Goal: Information Seeking & Learning: Learn about a topic

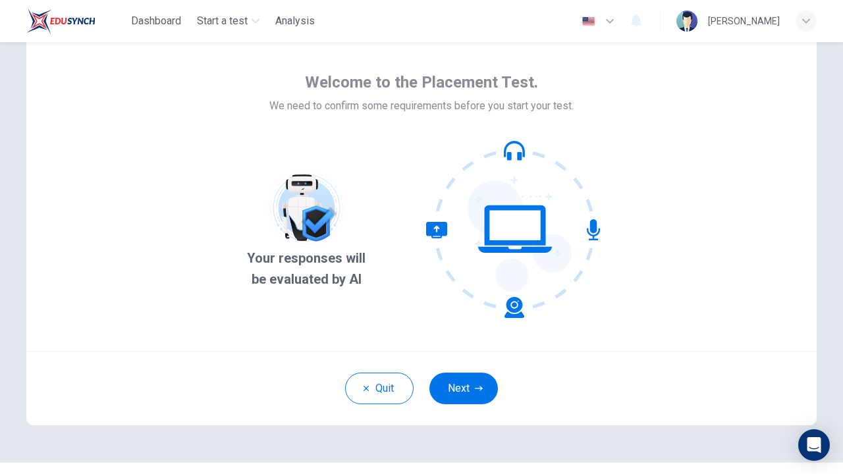
scroll to position [51, 0]
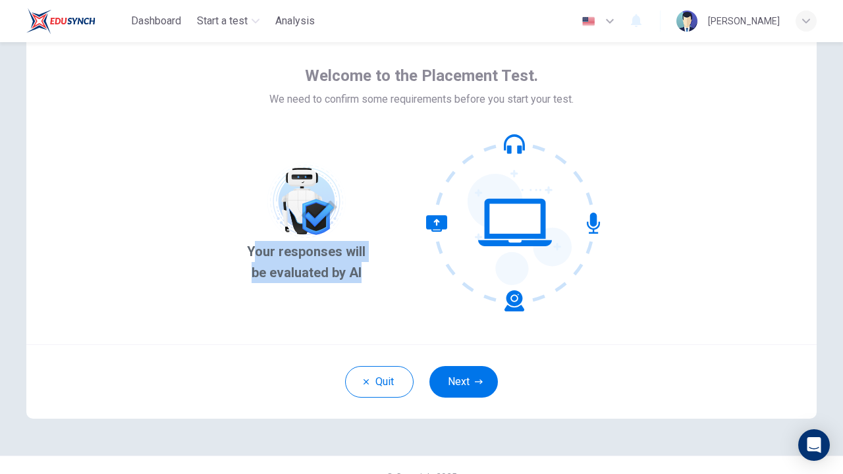
drag, startPoint x: 245, startPoint y: 253, endPoint x: 413, endPoint y: 263, distance: 168.1
click at [413, 265] on div "Your responses will be evaluated by AI" at bounding box center [422, 223] width 364 height 178
click at [233, 259] on div "Welcome to the Placement Test. We need to confirm some requirements before you …" at bounding box center [421, 186] width 790 height 316
drag, startPoint x: 240, startPoint y: 250, endPoint x: 363, endPoint y: 275, distance: 124.9
click at [363, 276] on span "Your responses will be evaluated by AI" at bounding box center [307, 262] width 134 height 42
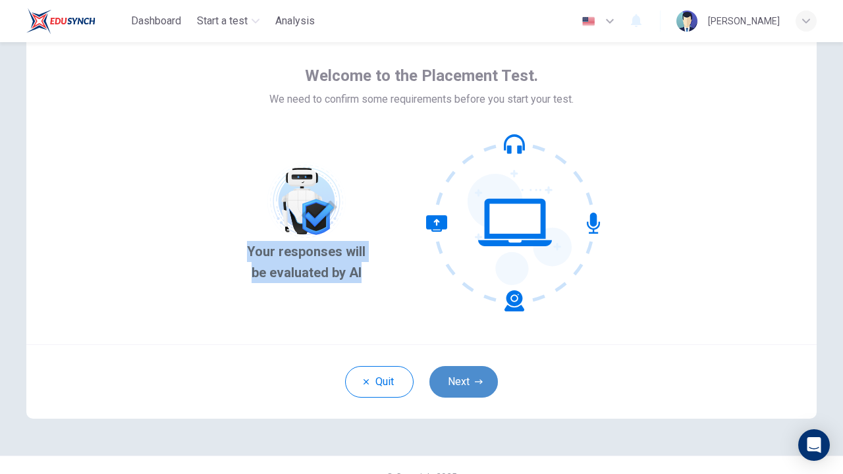
click at [482, 376] on button "Next" at bounding box center [463, 382] width 68 height 32
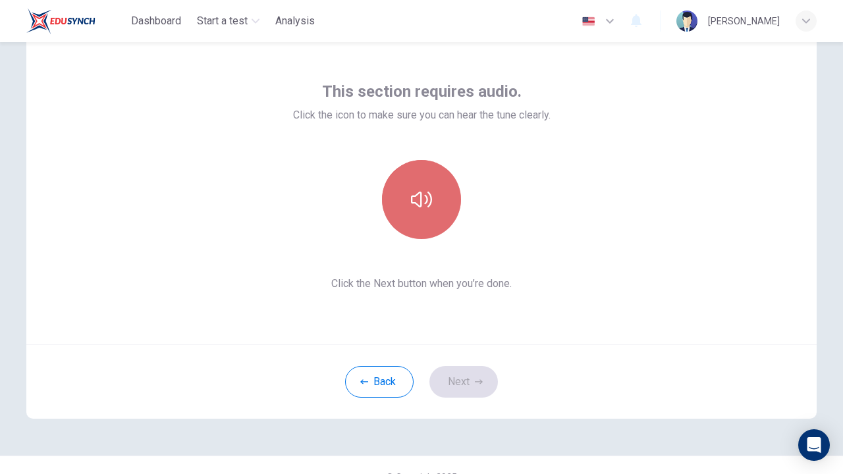
click at [427, 213] on button "button" at bounding box center [421, 199] width 79 height 79
click at [427, 214] on button "button" at bounding box center [421, 199] width 79 height 79
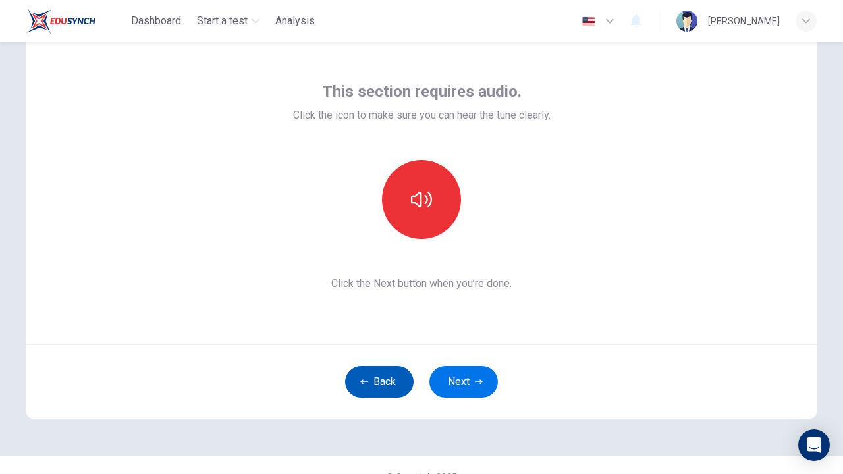
click at [396, 384] on button "Back" at bounding box center [379, 382] width 68 height 32
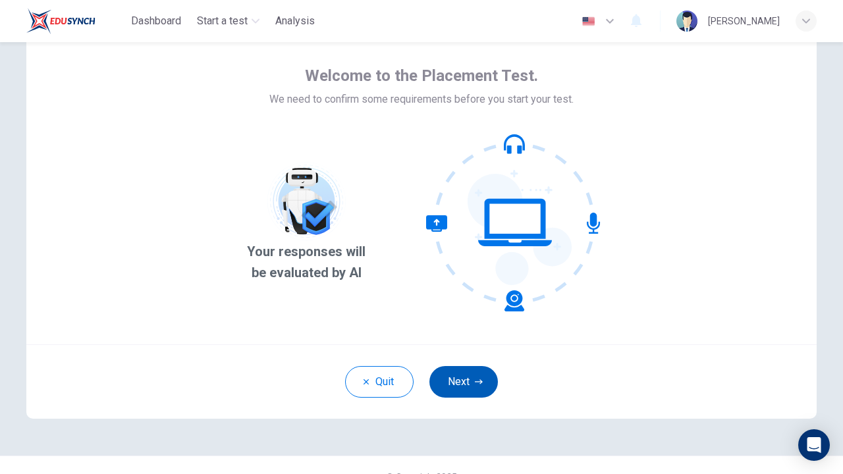
click at [461, 370] on button "Next" at bounding box center [463, 382] width 68 height 32
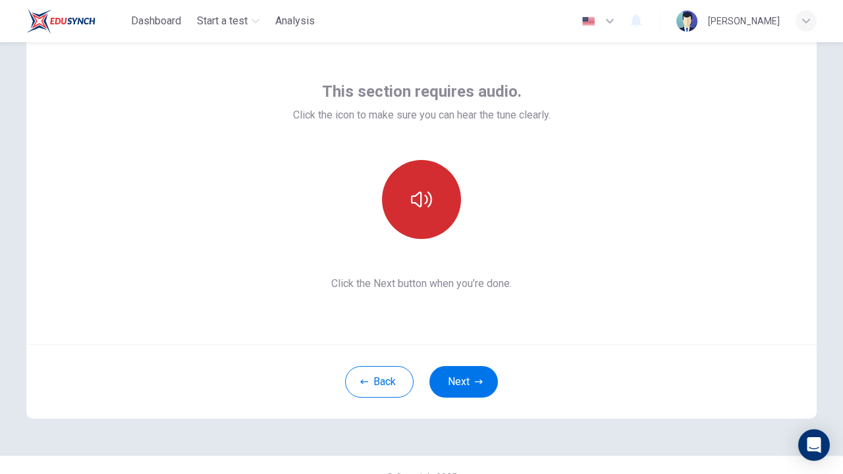
drag, startPoint x: 500, startPoint y: 51, endPoint x: 437, endPoint y: 181, distance: 144.3
click at [438, 181] on button "button" at bounding box center [421, 199] width 79 height 79
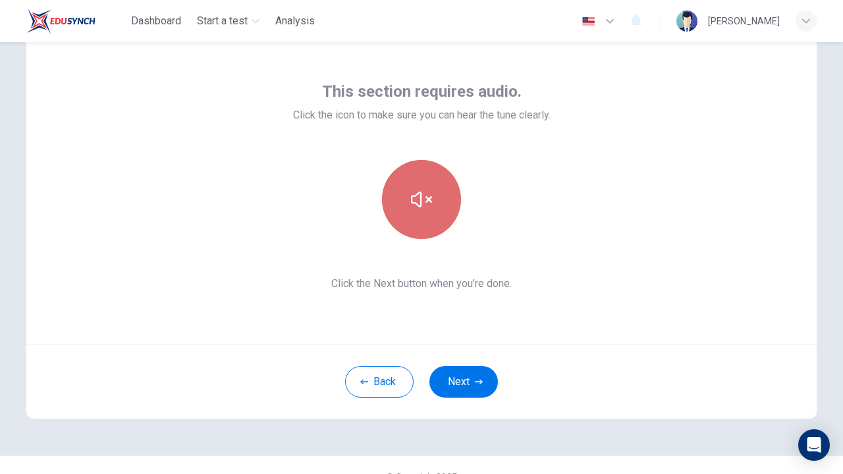
click at [437, 181] on button "button" at bounding box center [421, 199] width 79 height 79
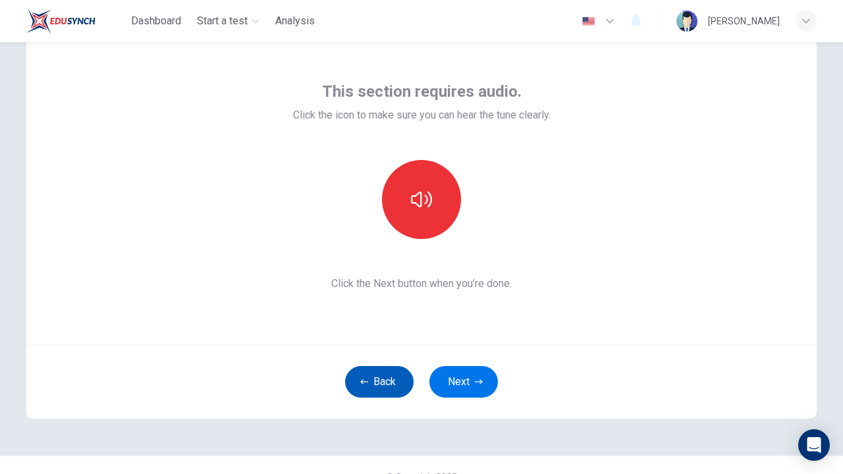
click at [386, 396] on button "Back" at bounding box center [379, 382] width 68 height 32
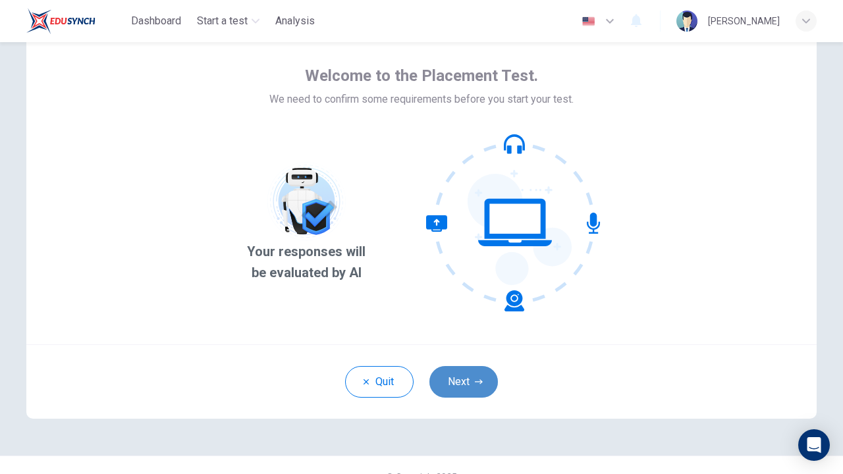
click at [452, 379] on button "Next" at bounding box center [463, 382] width 68 height 32
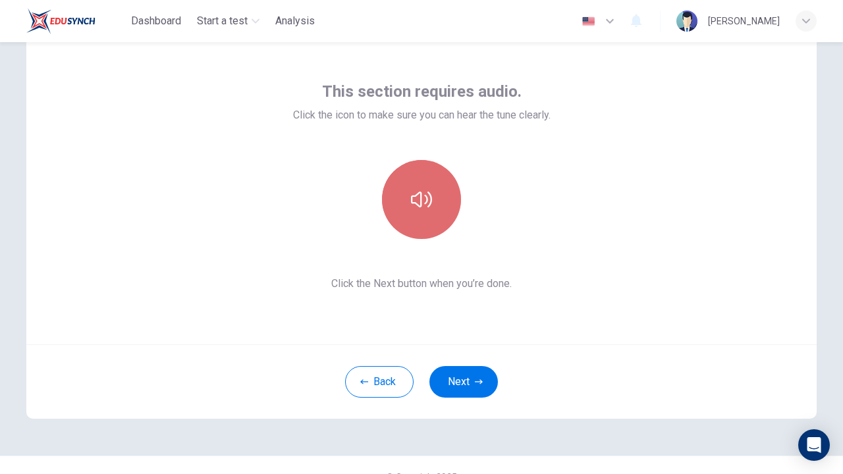
click at [414, 176] on button "button" at bounding box center [421, 199] width 79 height 79
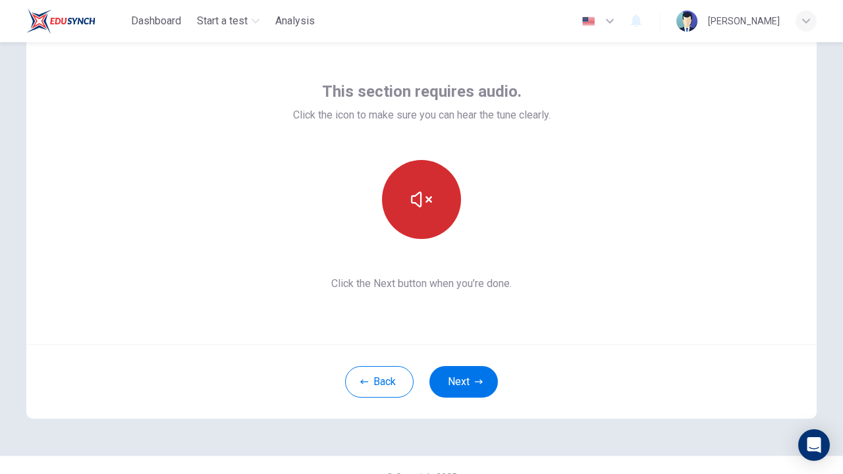
click at [414, 176] on button "button" at bounding box center [421, 199] width 79 height 79
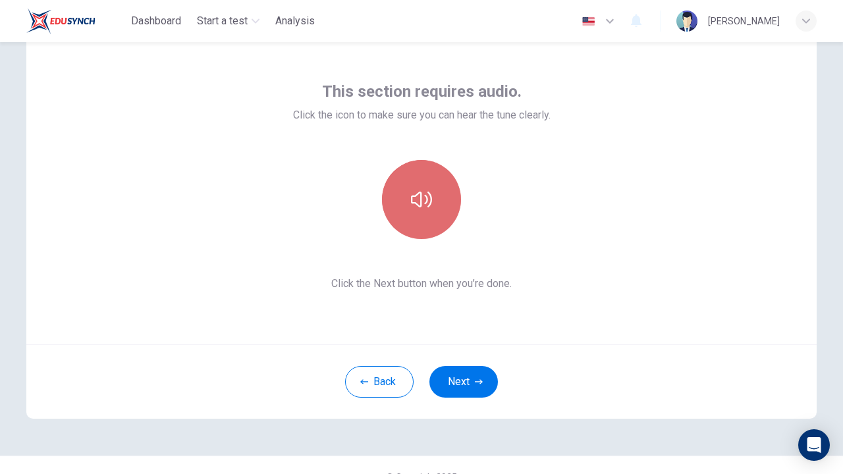
click at [434, 209] on button "button" at bounding box center [421, 199] width 79 height 79
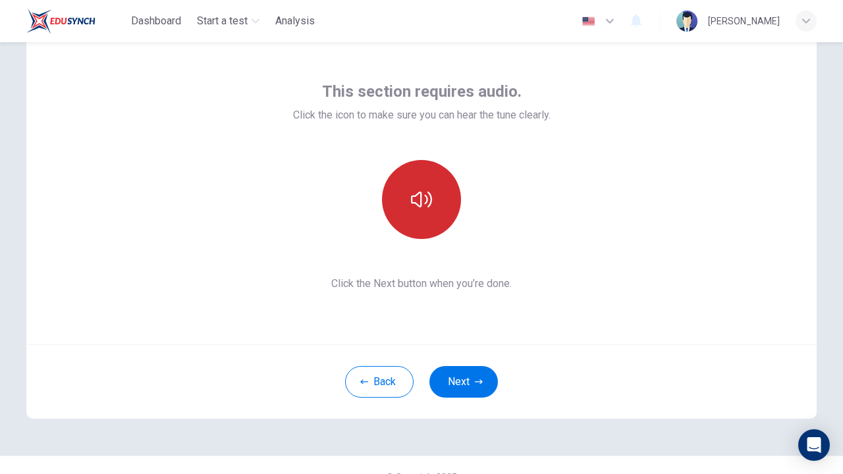
click at [434, 209] on button "button" at bounding box center [421, 199] width 79 height 79
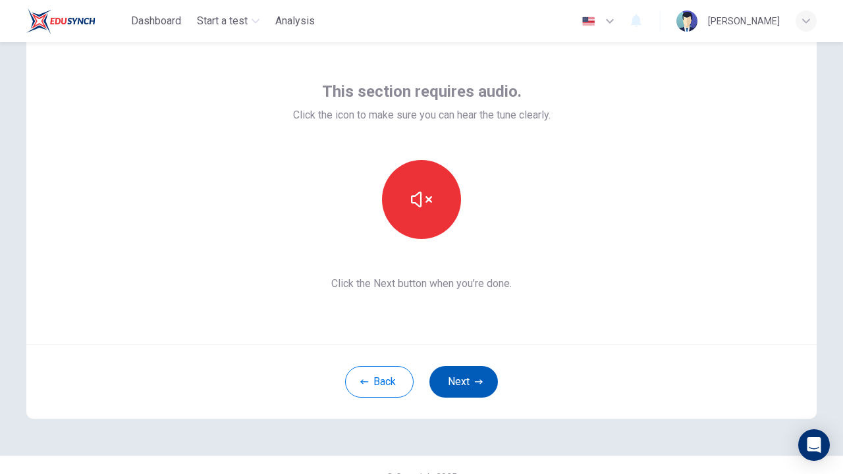
click at [471, 391] on button "Next" at bounding box center [463, 382] width 68 height 32
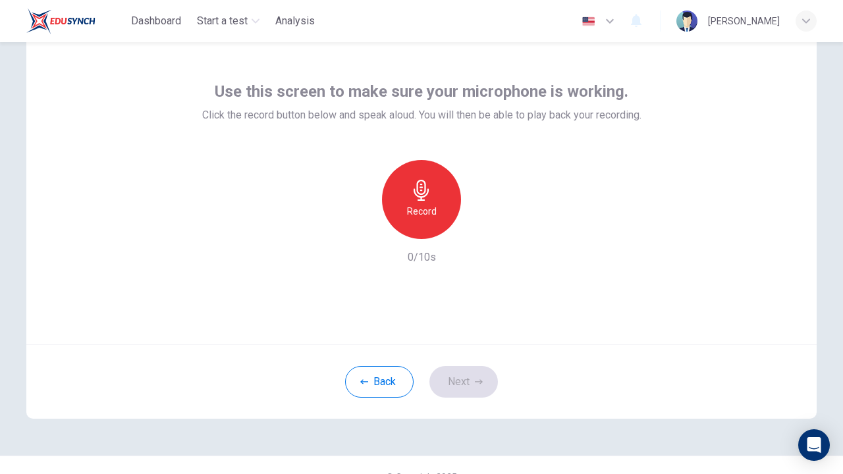
click at [436, 220] on div "Record" at bounding box center [421, 199] width 79 height 79
click at [481, 227] on icon "button" at bounding box center [483, 229] width 6 height 8
click at [483, 229] on icon "button" at bounding box center [481, 228] width 13 height 13
click at [489, 227] on div "button" at bounding box center [481, 228] width 21 height 21
click at [477, 390] on button "Next" at bounding box center [463, 382] width 68 height 32
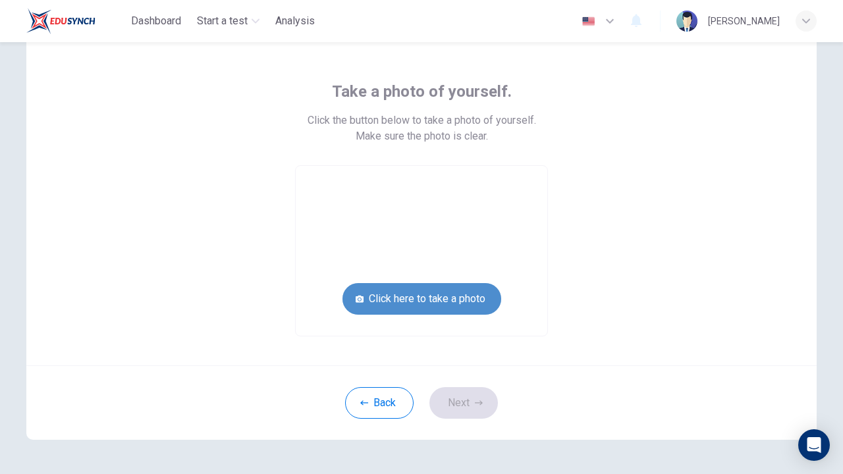
click at [414, 303] on button "Click here to take a photo" at bounding box center [421, 299] width 159 height 32
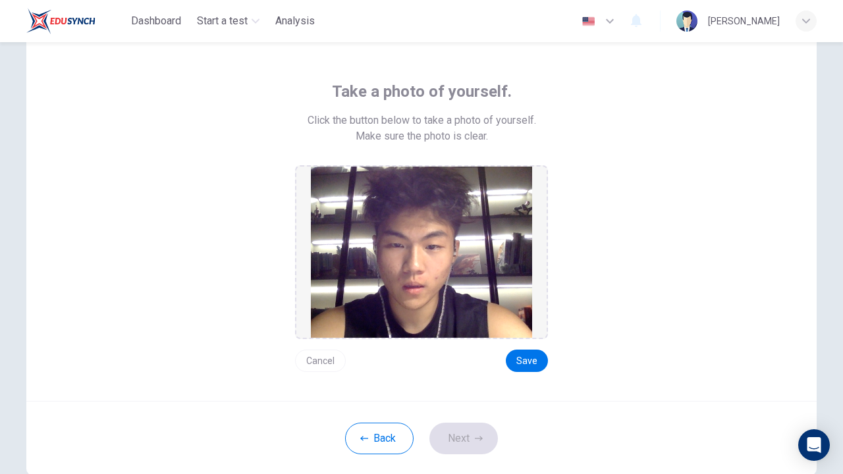
click at [332, 363] on button "Cancel" at bounding box center [320, 361] width 51 height 22
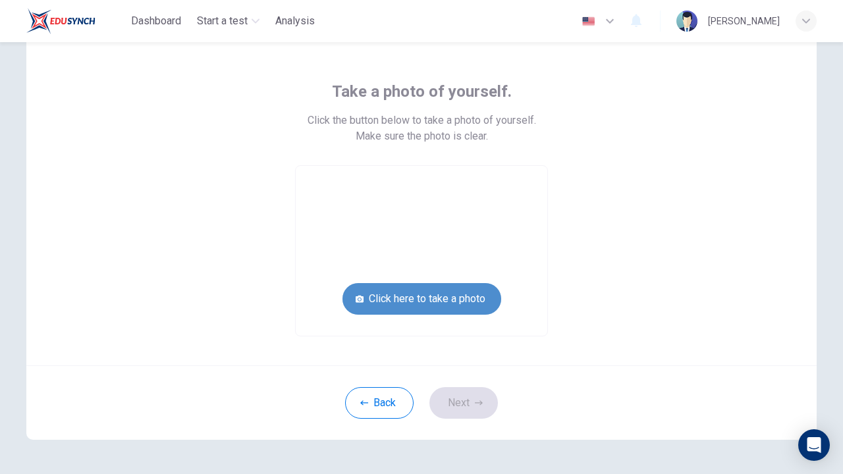
click at [396, 309] on button "Click here to take a photo" at bounding box center [421, 299] width 159 height 32
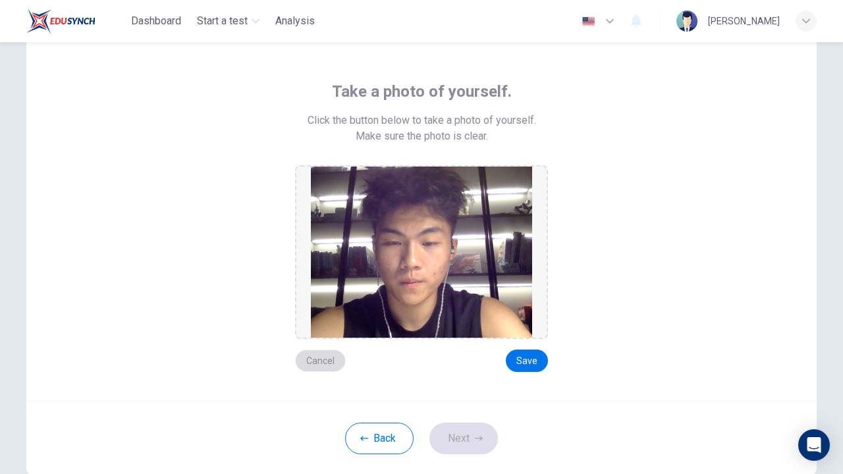
click at [319, 359] on button "Cancel" at bounding box center [320, 361] width 51 height 22
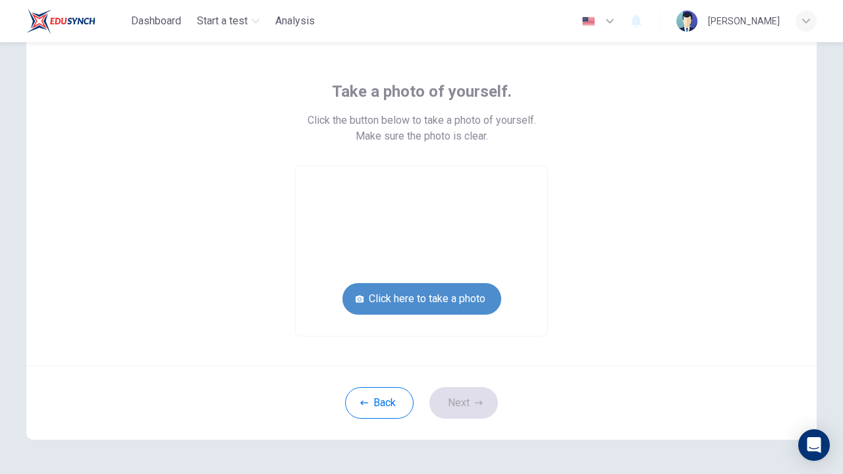
click at [384, 305] on button "Click here to take a photo" at bounding box center [421, 299] width 159 height 32
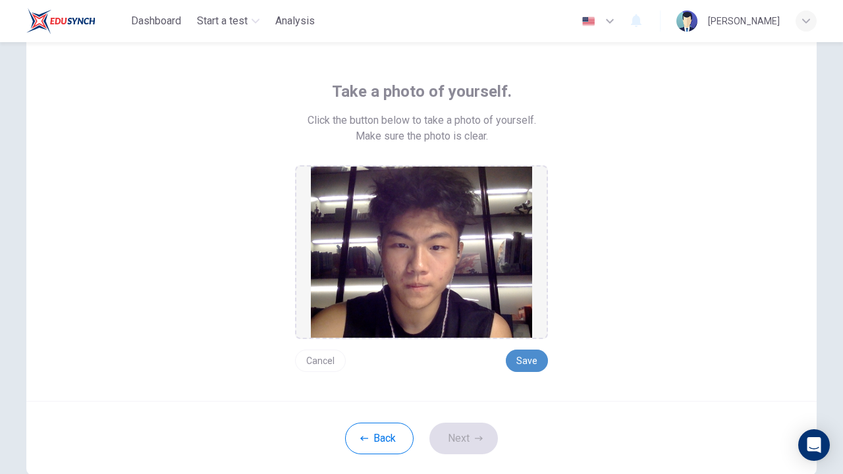
click at [533, 358] on button "Save" at bounding box center [527, 361] width 42 height 22
click at [479, 435] on icon "button" at bounding box center [479, 439] width 8 height 8
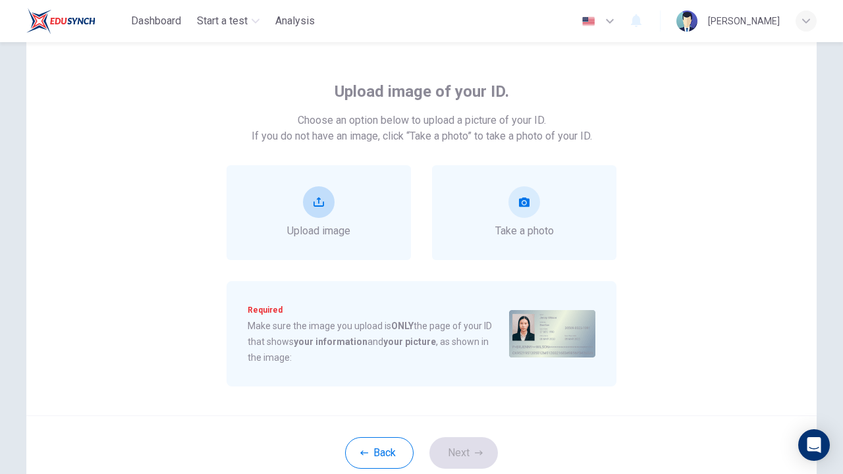
click at [349, 218] on div "Upload image" at bounding box center [318, 212] width 63 height 53
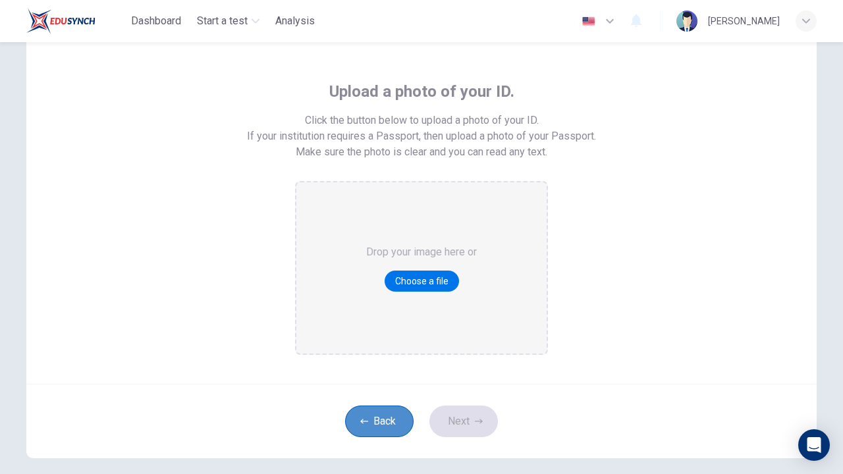
click at [373, 413] on button "Back" at bounding box center [379, 422] width 68 height 32
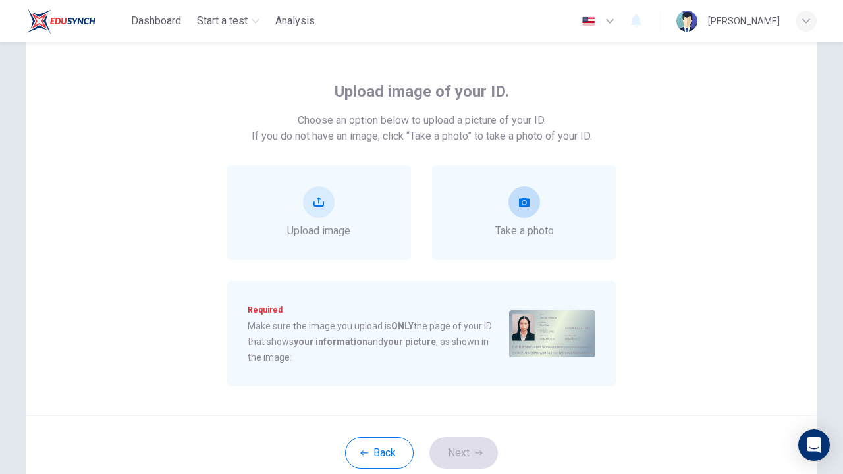
click at [508, 190] on div "Take a photo" at bounding box center [524, 212] width 59 height 53
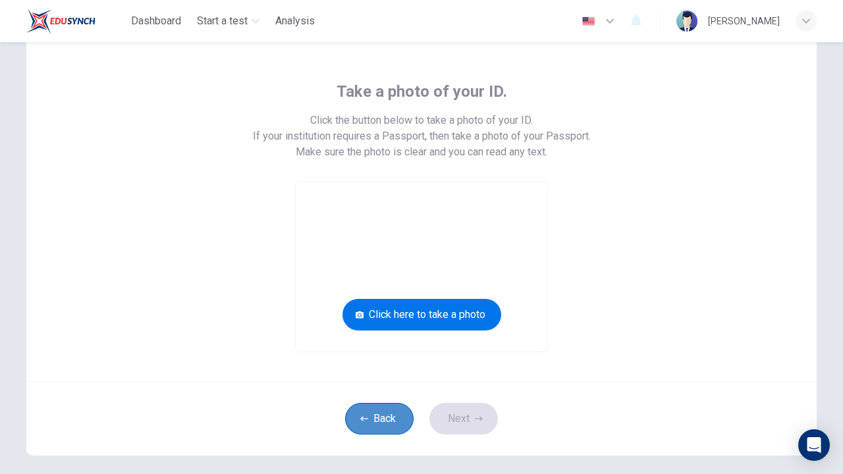
click at [390, 409] on button "Back" at bounding box center [379, 419] width 68 height 32
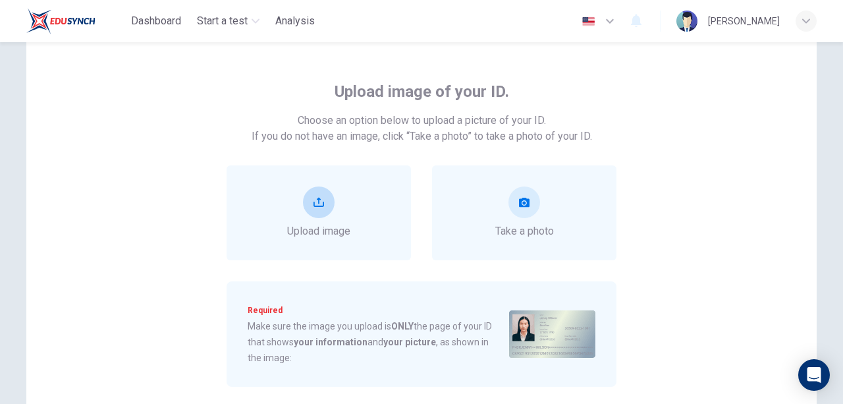
click at [328, 208] on button "upload" at bounding box center [319, 202] width 32 height 32
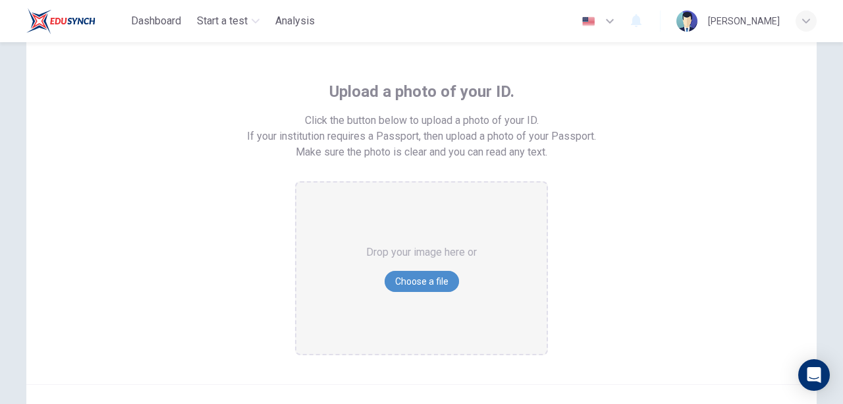
click at [404, 274] on button "Choose a file" at bounding box center [421, 281] width 74 height 21
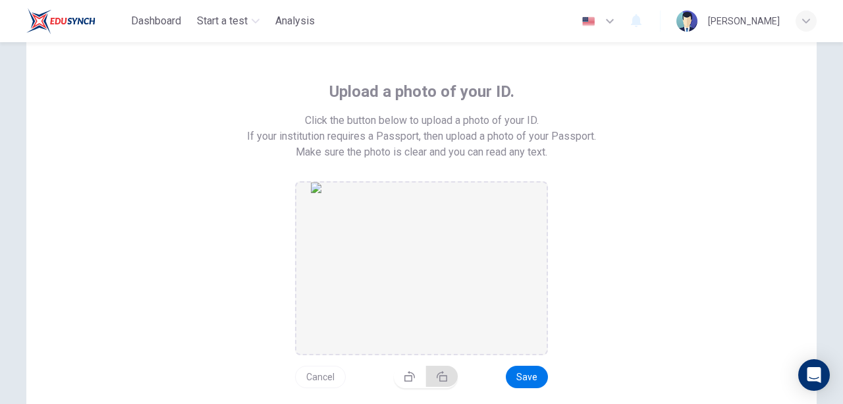
click at [442, 377] on icon "button" at bounding box center [442, 376] width 11 height 11
click at [442, 377] on icon "button" at bounding box center [442, 381] width 11 height 11
click at [442, 377] on icon "button" at bounding box center [442, 376] width 11 height 11
click at [535, 382] on button "Save" at bounding box center [527, 382] width 42 height 22
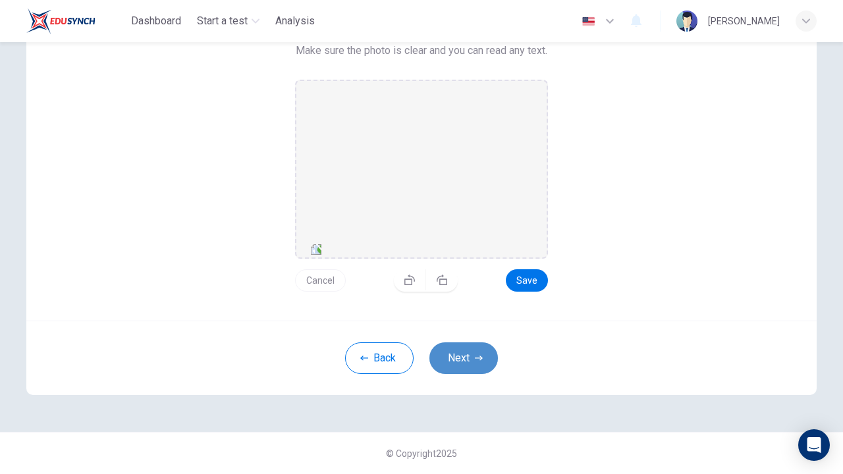
click at [467, 361] on button "Next" at bounding box center [463, 358] width 68 height 32
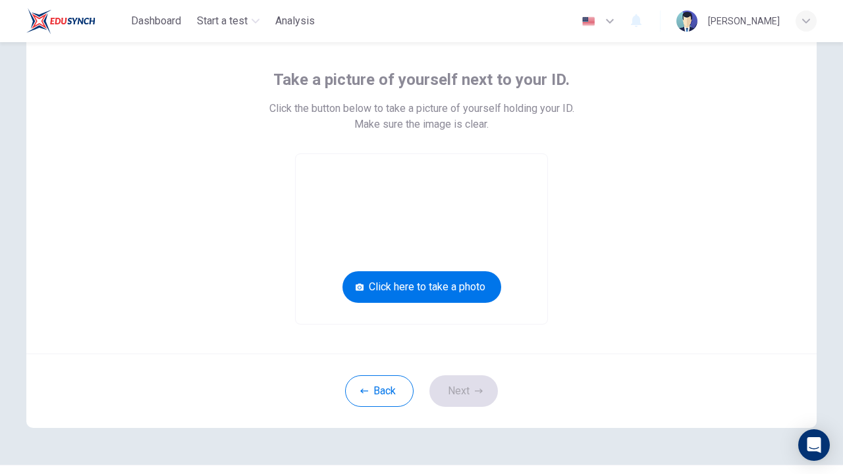
scroll to position [61, 0]
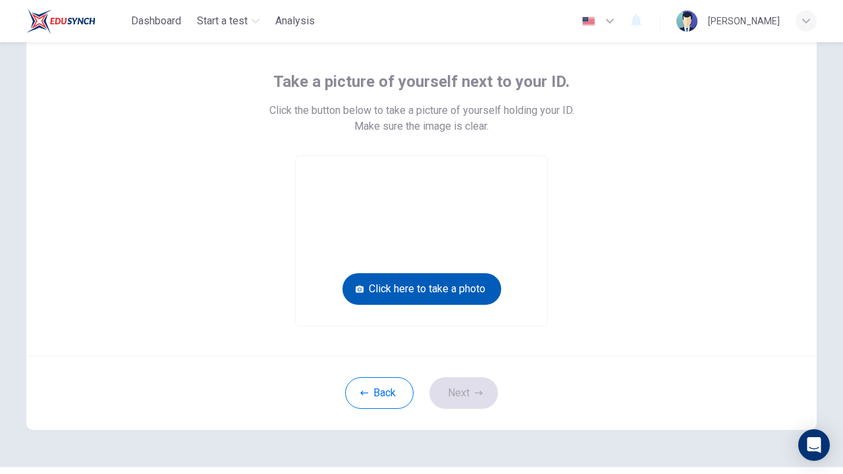
click at [445, 287] on button "Click here to take a photo" at bounding box center [421, 289] width 159 height 32
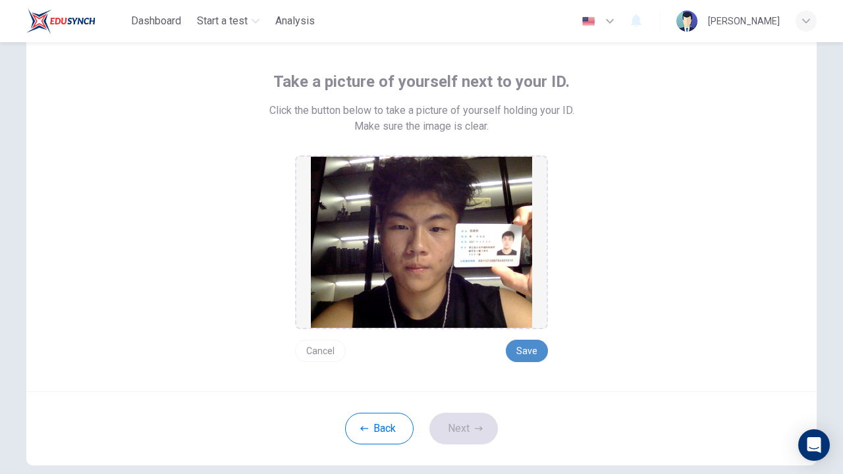
click at [526, 354] on button "Save" at bounding box center [527, 351] width 42 height 22
click at [471, 427] on button "Next" at bounding box center [463, 429] width 68 height 32
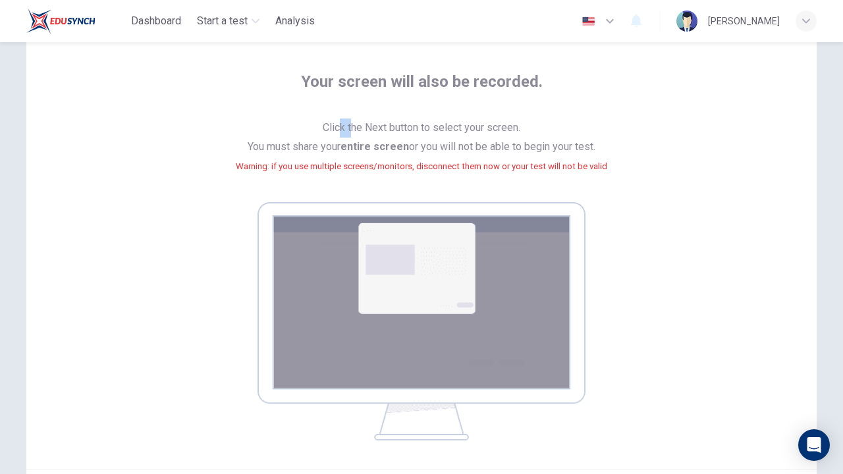
drag, startPoint x: 337, startPoint y: 128, endPoint x: 349, endPoint y: 128, distance: 11.9
click at [349, 128] on span "Click the Next button to select your screen. You must share your entire screen …" at bounding box center [421, 155] width 371 height 73
copy span "k t"
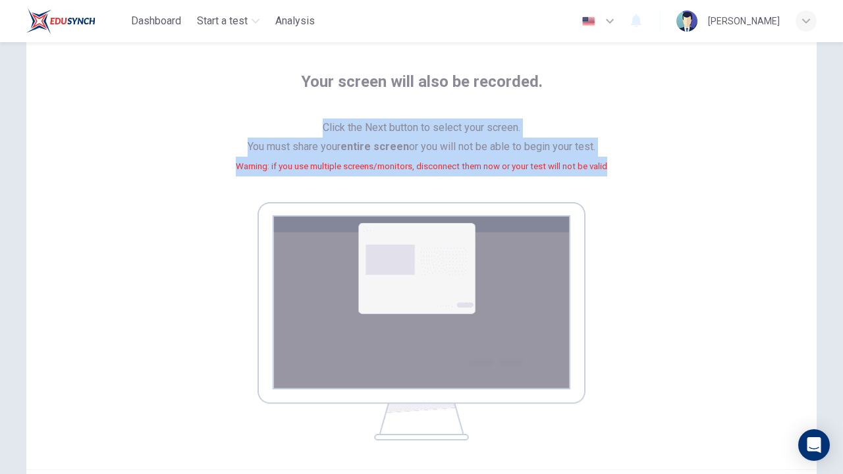
drag, startPoint x: 323, startPoint y: 125, endPoint x: 610, endPoint y: 176, distance: 292.1
click at [610, 176] on div "Your screen will also be recorded. Click the Next button to select your screen.…" at bounding box center [421, 255] width 595 height 369
copy span "Click the Next button to select your screen. You must share your entire screen …"
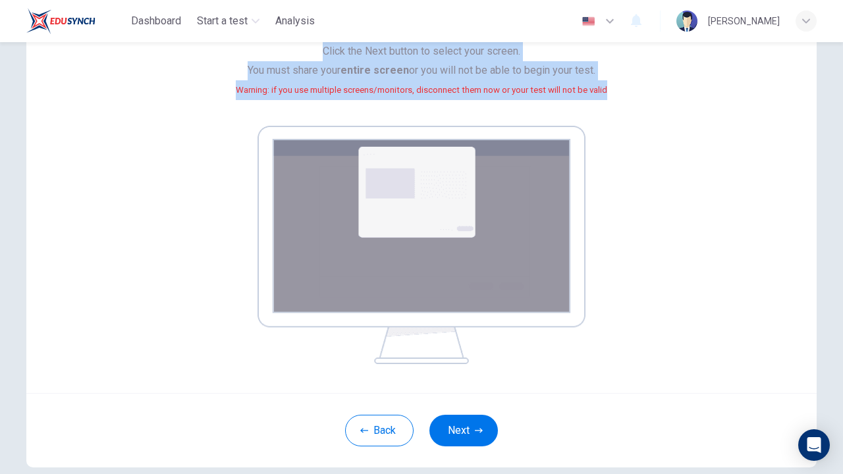
scroll to position [138, 0]
click at [633, 178] on div "Your screen will also be recorded. Click the Next button to select your screen.…" at bounding box center [421, 178] width 595 height 369
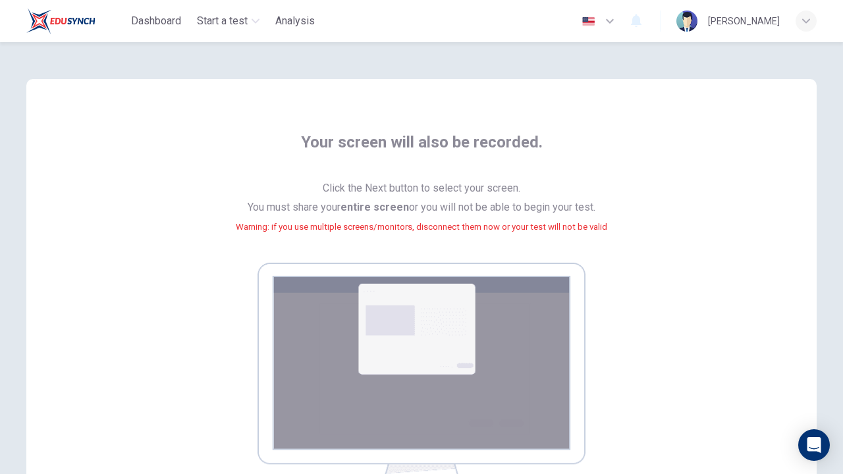
scroll to position [0, 0]
drag, startPoint x: 579, startPoint y: 5, endPoint x: 556, endPoint y: 243, distance: 239.5
click at [556, 243] on span "Click the Next button to select your screen. You must share your entire screen …" at bounding box center [421, 215] width 371 height 73
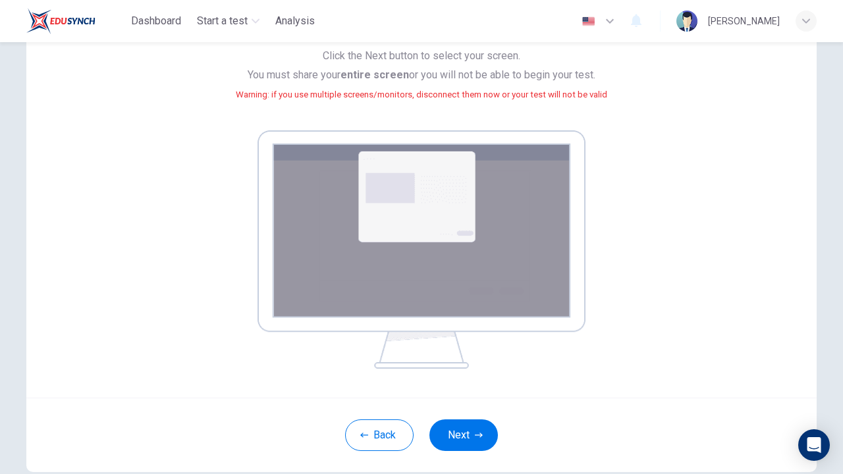
scroll to position [135, 0]
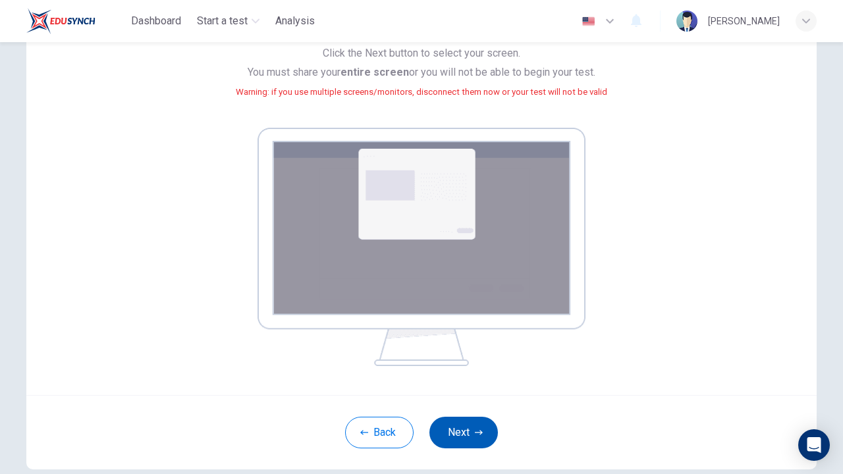
click at [467, 421] on button "Next" at bounding box center [463, 433] width 68 height 32
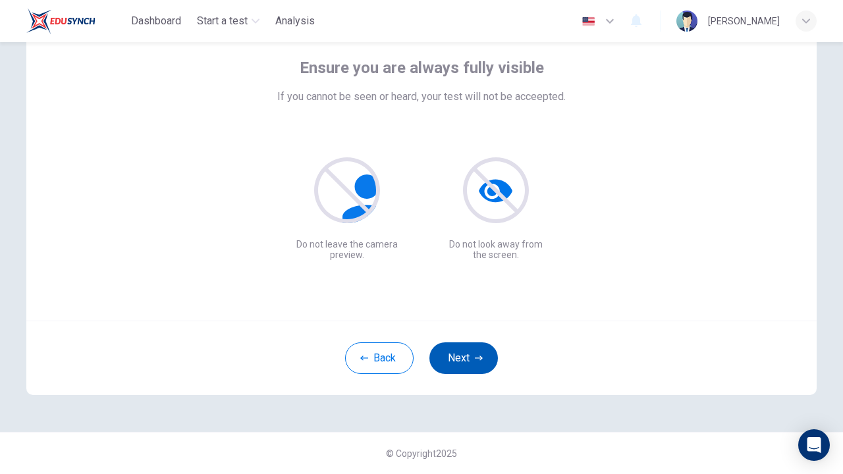
scroll to position [74, 0]
click at [471, 362] on button "Next" at bounding box center [463, 358] width 68 height 32
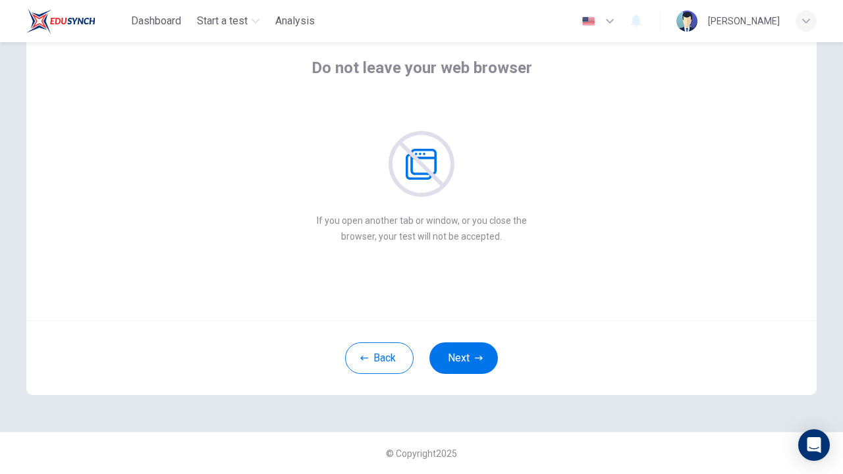
drag, startPoint x: 695, startPoint y: 26, endPoint x: 555, endPoint y: 86, distance: 152.5
click at [555, 86] on div "Do not leave your web browser If you open another tab or window, or you close t…" at bounding box center [421, 150] width 595 height 187
click at [460, 352] on button "Next" at bounding box center [463, 358] width 68 height 32
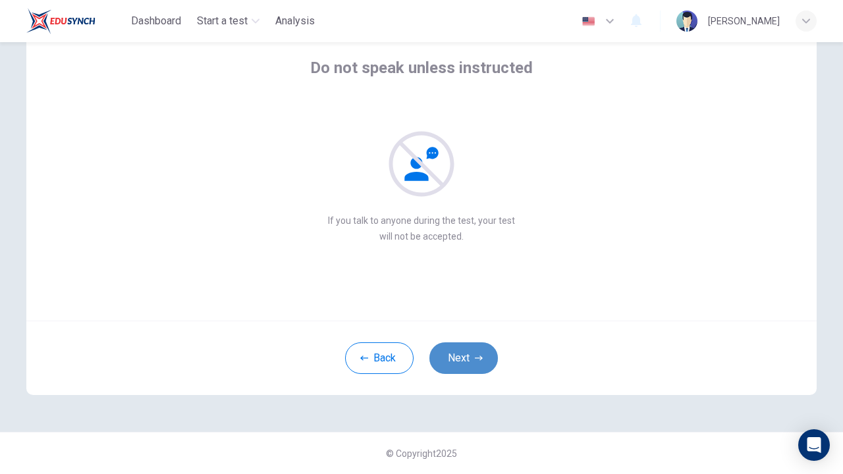
click at [460, 353] on button "Next" at bounding box center [463, 358] width 68 height 32
click at [460, 354] on button "Next" at bounding box center [463, 358] width 68 height 32
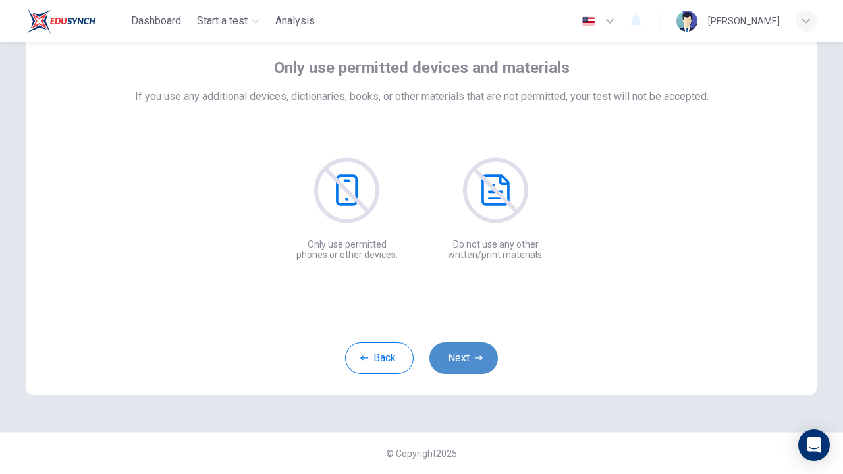
click at [460, 356] on button "Next" at bounding box center [463, 358] width 68 height 32
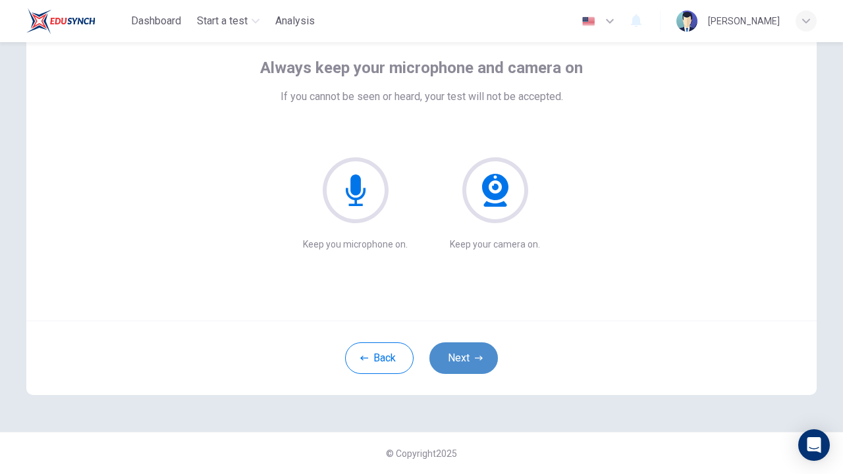
click at [460, 357] on button "Next" at bounding box center [463, 358] width 68 height 32
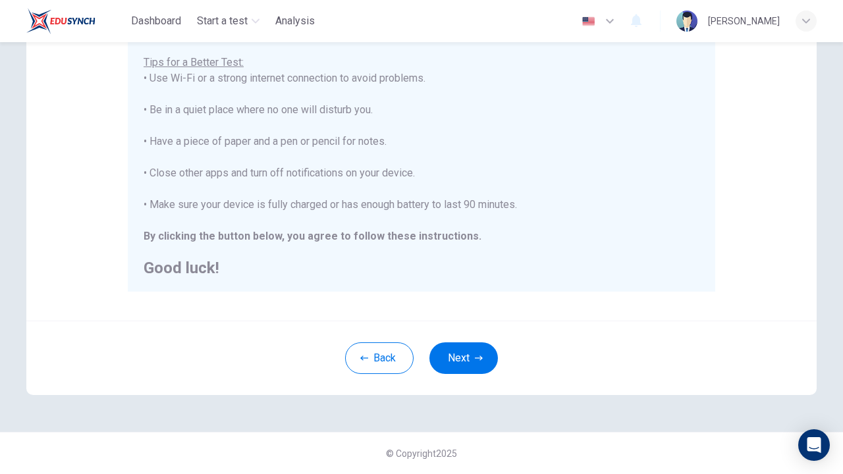
scroll to position [258, 0]
click at [463, 365] on button "Next" at bounding box center [463, 358] width 68 height 32
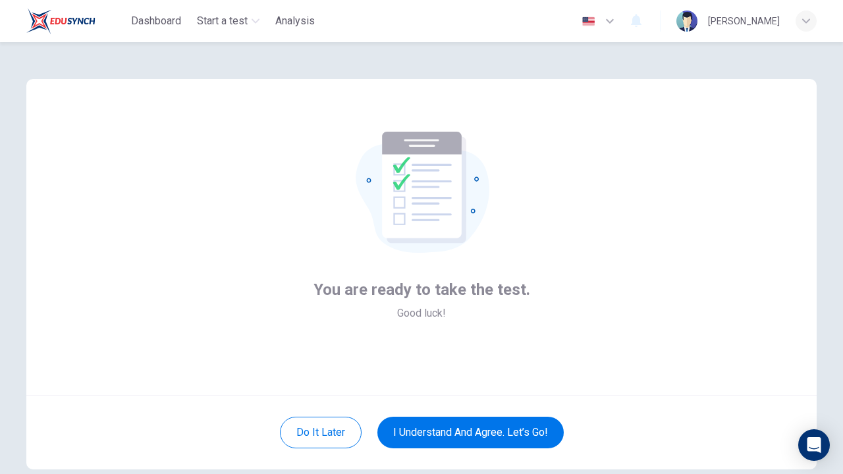
scroll to position [0, 0]
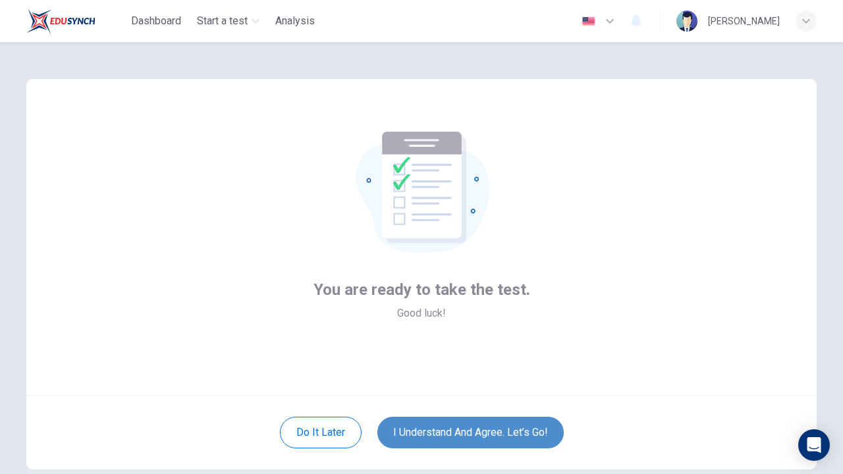
click at [459, 431] on button "I understand and agree. Let’s go!" at bounding box center [470, 433] width 186 height 32
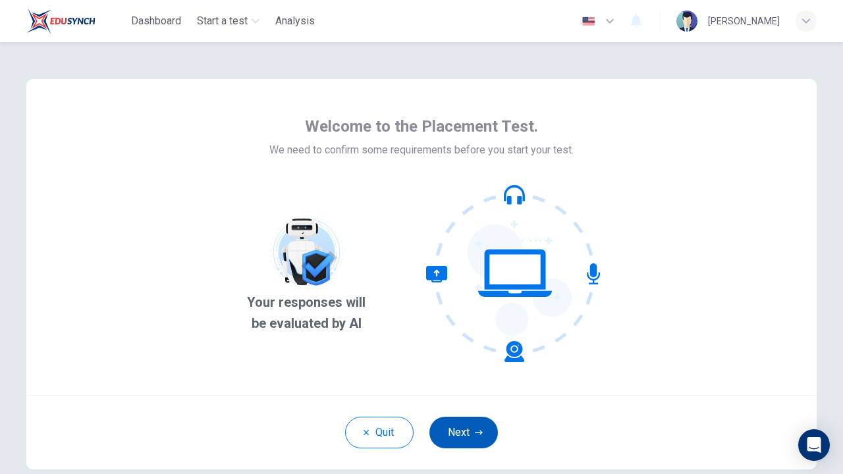
click at [477, 435] on icon "button" at bounding box center [479, 433] width 8 height 8
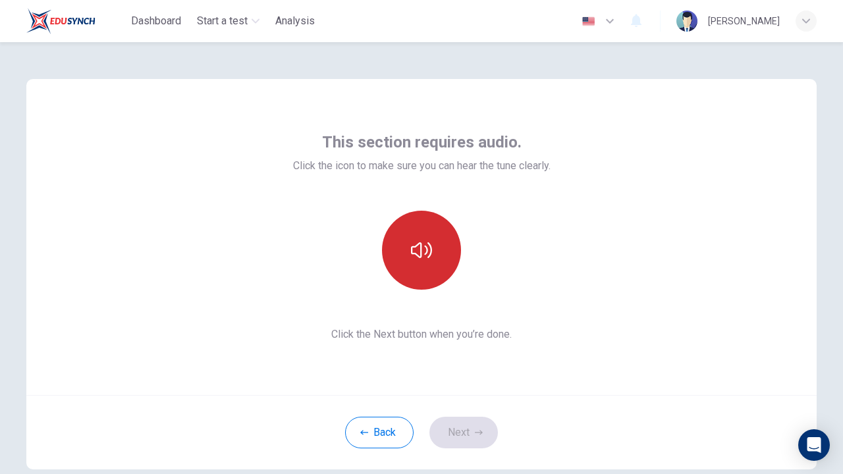
click at [428, 247] on icon "button" at bounding box center [421, 250] width 21 height 21
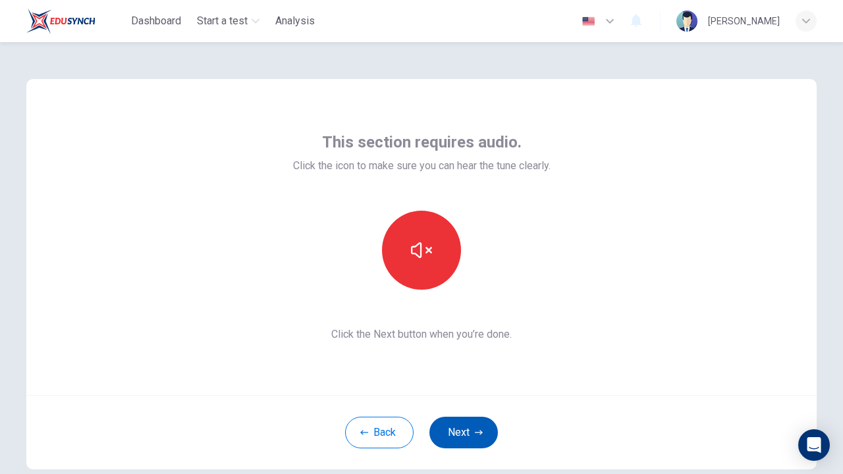
click at [462, 435] on button "Next" at bounding box center [463, 433] width 68 height 32
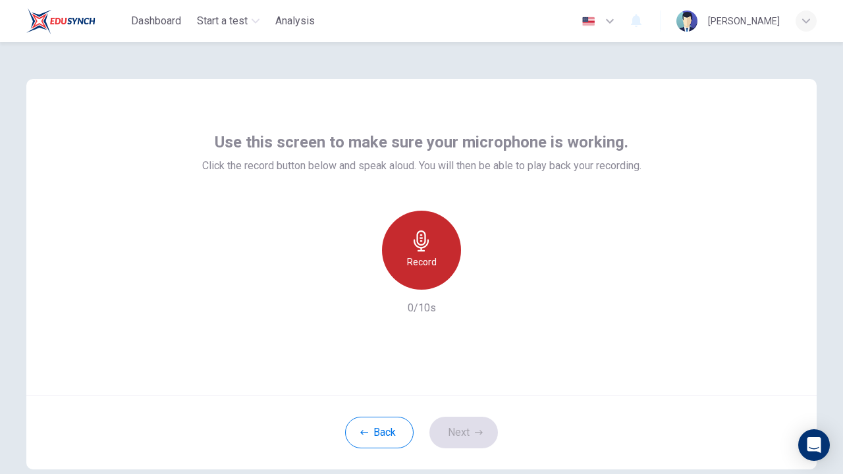
click at [413, 263] on h6 "Record" at bounding box center [422, 262] width 30 height 16
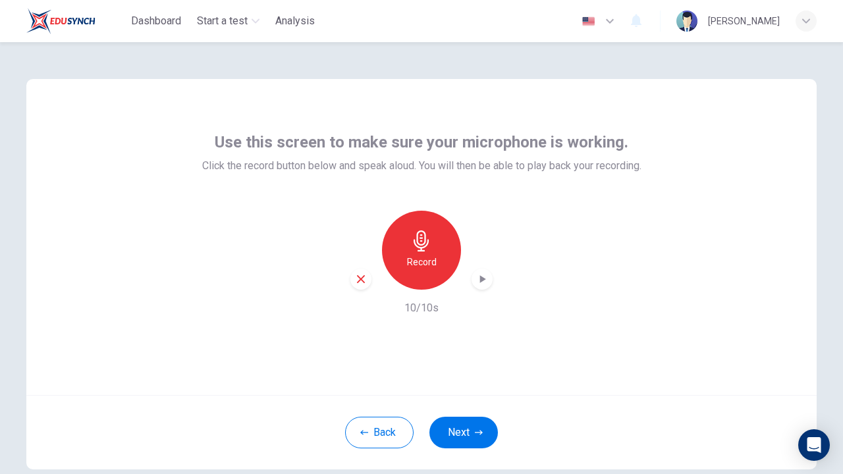
click at [482, 286] on div "button" at bounding box center [481, 279] width 21 height 21
click at [463, 435] on button "Next" at bounding box center [463, 433] width 68 height 32
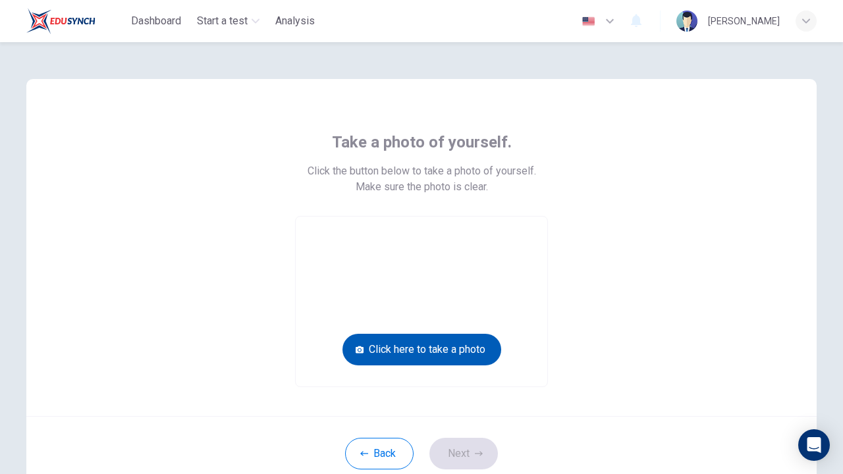
click at [392, 355] on button "Click here to take a photo" at bounding box center [421, 350] width 159 height 32
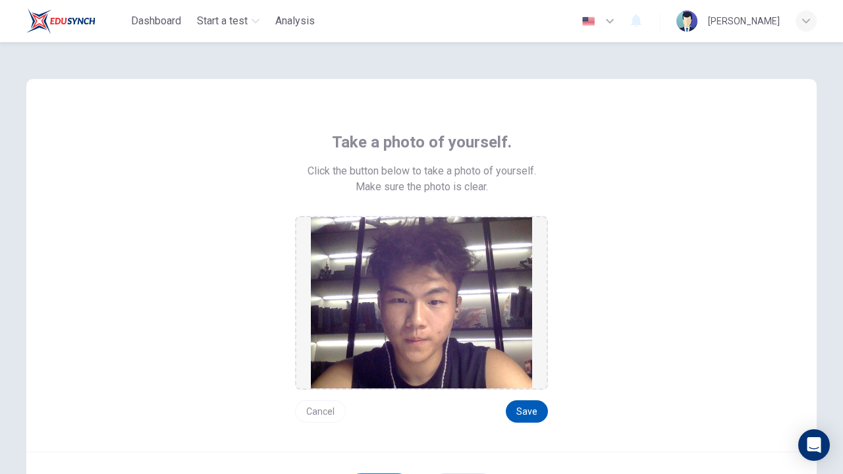
click at [530, 417] on button "Save" at bounding box center [527, 411] width 42 height 22
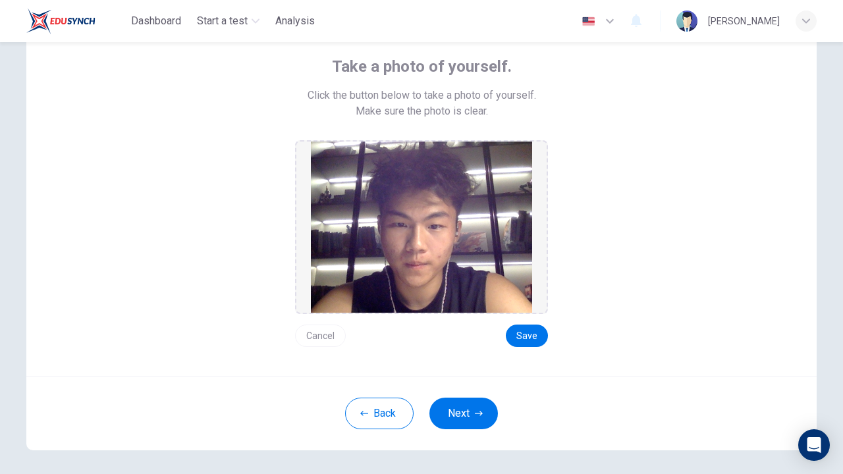
scroll to position [82, 0]
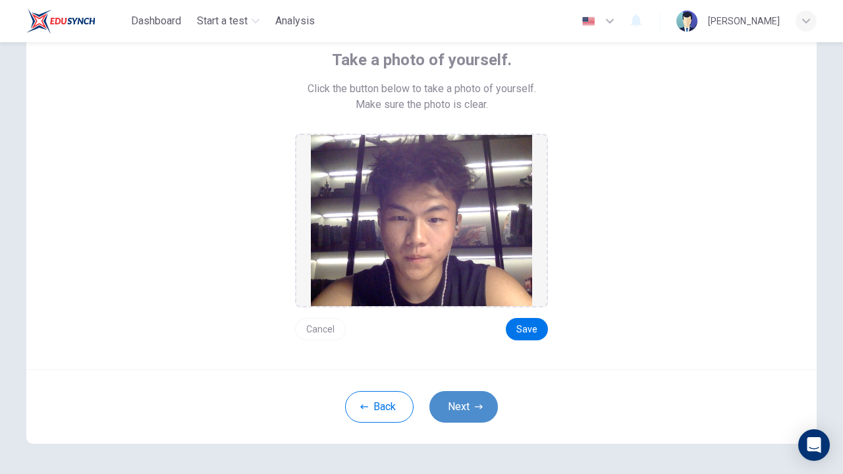
click at [477, 419] on button "Next" at bounding box center [463, 407] width 68 height 32
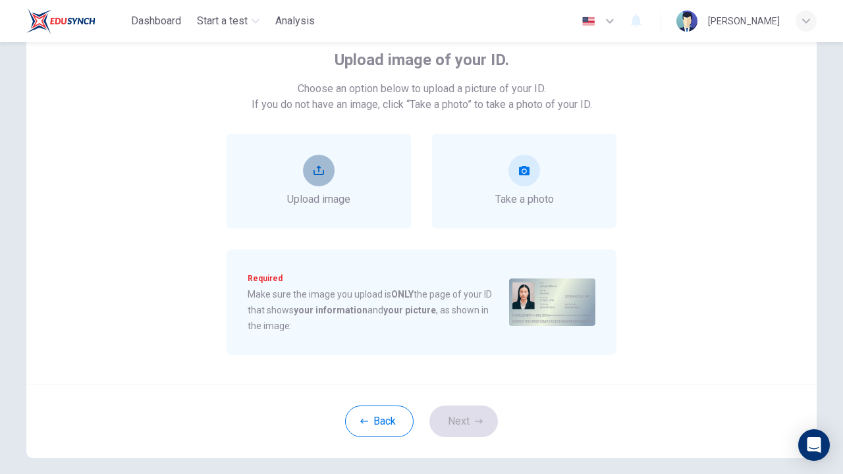
click at [327, 159] on button "upload" at bounding box center [319, 171] width 32 height 32
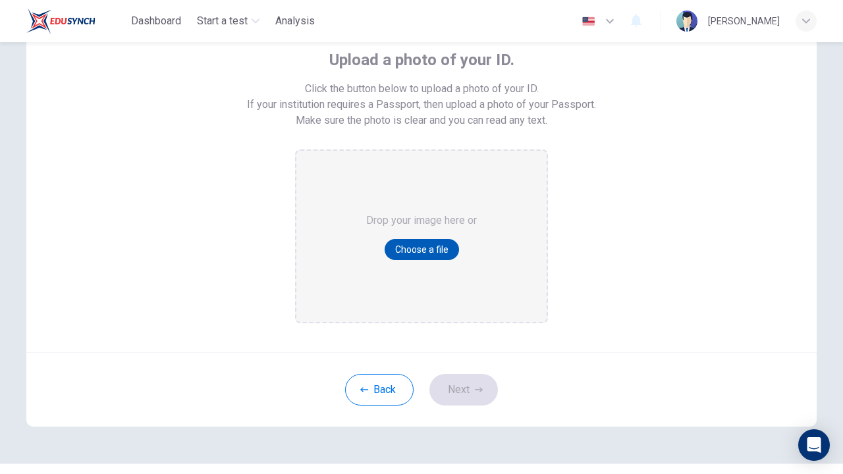
click at [398, 242] on button "Choose a file" at bounding box center [421, 249] width 74 height 21
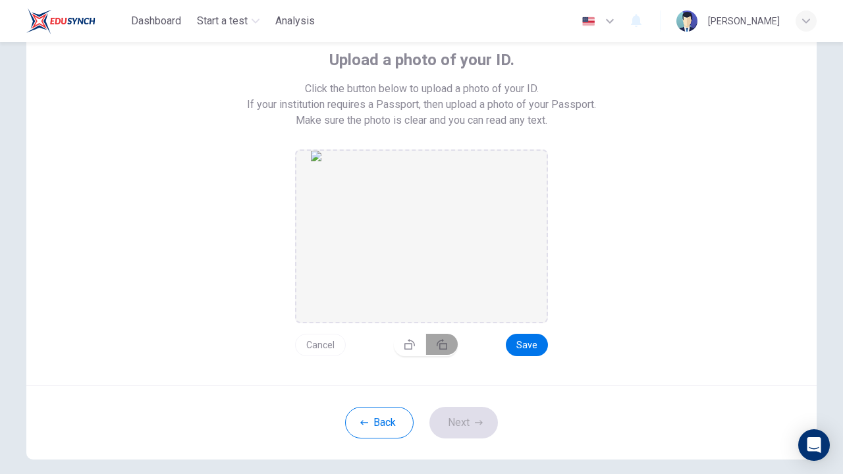
click at [442, 343] on icon "button" at bounding box center [442, 344] width 11 height 11
click at [442, 344] on button "button" at bounding box center [442, 344] width 32 height 21
click at [442, 344] on icon "button" at bounding box center [442, 344] width 11 height 11
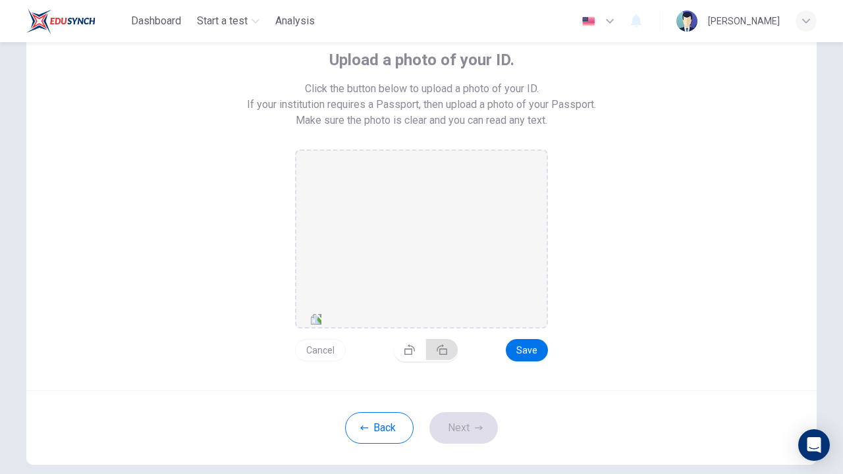
click at [442, 343] on button "button" at bounding box center [442, 349] width 32 height 21
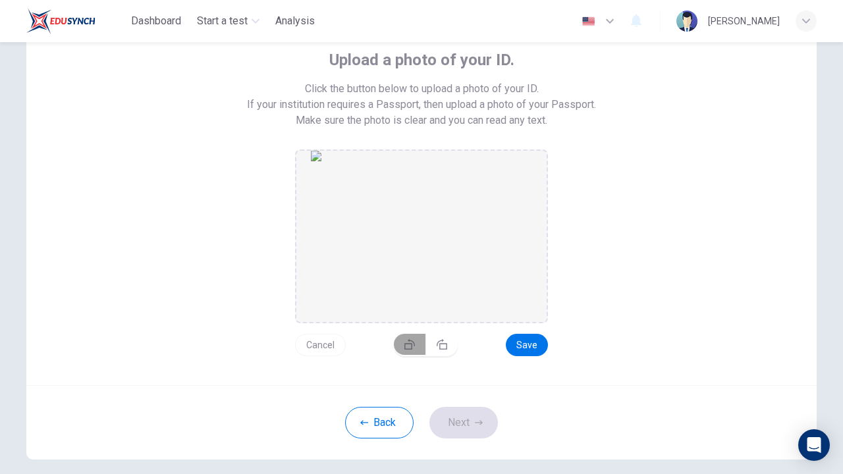
click at [413, 343] on icon "button" at bounding box center [409, 344] width 11 height 11
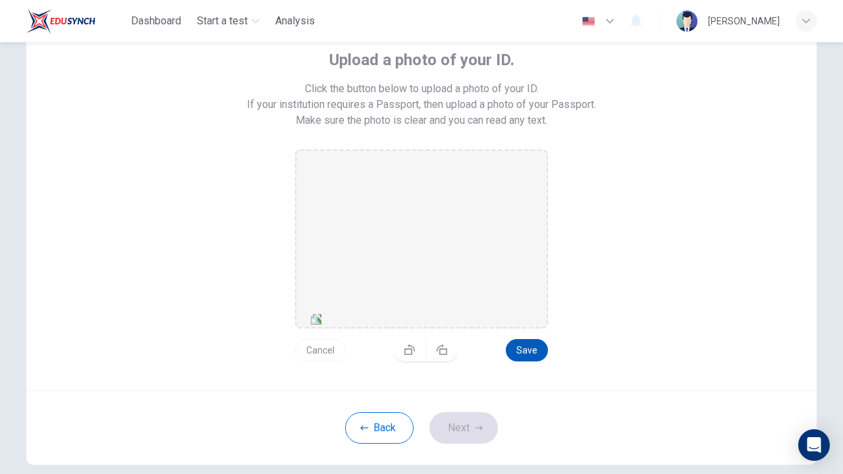
click at [522, 344] on button "Save" at bounding box center [527, 350] width 42 height 22
click at [479, 415] on button "Next" at bounding box center [463, 428] width 68 height 32
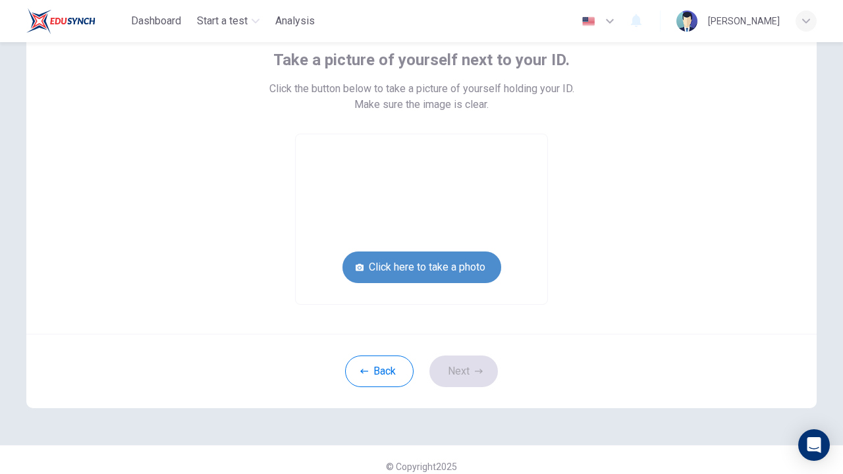
click at [430, 258] on button "Click here to take a photo" at bounding box center [421, 267] width 159 height 32
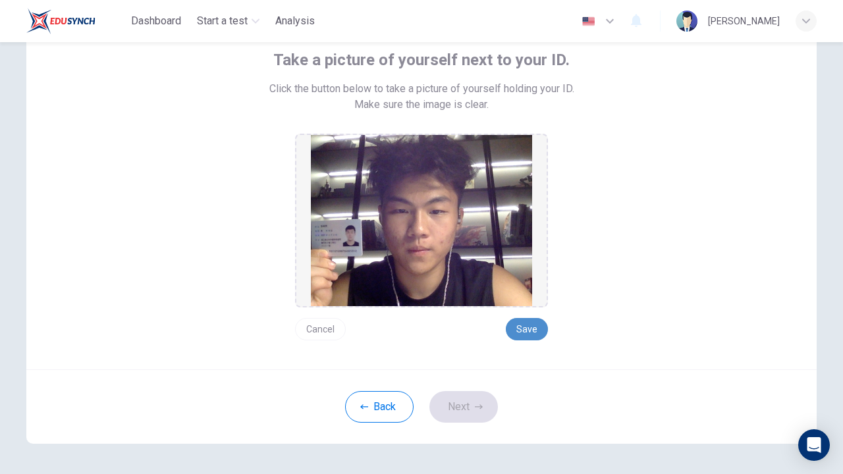
click at [527, 338] on button "Save" at bounding box center [527, 329] width 42 height 22
click at [460, 413] on button "Next" at bounding box center [463, 407] width 68 height 32
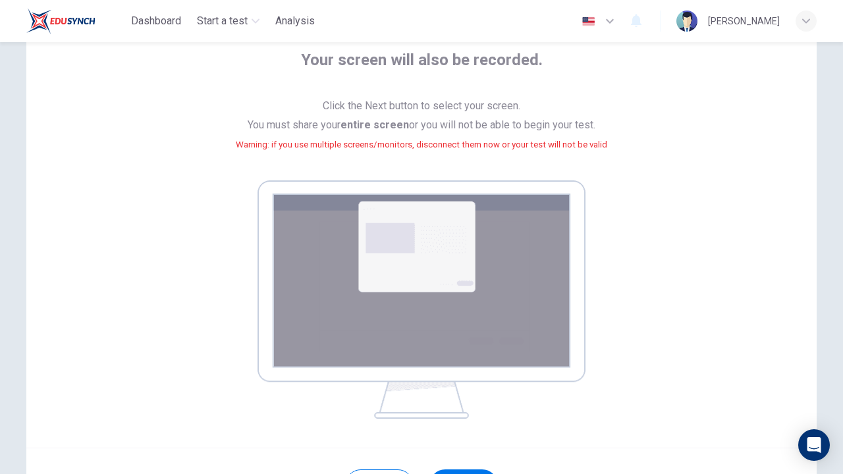
scroll to position [163, 0]
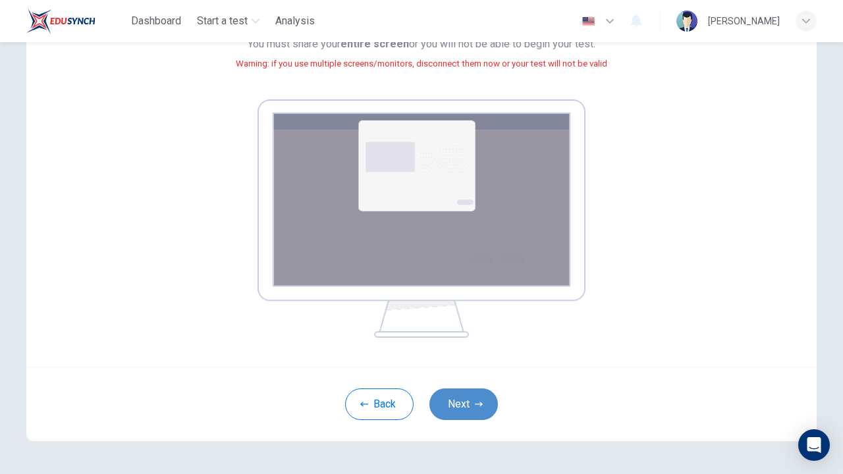
click at [466, 411] on button "Next" at bounding box center [463, 404] width 68 height 32
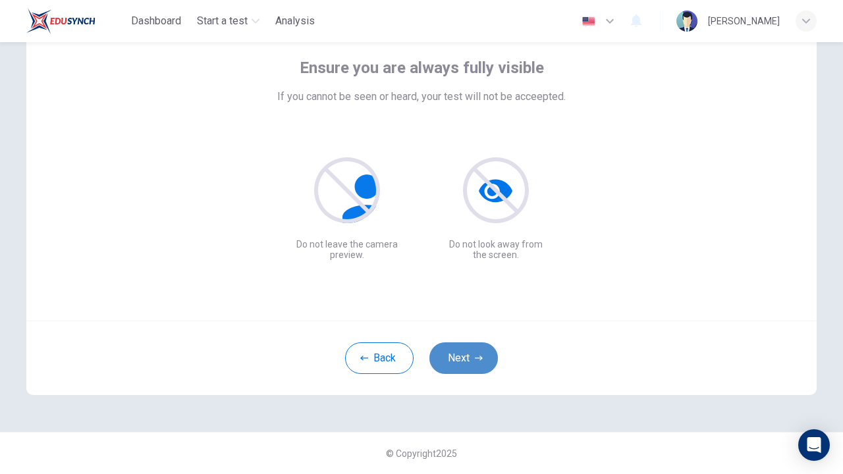
click at [463, 361] on button "Next" at bounding box center [463, 358] width 68 height 32
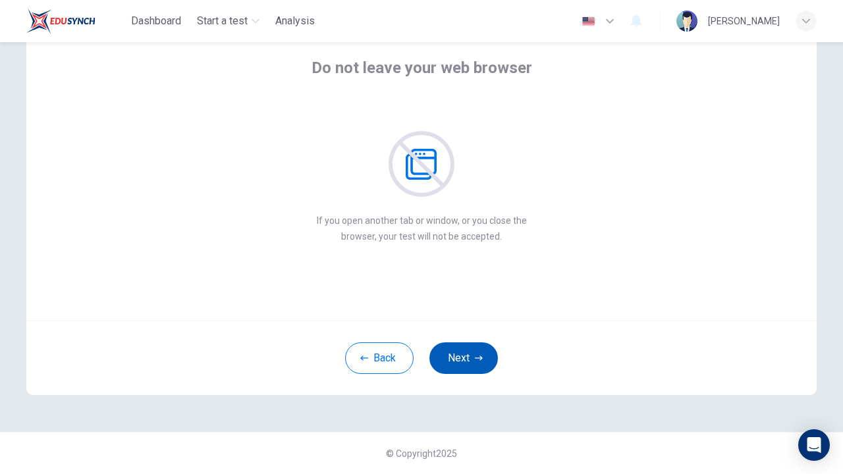
click at [463, 361] on button "Next" at bounding box center [463, 358] width 68 height 32
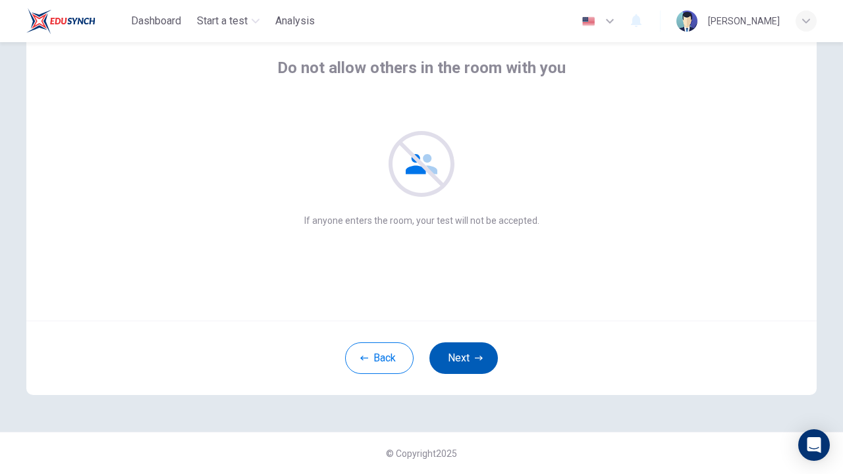
click at [463, 361] on button "Next" at bounding box center [463, 358] width 68 height 32
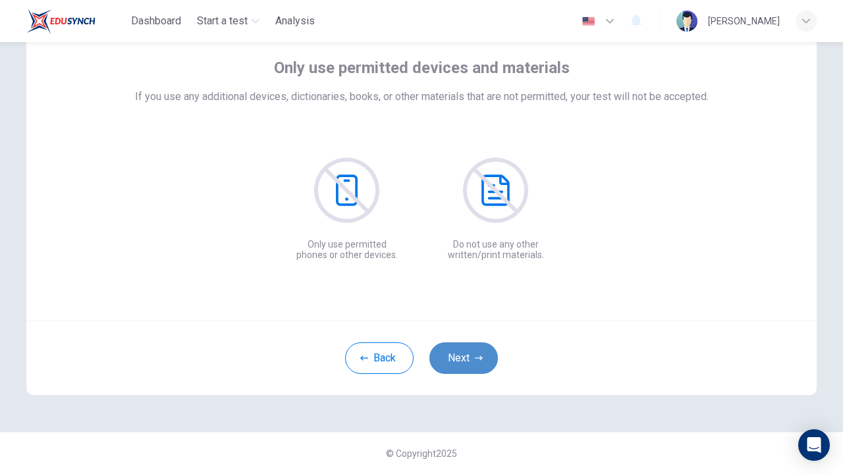
click at [463, 361] on button "Next" at bounding box center [463, 358] width 68 height 32
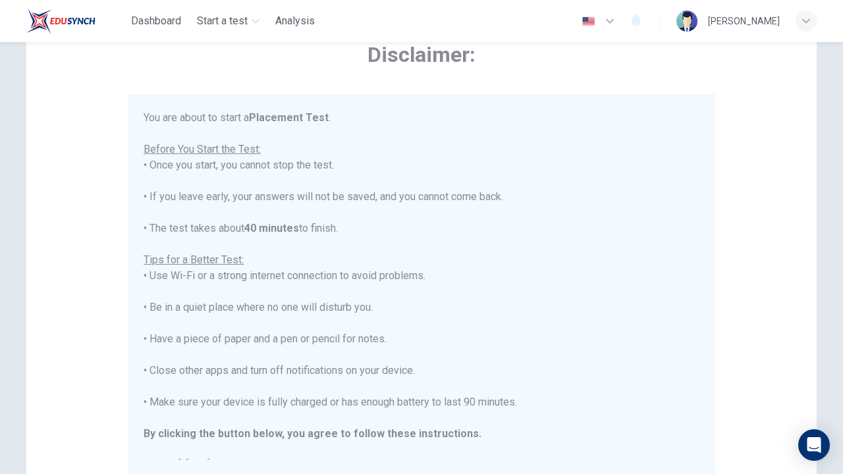
click at [463, 361] on div "You are about to start a Placement Test . Before You Start the Test: • Once you…" at bounding box center [422, 291] width 556 height 363
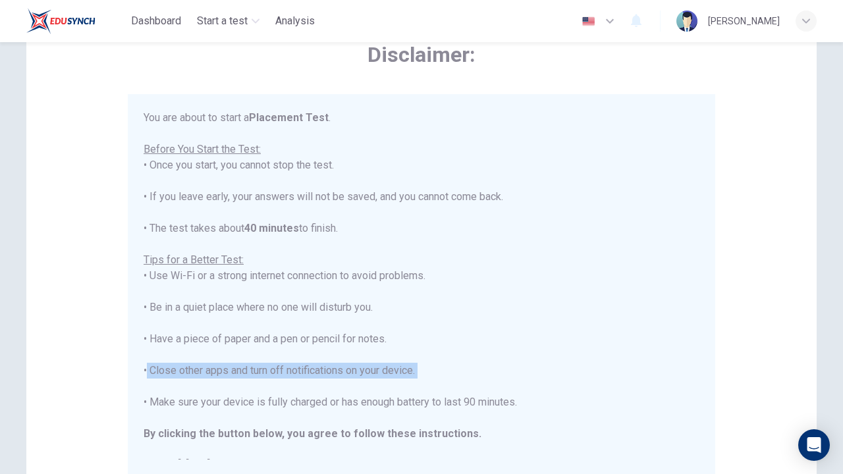
click at [463, 361] on div "You are about to start a Placement Test . Before You Start the Test: • Once you…" at bounding box center [422, 291] width 556 height 363
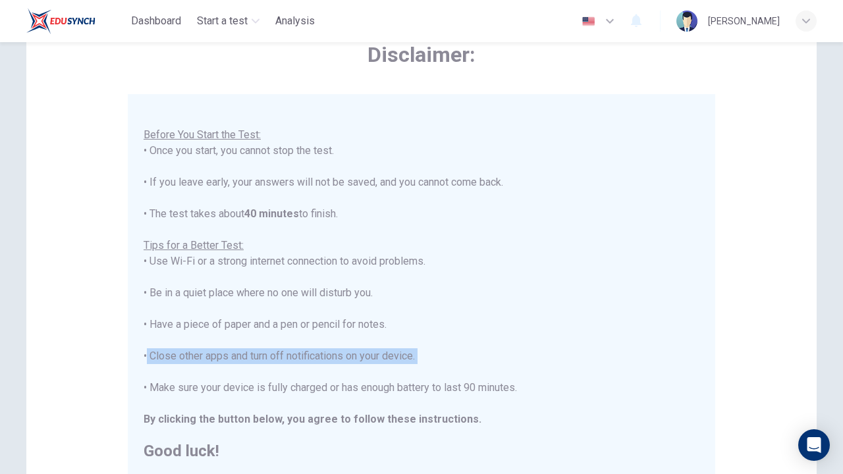
scroll to position [14, 0]
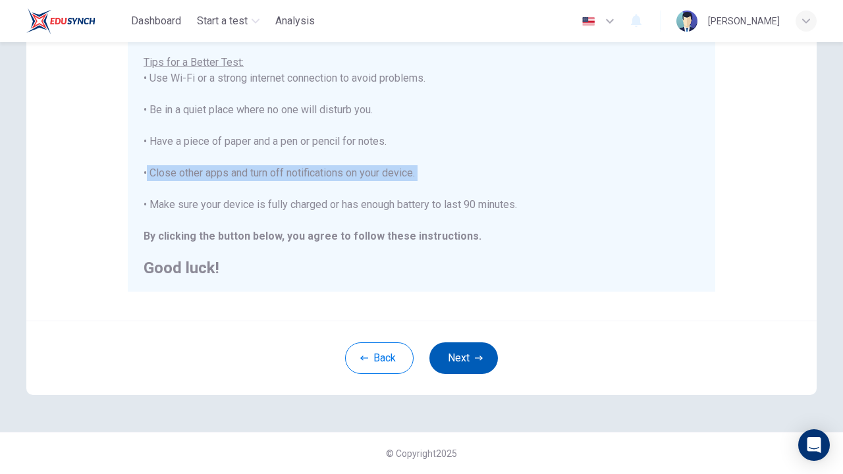
click at [465, 368] on button "Next" at bounding box center [463, 358] width 68 height 32
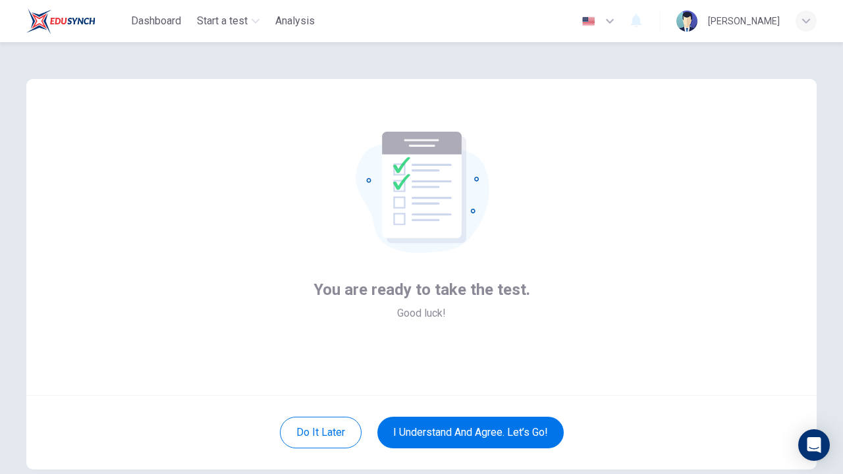
scroll to position [3, 0]
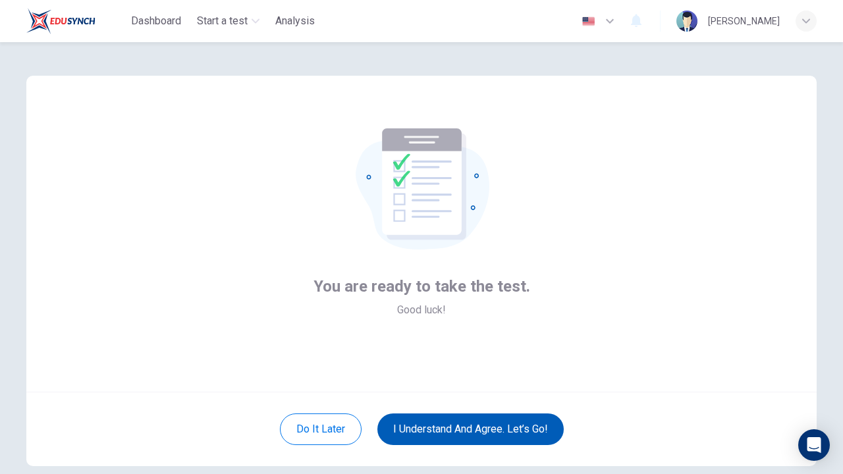
click at [450, 427] on button "I understand and agree. Let’s go!" at bounding box center [470, 429] width 186 height 32
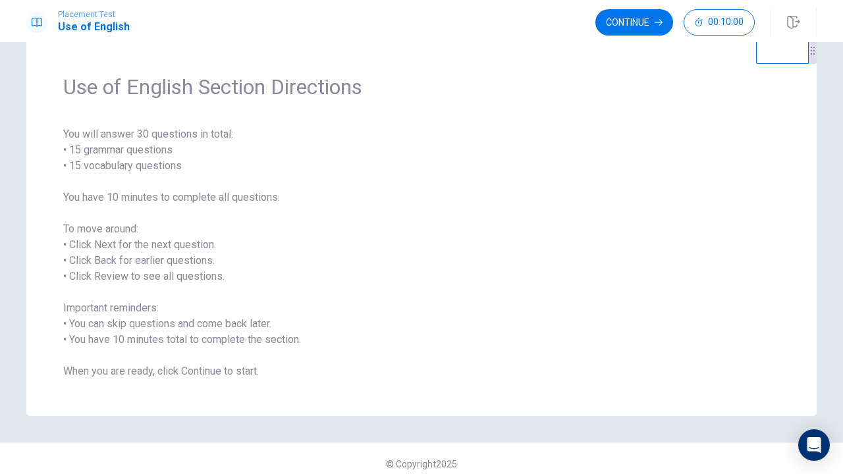
scroll to position [20, 0]
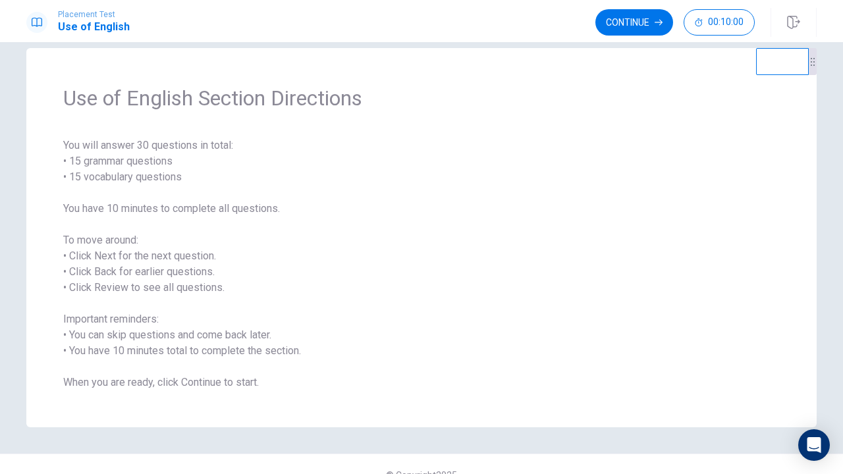
drag, startPoint x: 273, startPoint y: 96, endPoint x: 367, endPoint y: 103, distance: 94.4
click at [367, 103] on span "Use of English Section Directions" at bounding box center [421, 98] width 716 height 26
click at [618, 14] on button "Continue" at bounding box center [634, 22] width 78 height 26
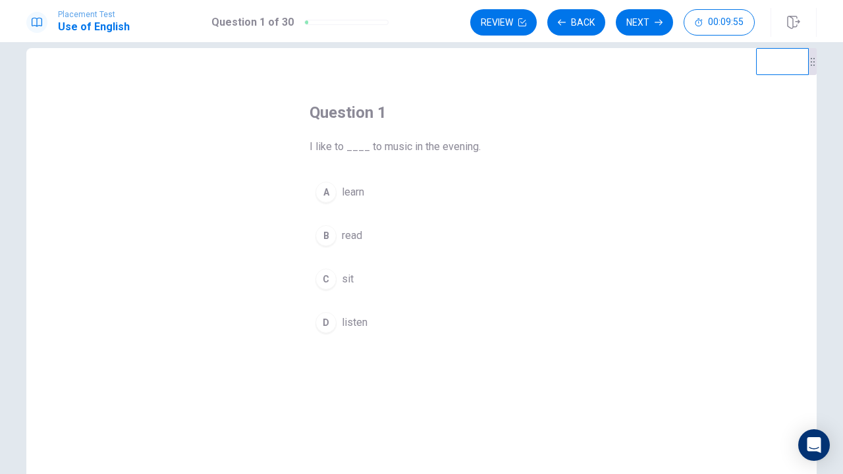
click at [336, 321] on div "D" at bounding box center [325, 322] width 21 height 21
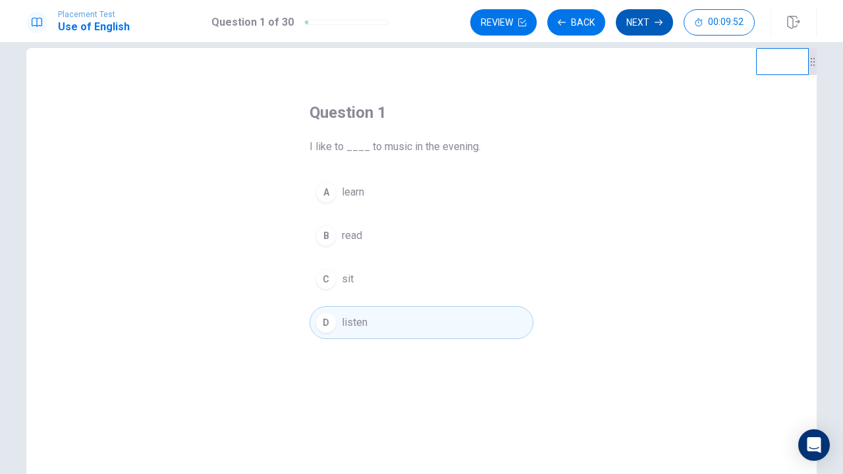
click at [638, 16] on button "Next" at bounding box center [644, 22] width 57 height 26
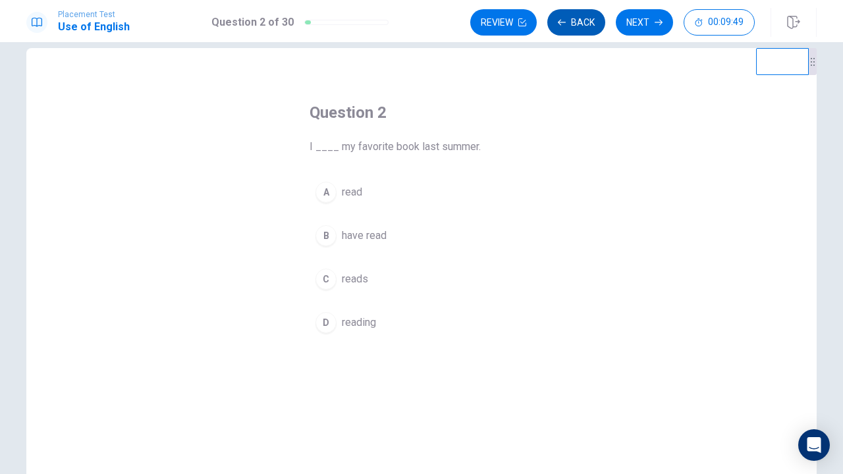
click at [568, 30] on button "Back" at bounding box center [576, 22] width 58 height 26
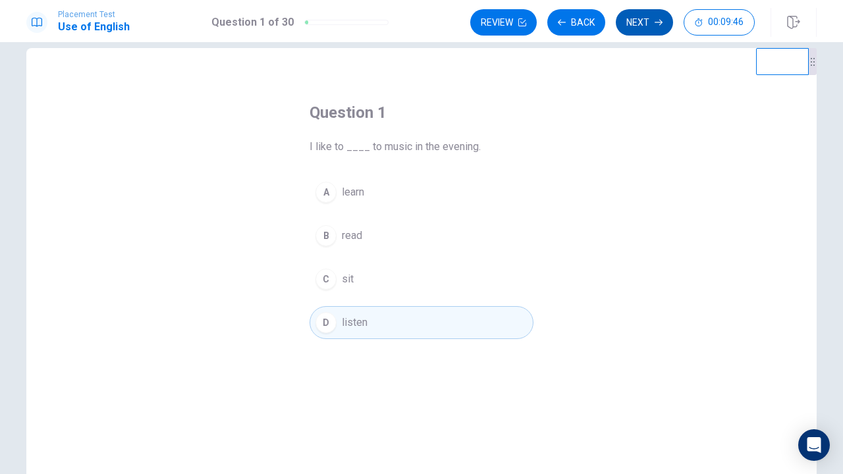
click at [642, 26] on button "Next" at bounding box center [644, 22] width 57 height 26
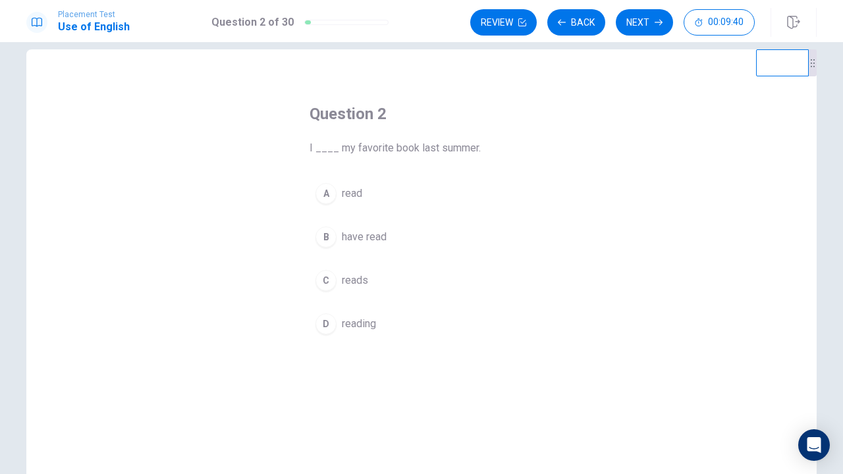
scroll to position [21, 0]
click at [330, 196] on div "A" at bounding box center [325, 191] width 21 height 21
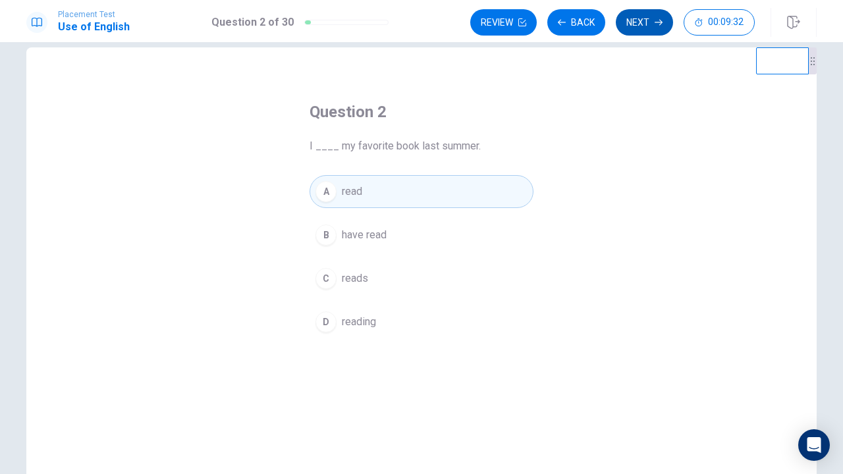
click at [643, 16] on button "Next" at bounding box center [644, 22] width 57 height 26
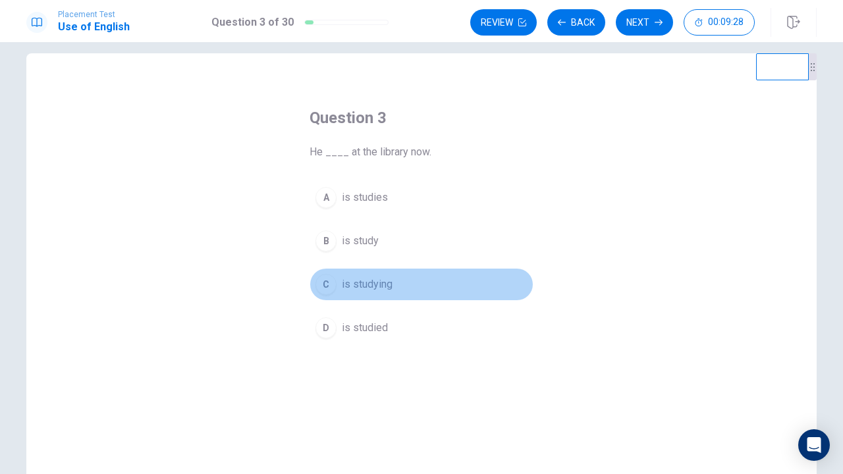
click at [338, 287] on button "C is studying" at bounding box center [421, 284] width 224 height 33
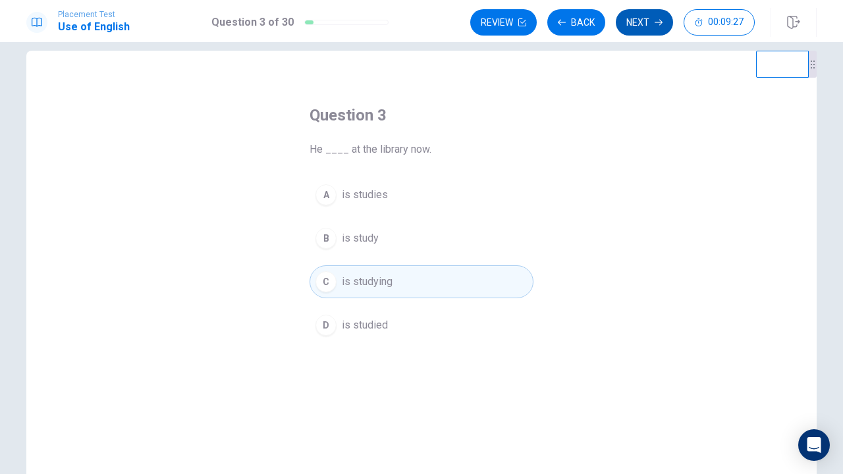
scroll to position [0, 1]
click at [649, 24] on button "Next" at bounding box center [644, 22] width 57 height 26
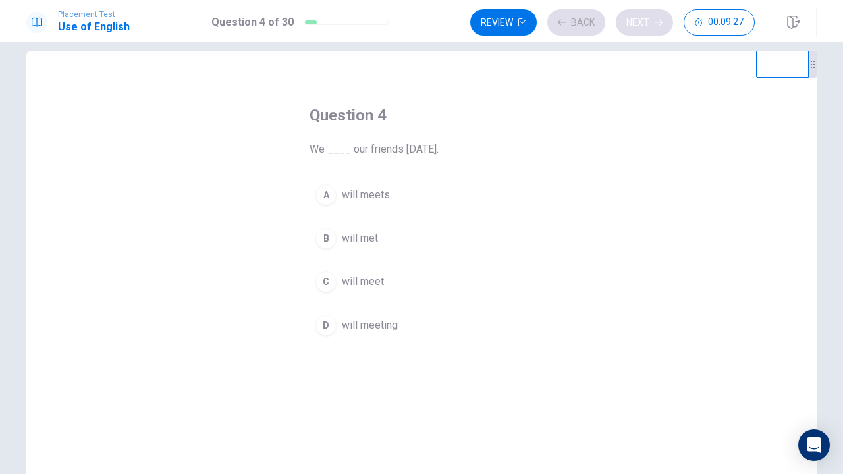
scroll to position [0, 0]
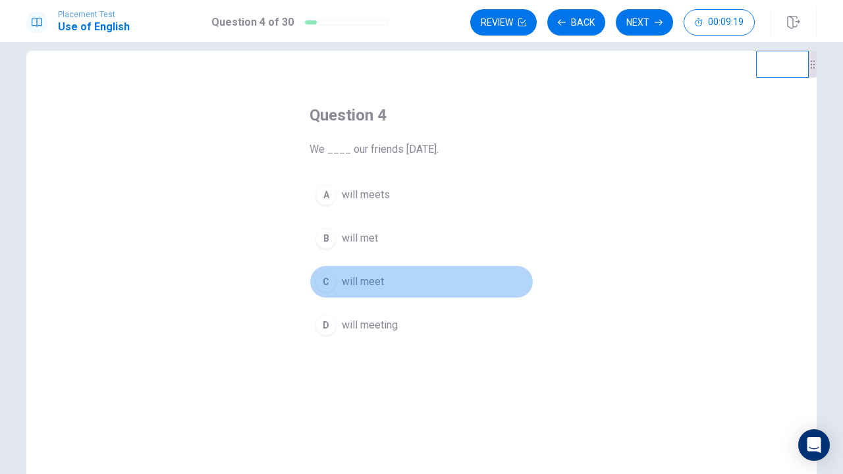
click at [334, 285] on div "C" at bounding box center [325, 281] width 21 height 21
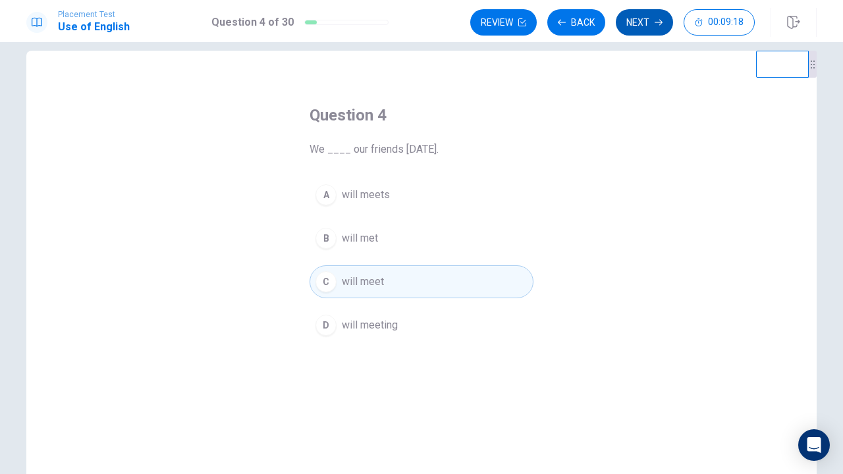
click at [650, 27] on button "Next" at bounding box center [644, 22] width 57 height 26
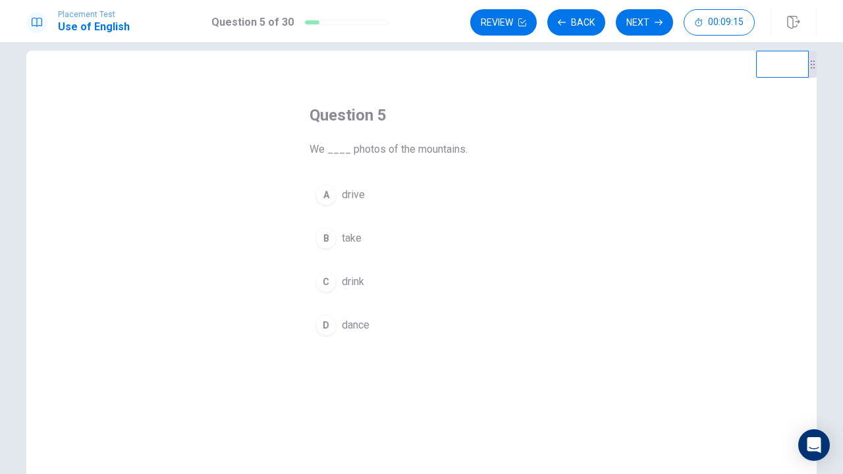
click at [336, 248] on button "B take" at bounding box center [421, 238] width 224 height 33
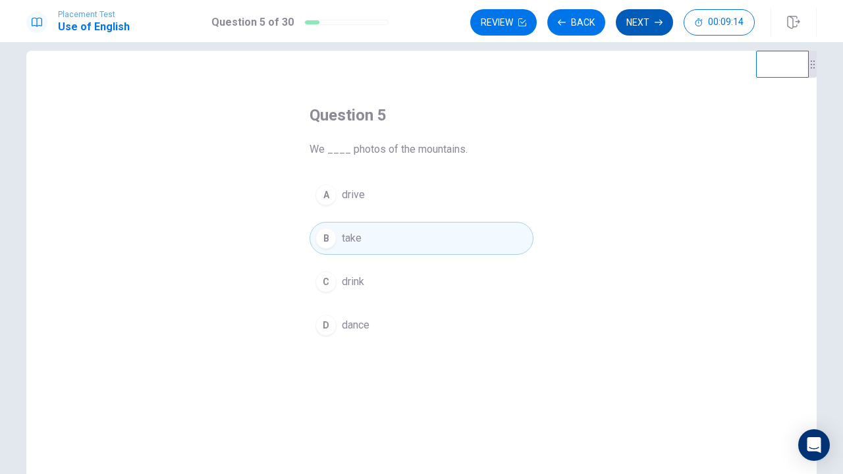
click at [652, 22] on button "Next" at bounding box center [644, 22] width 57 height 26
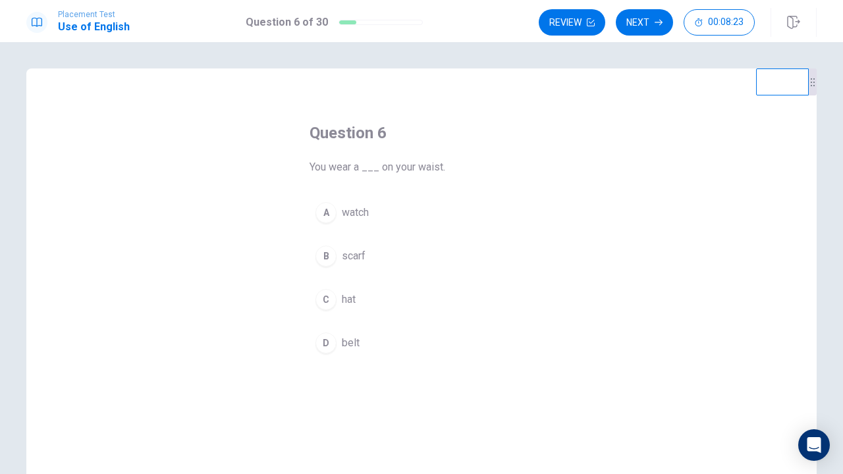
click at [348, 341] on span "belt" at bounding box center [351, 343] width 18 height 16
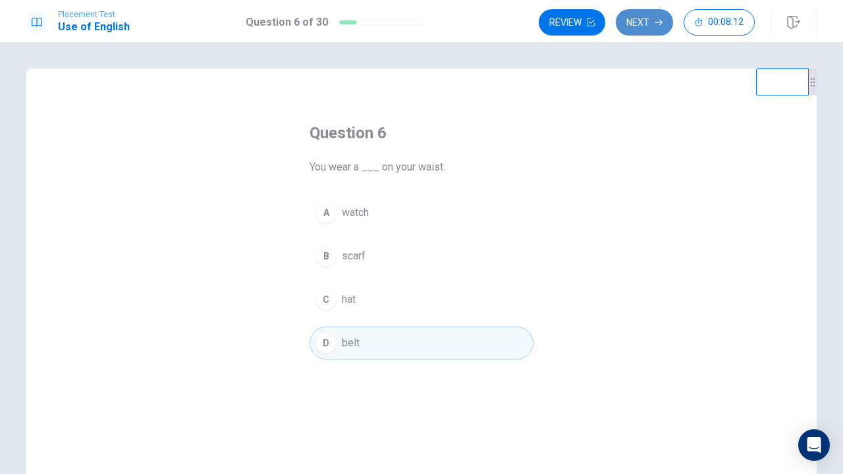
click at [647, 28] on button "Next" at bounding box center [644, 22] width 57 height 26
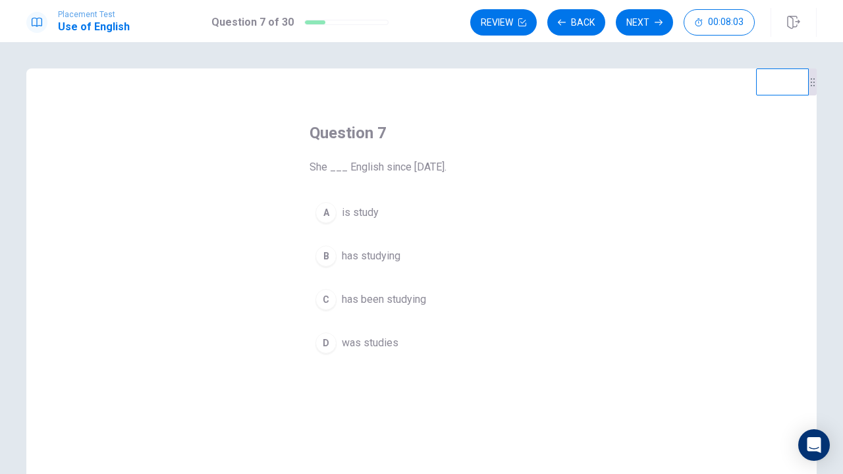
click at [335, 295] on div "C" at bounding box center [325, 299] width 21 height 21
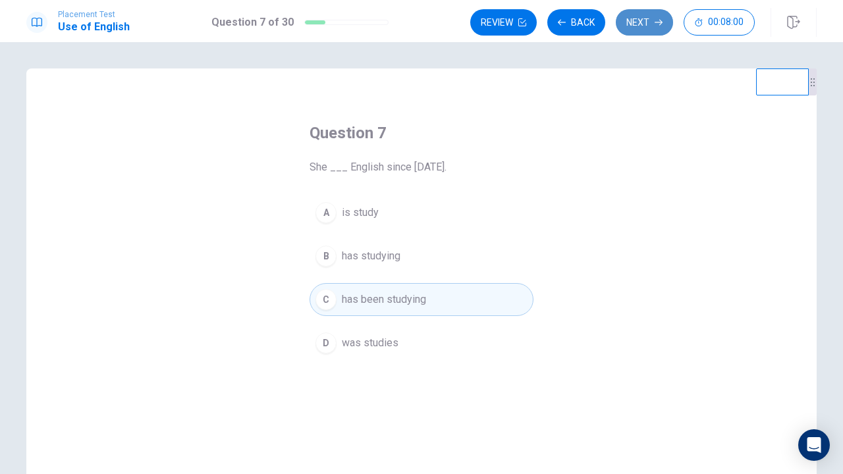
click at [631, 10] on button "Next" at bounding box center [644, 22] width 57 height 26
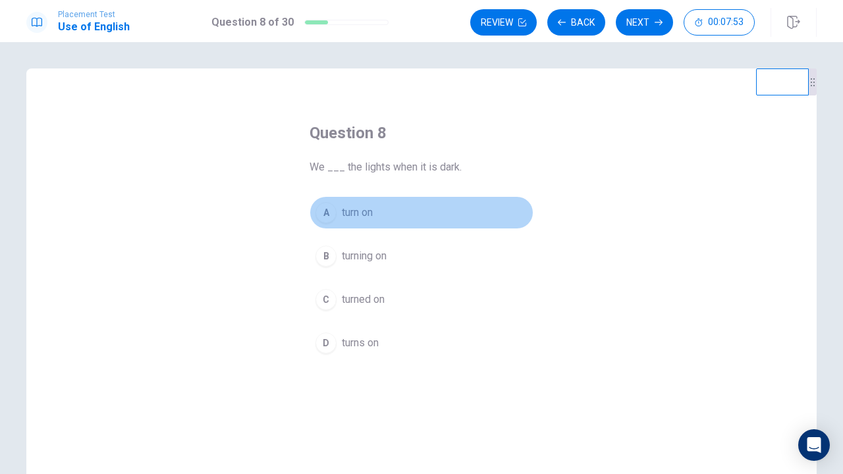
click at [338, 219] on button "A turn on" at bounding box center [421, 212] width 224 height 33
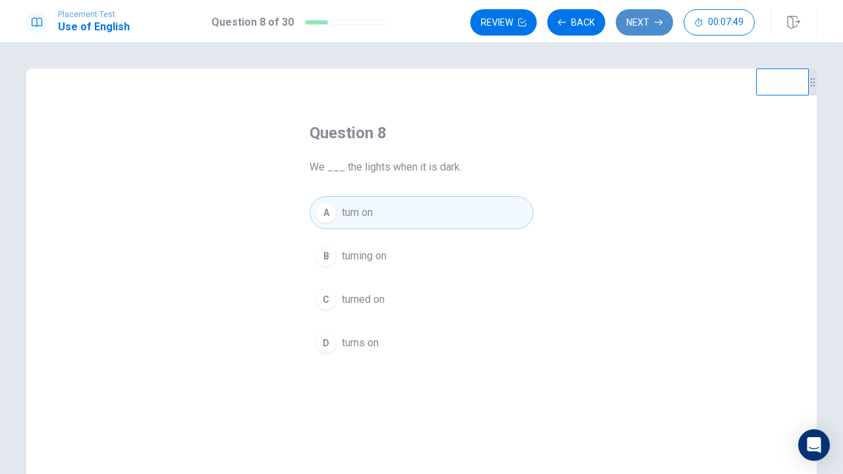
click at [647, 32] on button "Next" at bounding box center [644, 22] width 57 height 26
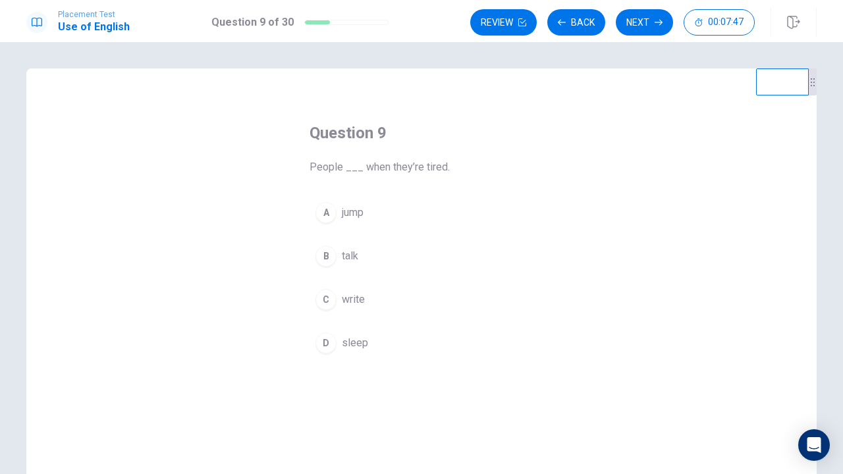
scroll to position [5, 0]
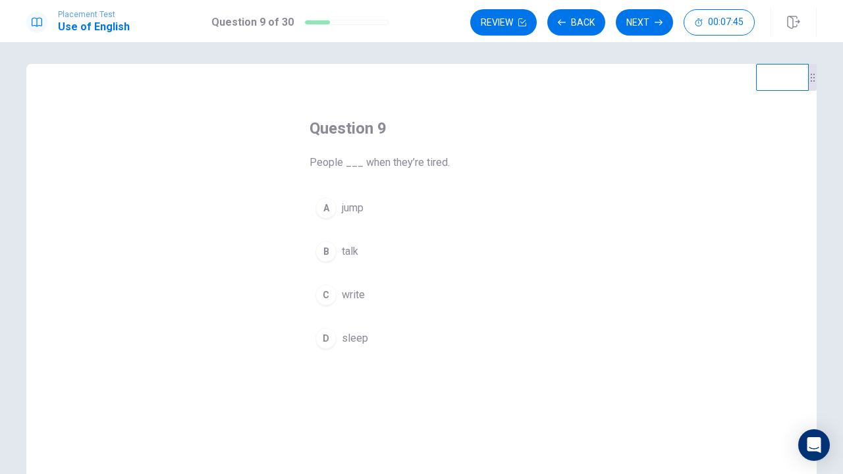
click at [342, 329] on button "D sleep" at bounding box center [421, 338] width 224 height 33
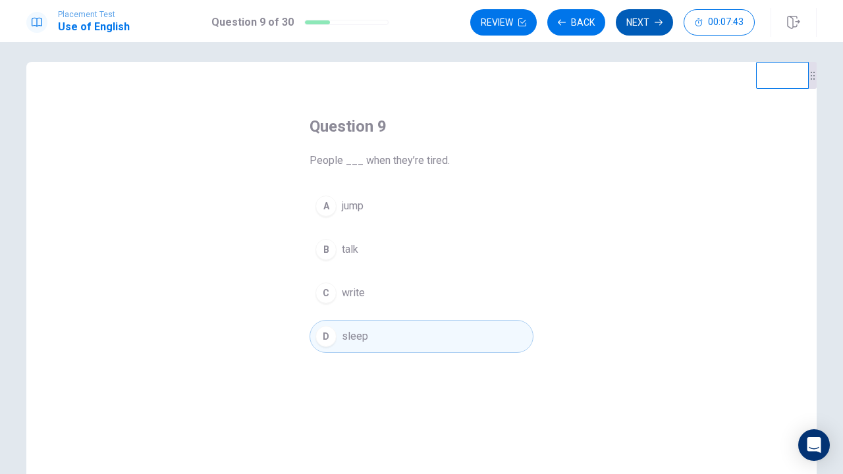
click at [648, 22] on button "Next" at bounding box center [644, 22] width 57 height 26
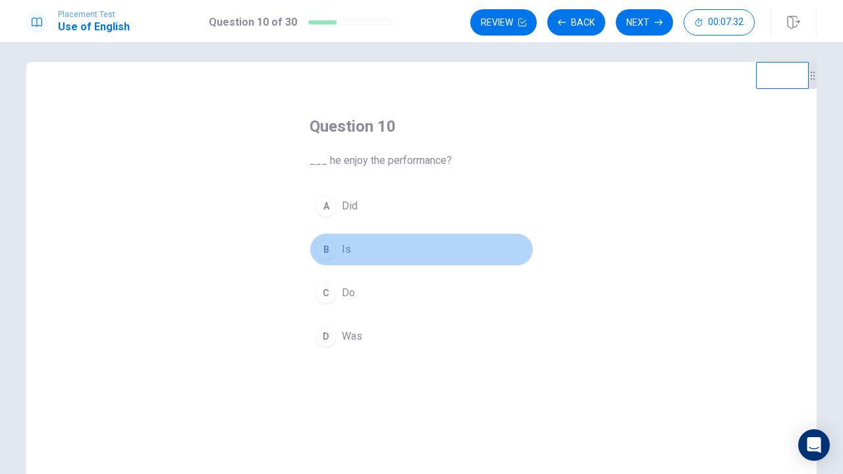
click at [336, 262] on button "B Is" at bounding box center [421, 249] width 224 height 33
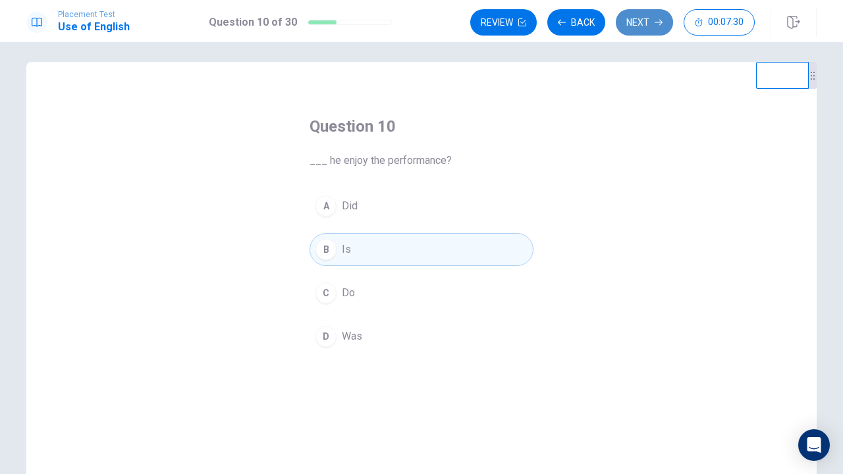
click at [639, 31] on button "Next" at bounding box center [644, 22] width 57 height 26
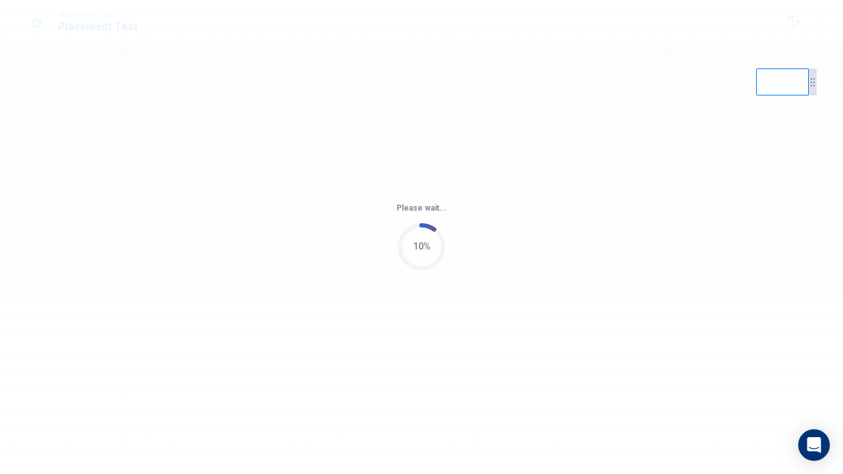
scroll to position [0, 0]
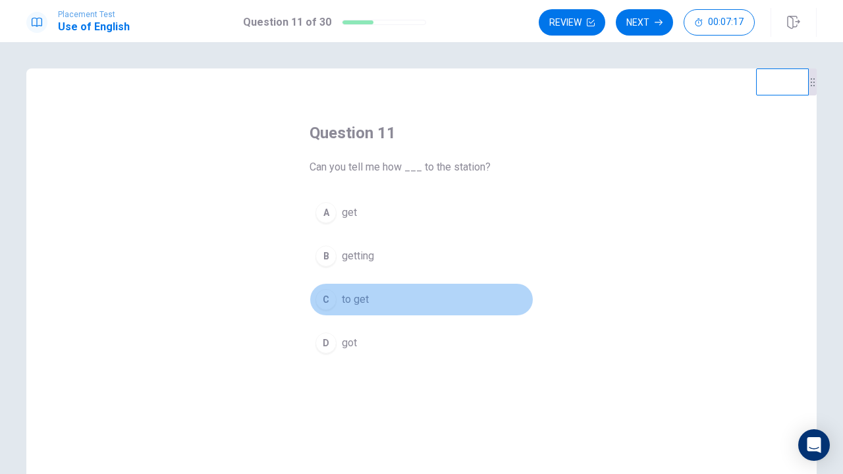
click at [327, 302] on div "C" at bounding box center [325, 299] width 21 height 21
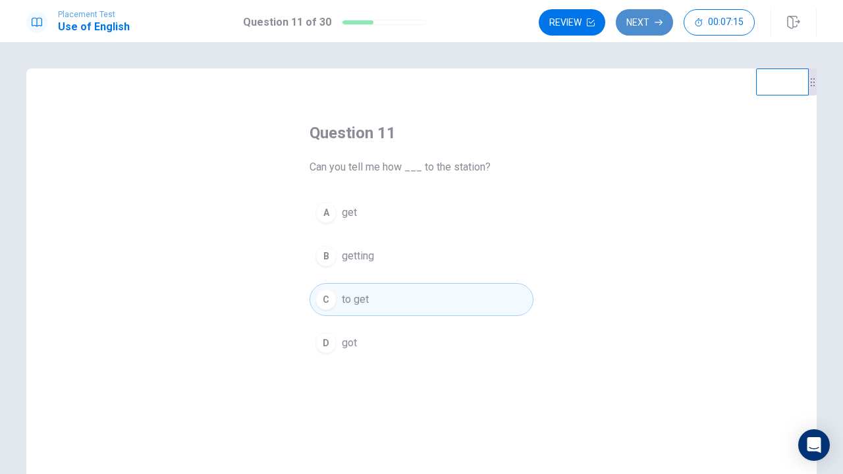
click at [652, 19] on button "Next" at bounding box center [644, 22] width 57 height 26
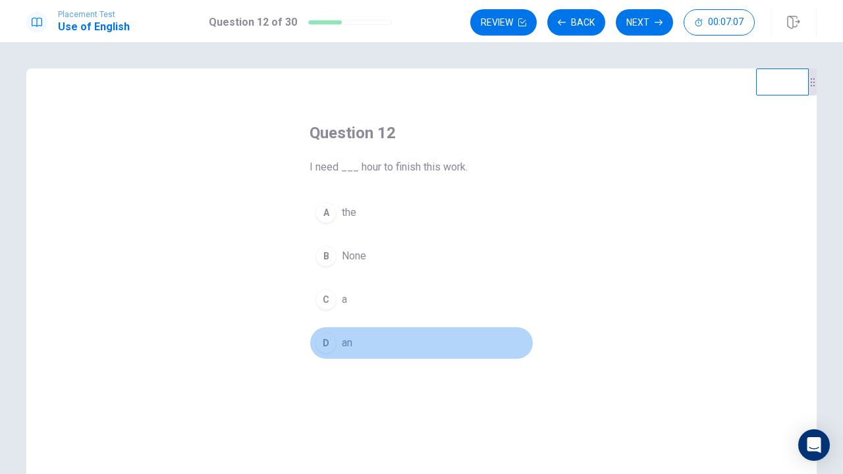
click at [329, 347] on div "D" at bounding box center [325, 342] width 21 height 21
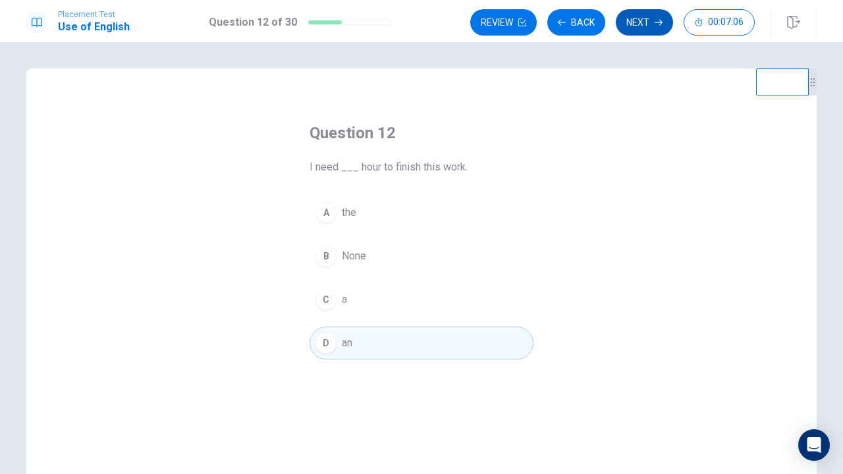
click at [651, 25] on button "Next" at bounding box center [644, 22] width 57 height 26
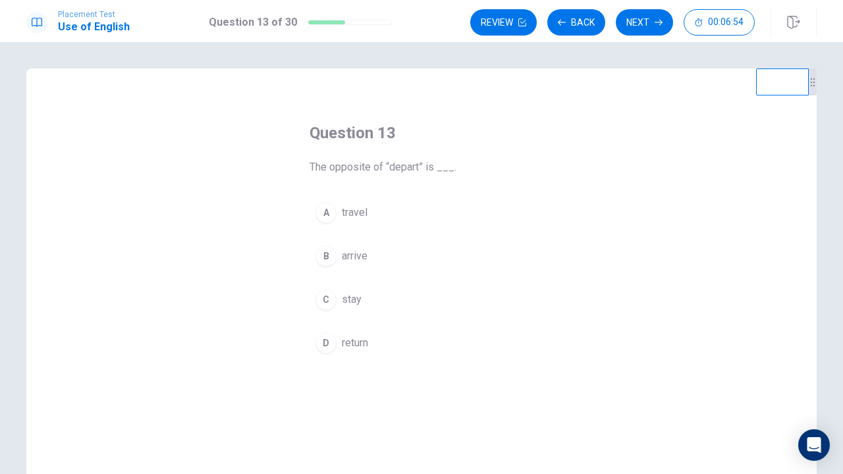
click at [340, 340] on button "D return" at bounding box center [421, 343] width 224 height 33
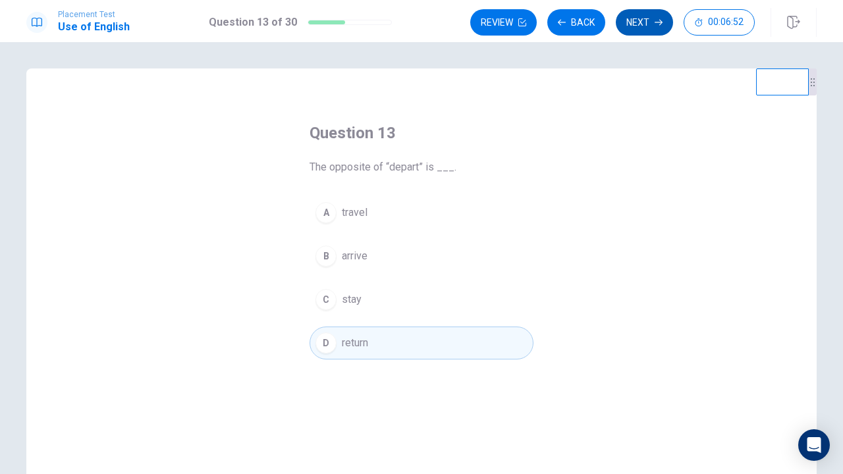
click at [647, 23] on button "Next" at bounding box center [644, 22] width 57 height 26
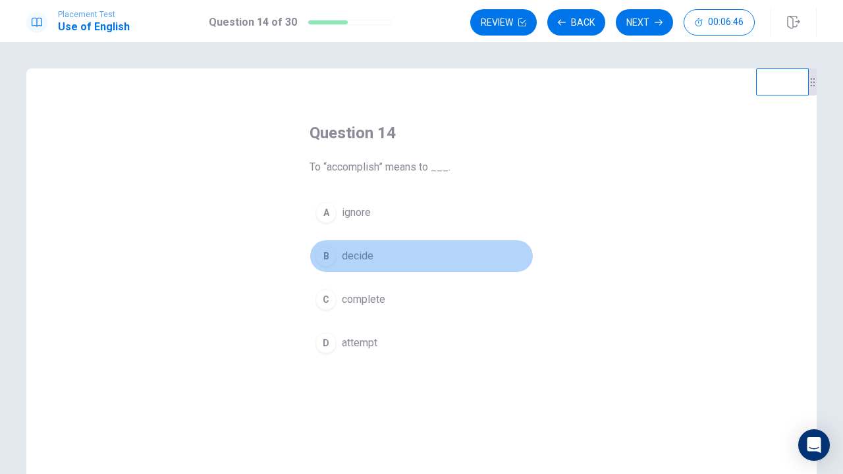
click at [363, 255] on span "decide" at bounding box center [358, 256] width 32 height 16
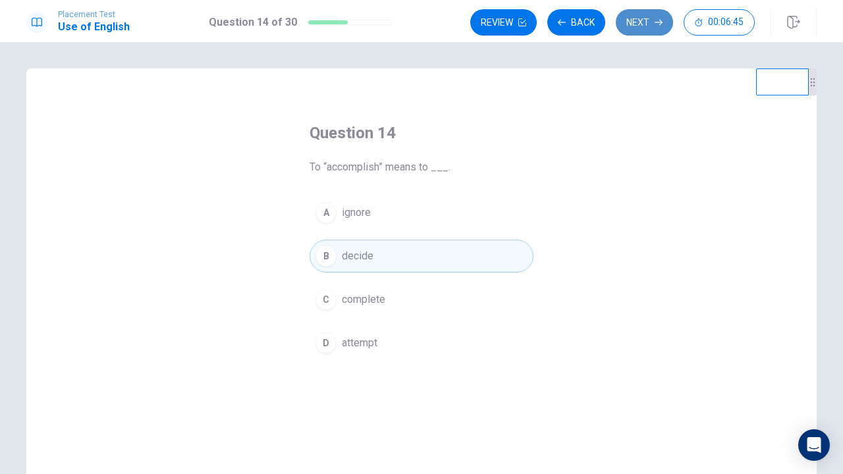
click at [645, 24] on button "Next" at bounding box center [644, 22] width 57 height 26
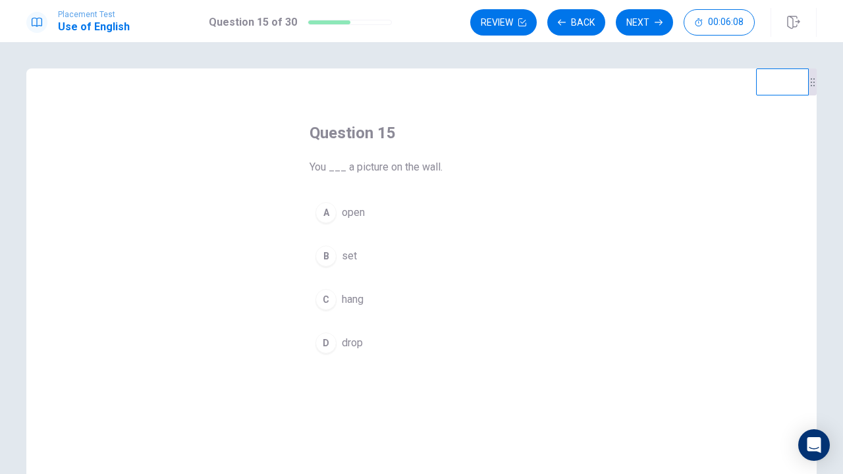
click at [341, 298] on button "C hang" at bounding box center [421, 299] width 224 height 33
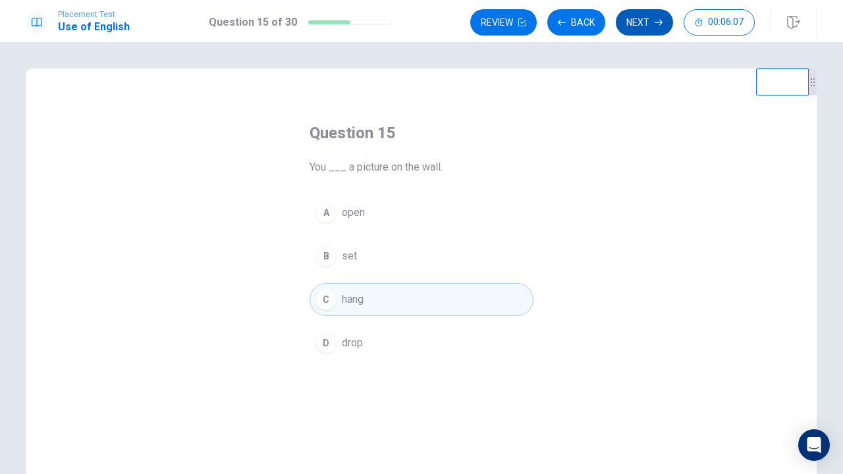
click at [639, 21] on button "Next" at bounding box center [644, 22] width 57 height 26
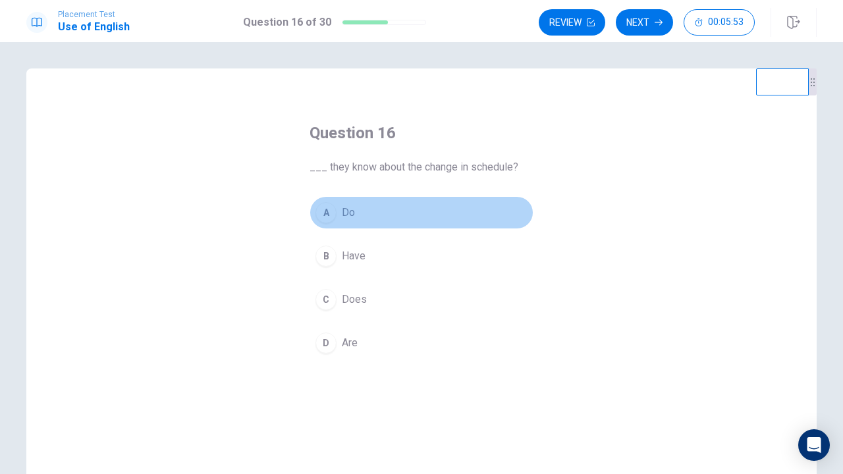
click at [349, 217] on span "Do" at bounding box center [348, 213] width 13 height 16
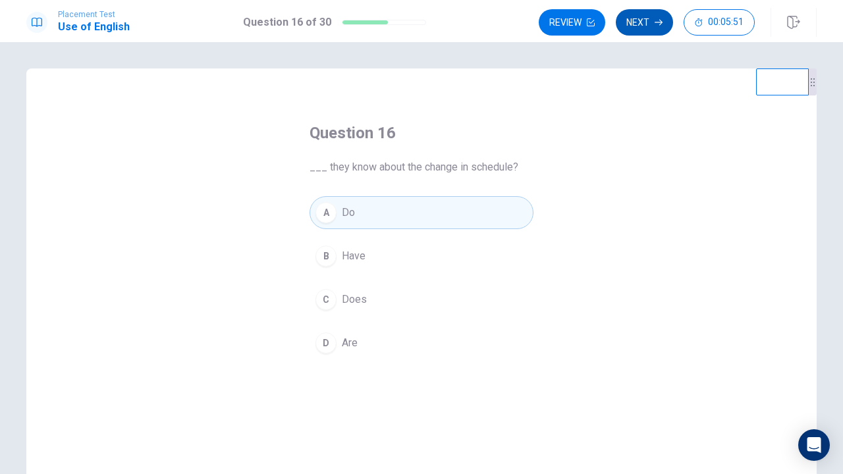
click at [671, 20] on button "Next" at bounding box center [644, 22] width 57 height 26
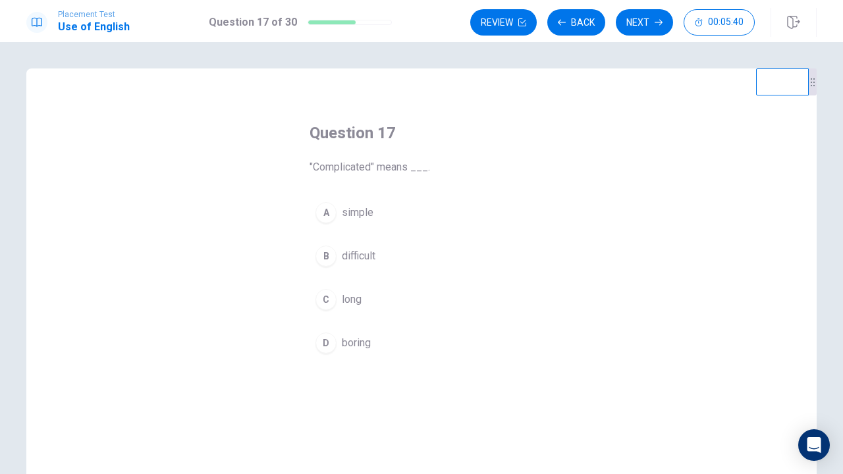
click at [332, 263] on div "B" at bounding box center [325, 256] width 21 height 21
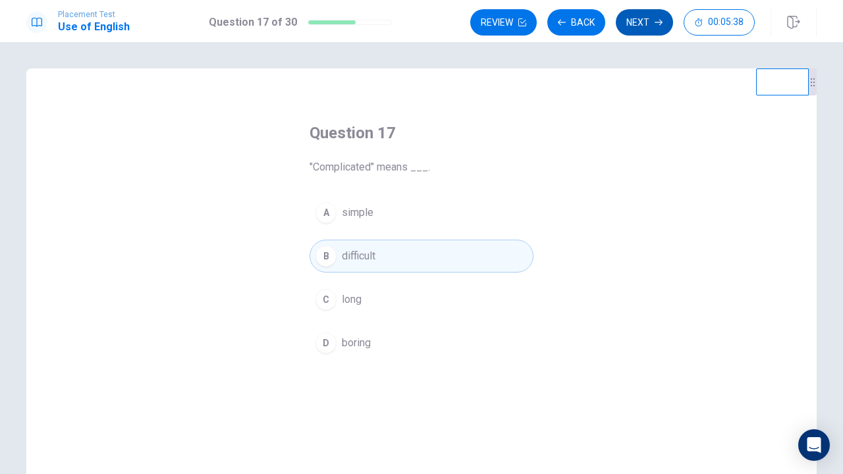
click at [634, 15] on button "Next" at bounding box center [644, 22] width 57 height 26
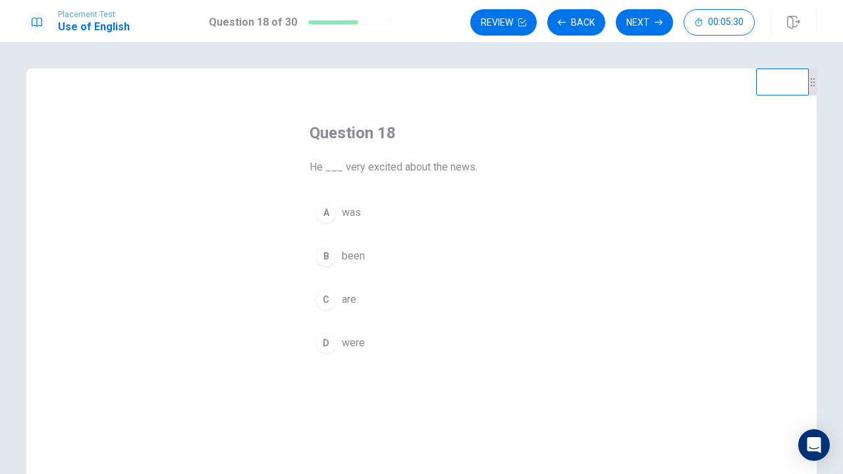
click at [335, 217] on div "A" at bounding box center [325, 212] width 21 height 21
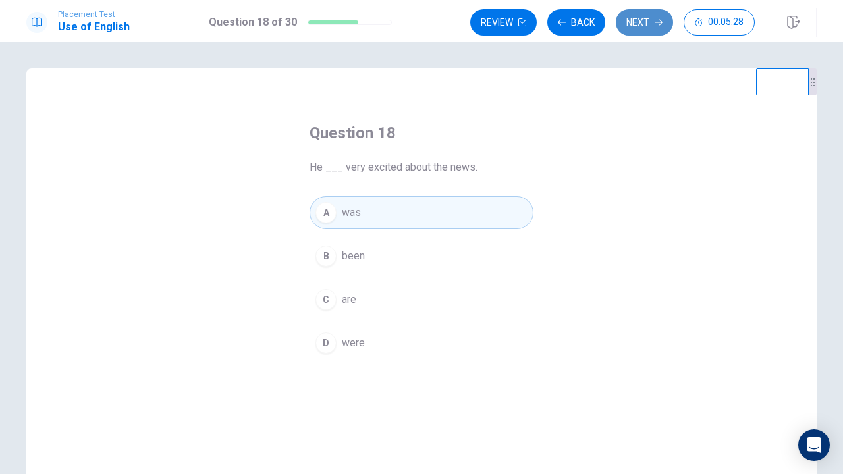
click at [641, 20] on button "Next" at bounding box center [644, 22] width 57 height 26
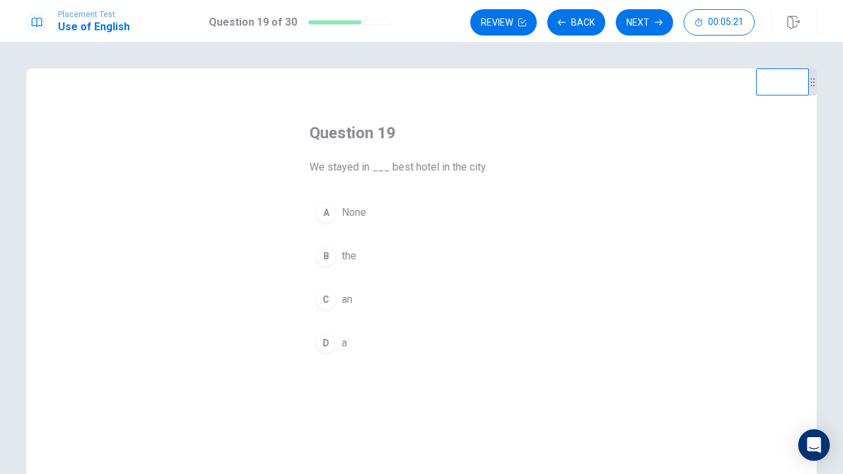
click at [340, 236] on div "A None B the C an D a" at bounding box center [421, 277] width 224 height 163
click at [336, 263] on button "B the" at bounding box center [421, 256] width 224 height 33
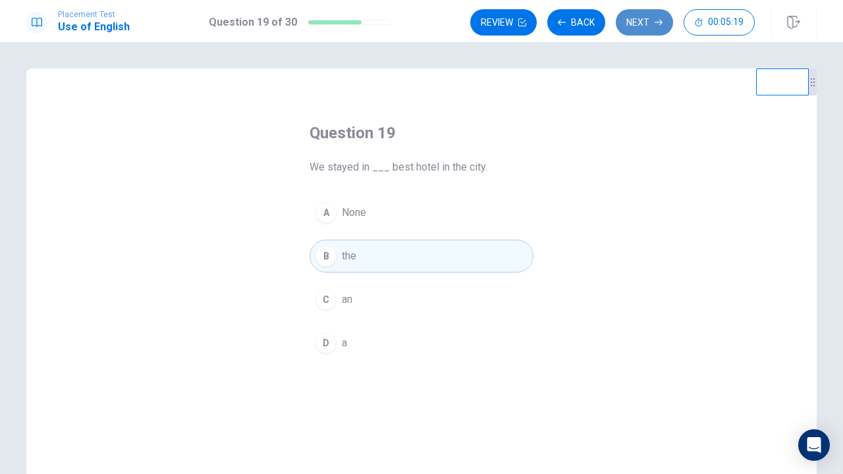
click at [629, 27] on button "Next" at bounding box center [644, 22] width 57 height 26
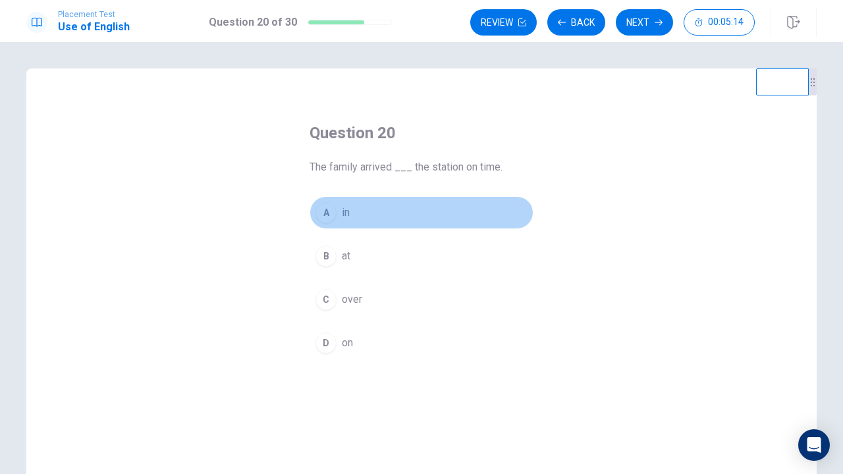
click at [334, 212] on div "A" at bounding box center [325, 212] width 21 height 21
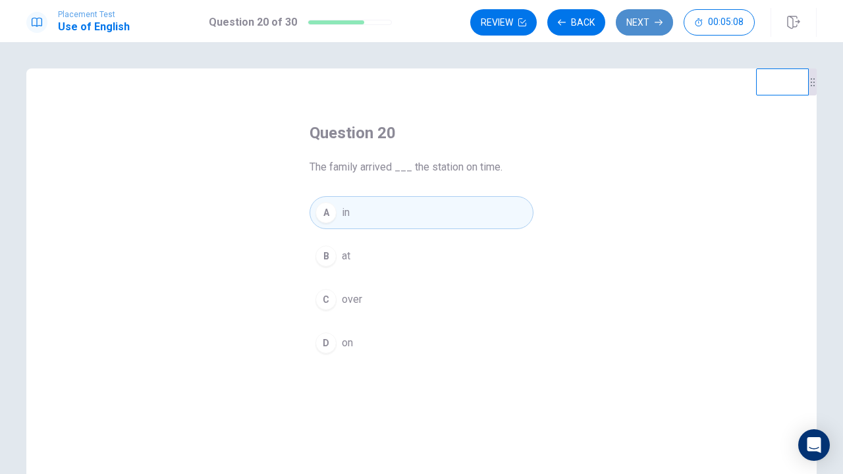
click at [661, 29] on button "Next" at bounding box center [644, 22] width 57 height 26
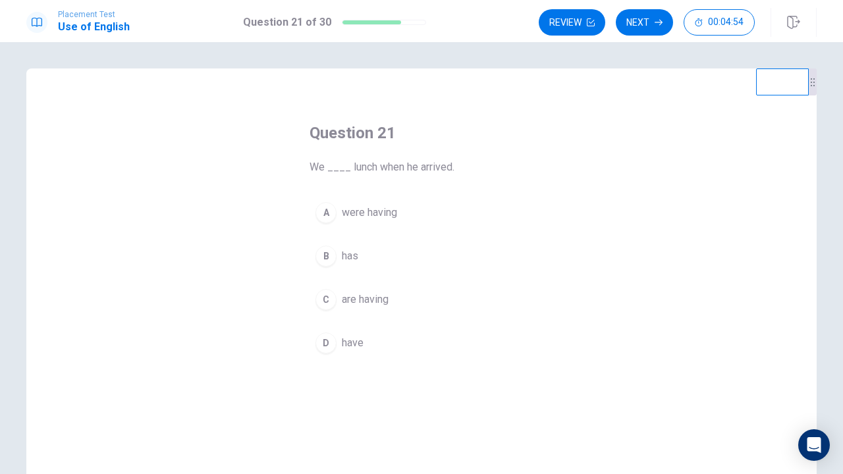
drag, startPoint x: 377, startPoint y: 169, endPoint x: 446, endPoint y: 165, distance: 68.6
click at [446, 165] on span "We ____ lunch when he arrived." at bounding box center [421, 167] width 224 height 16
click at [338, 215] on button "A were having" at bounding box center [421, 212] width 224 height 33
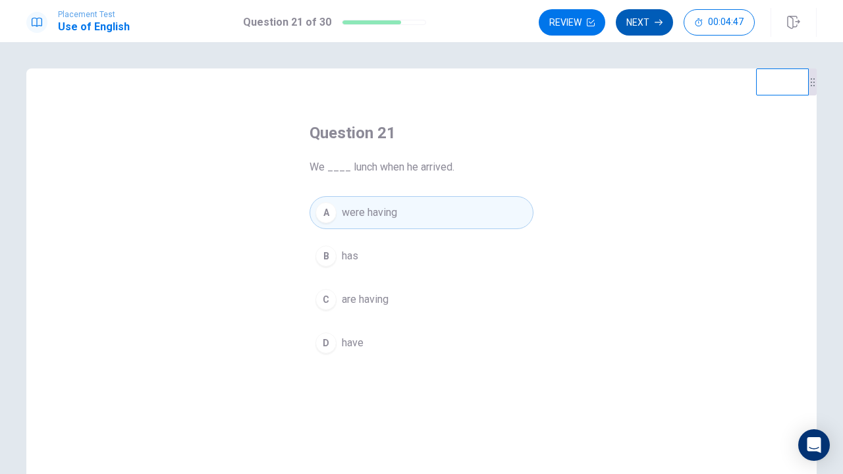
click at [654, 23] on icon "button" at bounding box center [658, 22] width 8 height 8
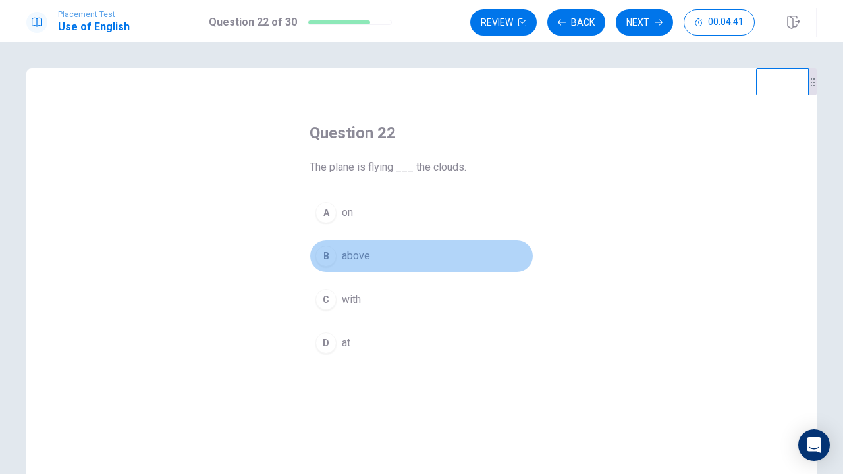
click at [343, 254] on span "above" at bounding box center [356, 256] width 28 height 16
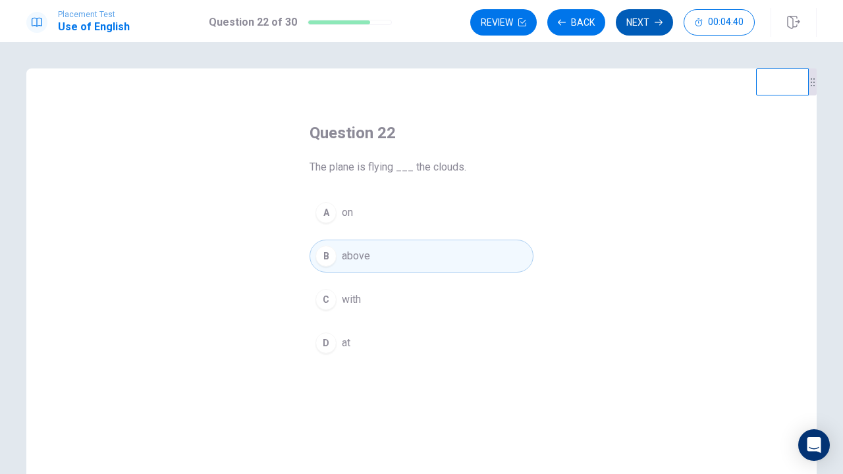
click at [650, 27] on button "Next" at bounding box center [644, 22] width 57 height 26
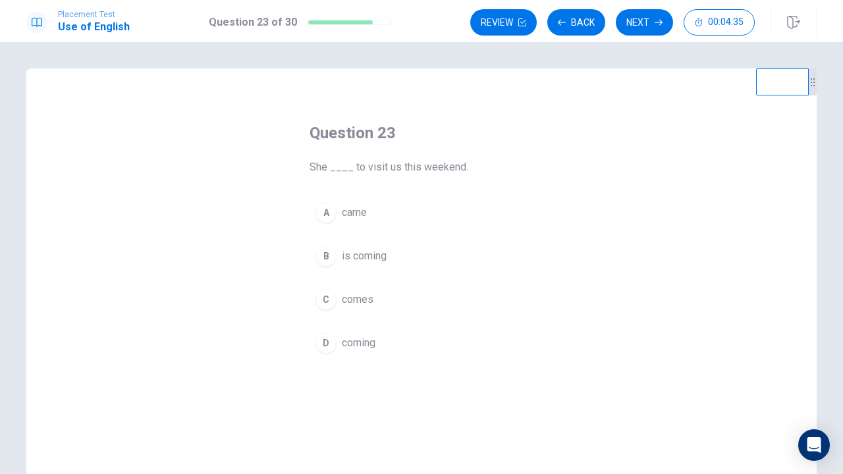
drag, startPoint x: 397, startPoint y: 172, endPoint x: 463, endPoint y: 164, distance: 67.0
click at [465, 165] on span "She ____ to visit us this weekend." at bounding box center [421, 167] width 224 height 16
drag, startPoint x: 400, startPoint y: 166, endPoint x: 460, endPoint y: 161, distance: 60.1
click at [460, 162] on span "She ____ to visit us this weekend." at bounding box center [421, 167] width 224 height 16
click at [371, 214] on button "A came" at bounding box center [421, 212] width 224 height 33
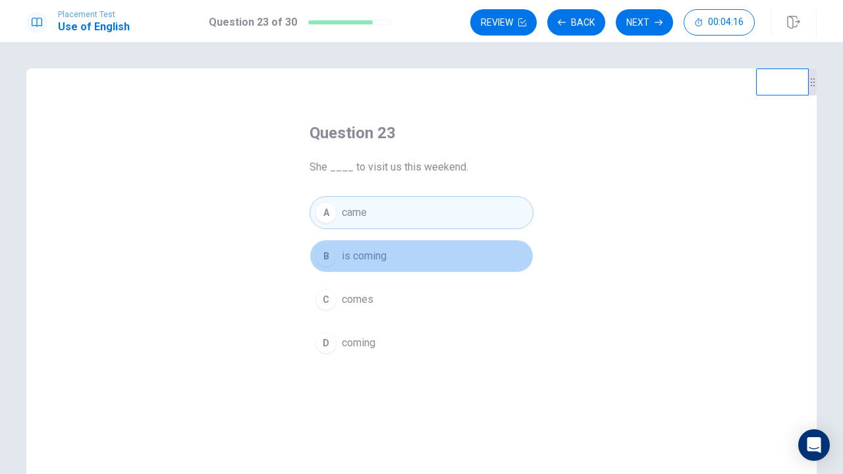
click at [450, 257] on button "B is coming" at bounding box center [421, 256] width 224 height 33
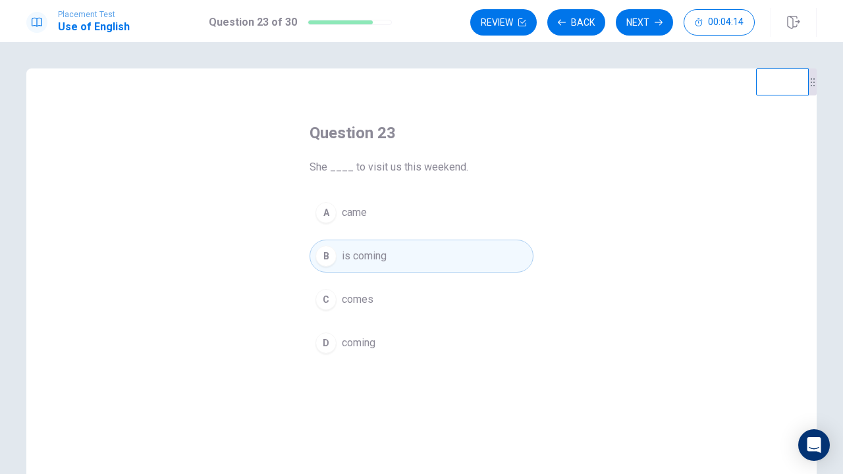
click at [450, 219] on button "A came" at bounding box center [421, 212] width 224 height 33
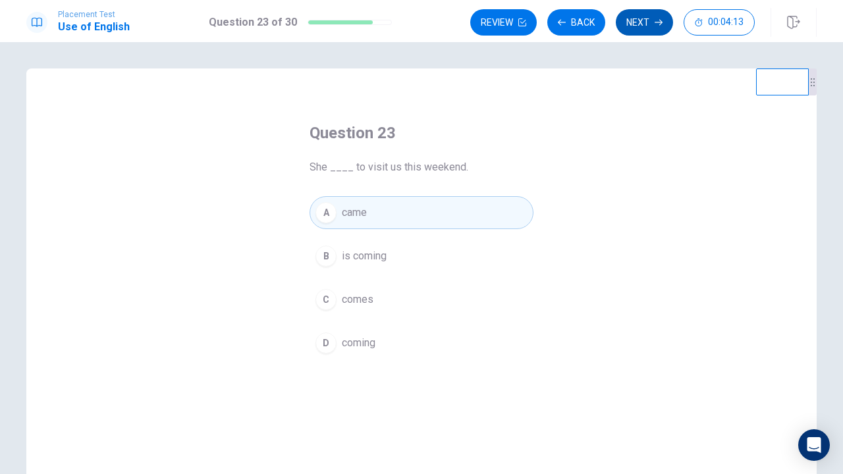
click at [647, 27] on button "Next" at bounding box center [644, 22] width 57 height 26
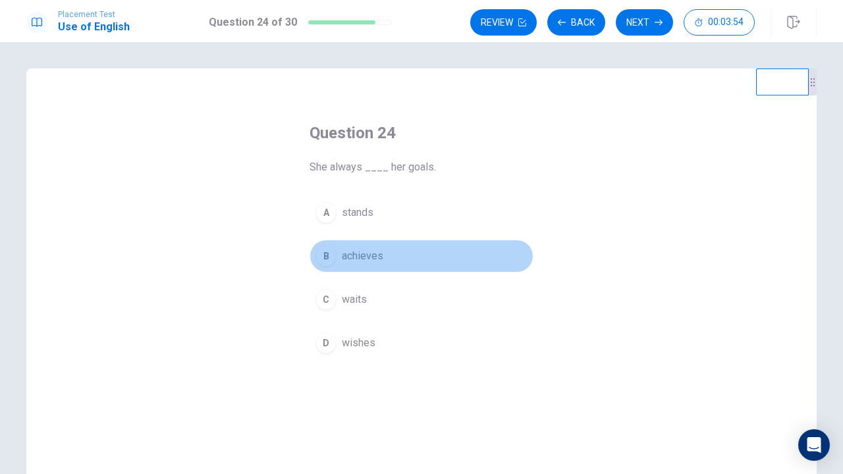
click at [359, 263] on span "achieves" at bounding box center [362, 256] width 41 height 16
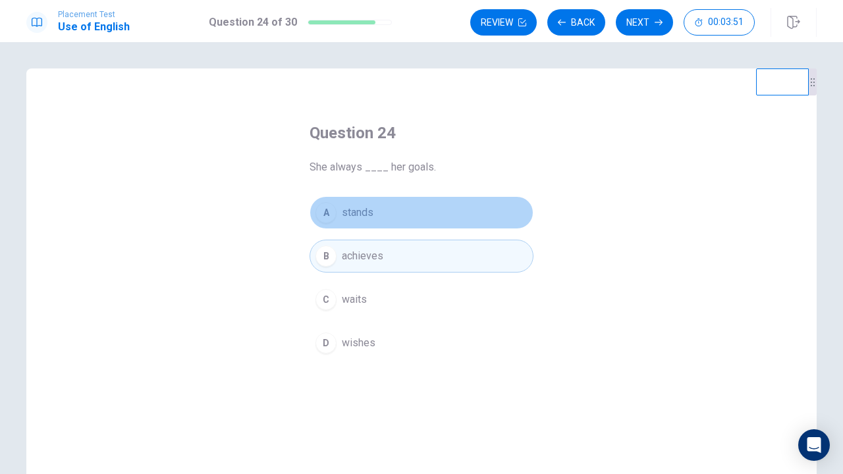
click at [373, 221] on button "A stands" at bounding box center [421, 212] width 224 height 33
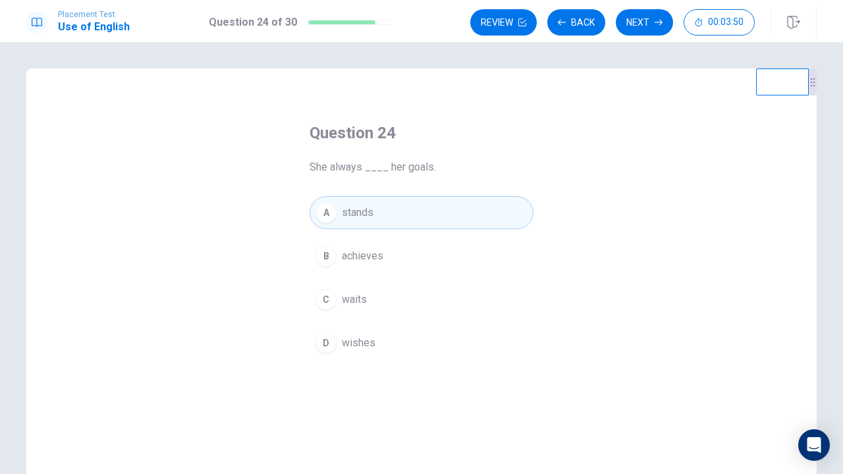
click at [672, 28] on div "Review Back Next 00:03:50" at bounding box center [612, 22] width 284 height 26
click at [658, 24] on icon "button" at bounding box center [658, 22] width 8 height 8
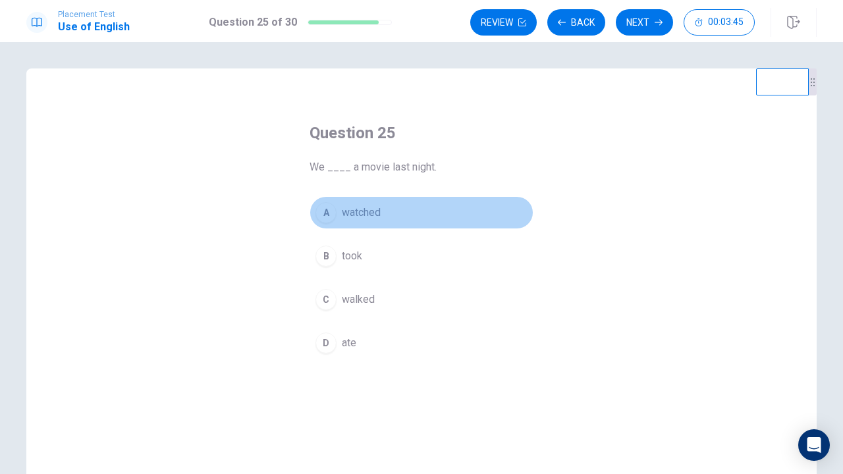
click at [369, 221] on button "A watched" at bounding box center [421, 212] width 224 height 33
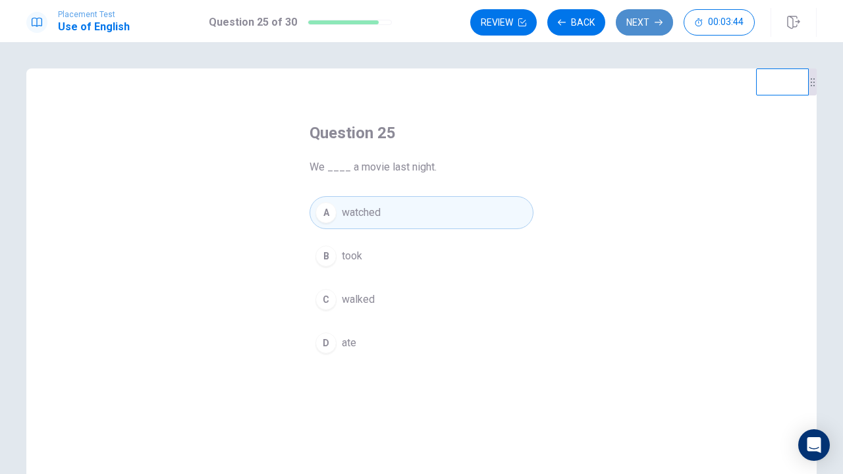
click at [639, 32] on button "Next" at bounding box center [644, 22] width 57 height 26
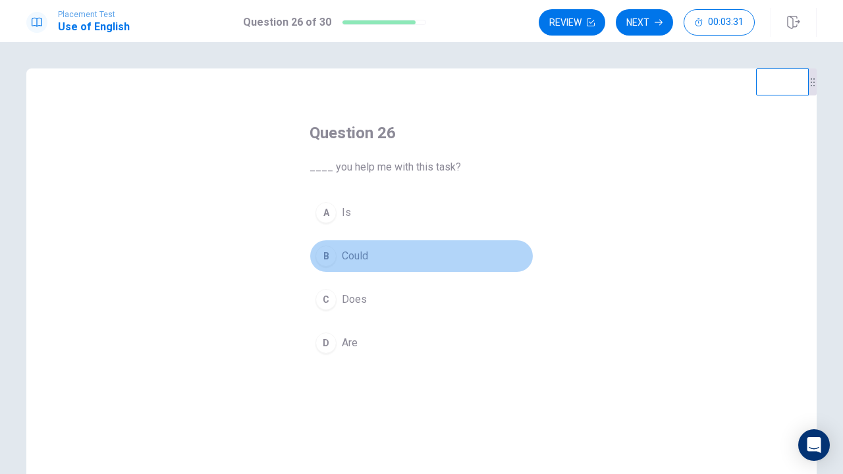
click at [354, 254] on span "Could" at bounding box center [355, 256] width 26 height 16
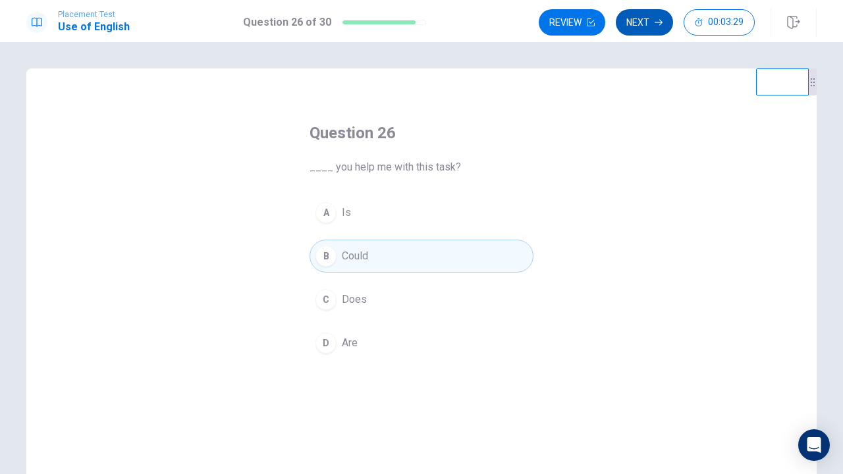
click at [659, 27] on button "Next" at bounding box center [644, 22] width 57 height 26
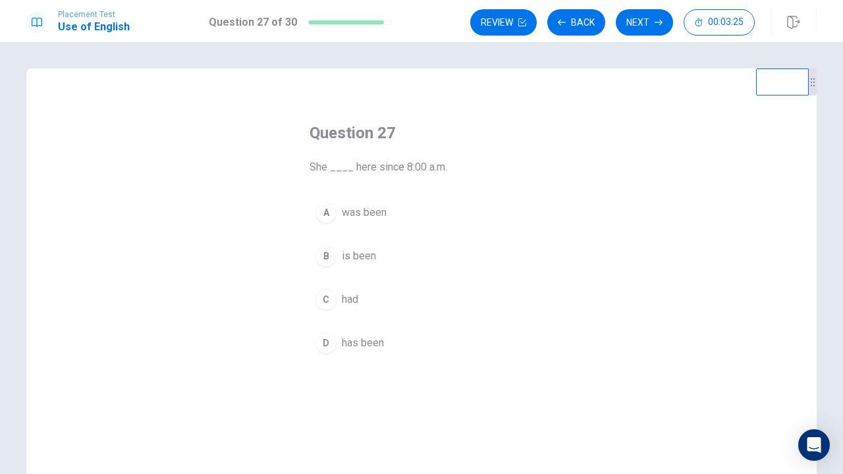
click at [350, 344] on span "has been" at bounding box center [363, 343] width 42 height 16
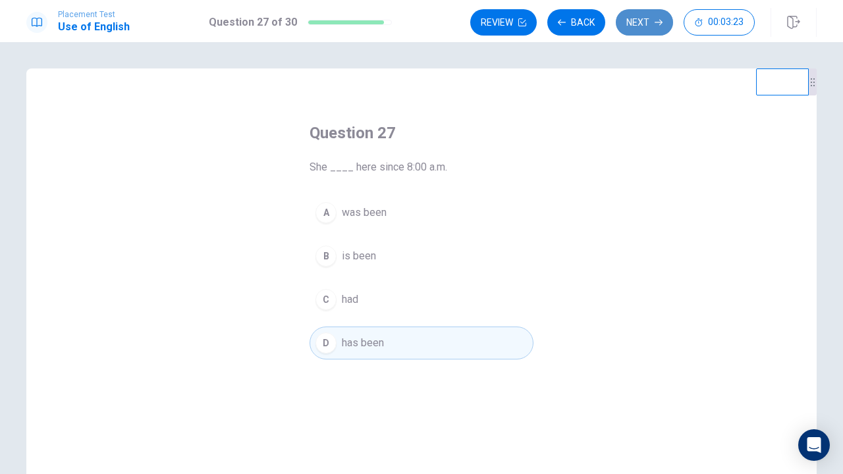
click at [654, 27] on button "Next" at bounding box center [644, 22] width 57 height 26
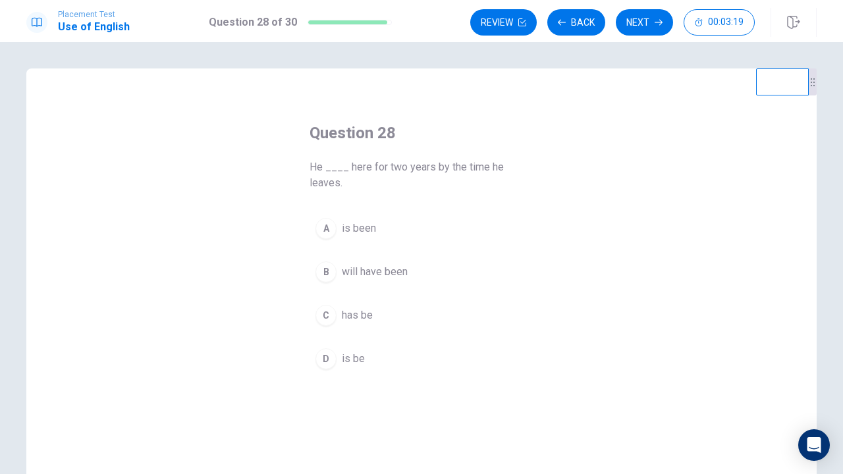
drag, startPoint x: 383, startPoint y: 168, endPoint x: 487, endPoint y: 167, distance: 104.7
click at [487, 167] on span "He ____ here for two years by the time he leaves." at bounding box center [421, 175] width 224 height 32
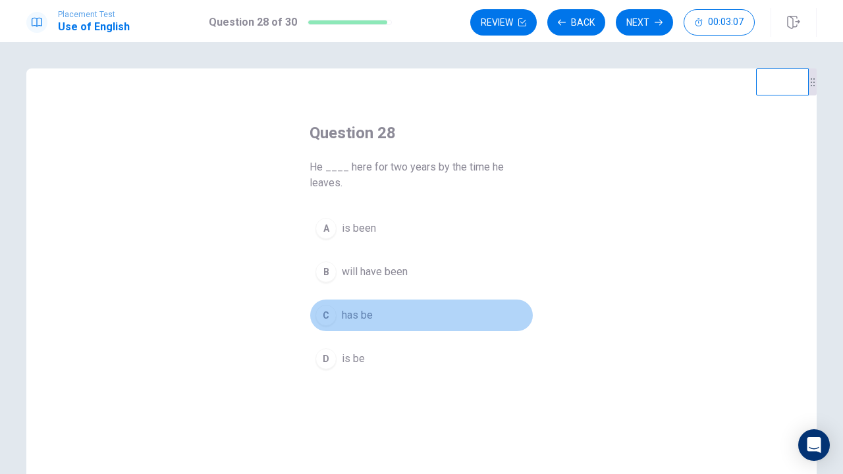
click at [327, 308] on div "C" at bounding box center [325, 315] width 21 height 21
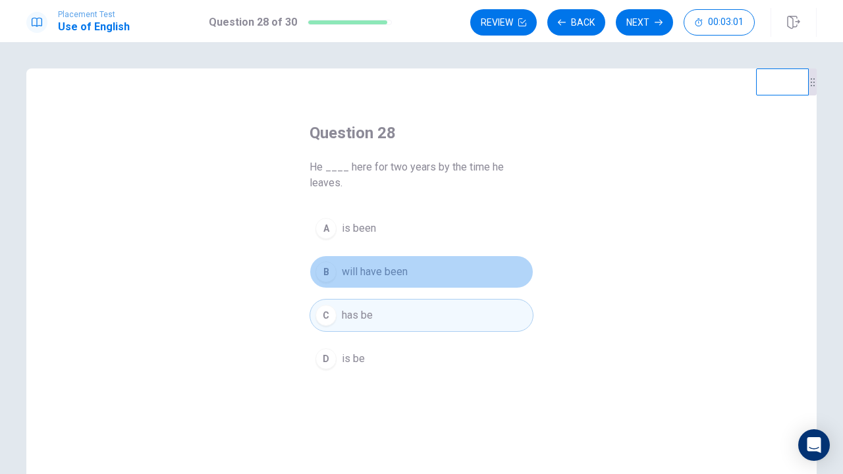
click at [329, 264] on div "B" at bounding box center [325, 271] width 21 height 21
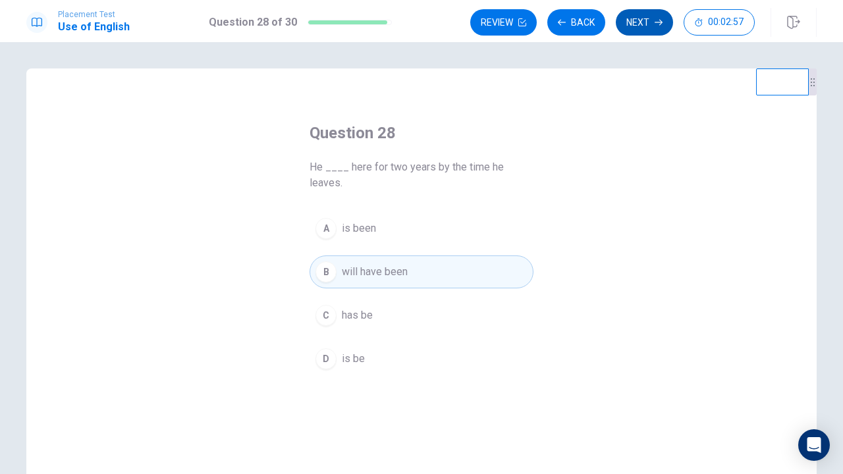
click at [639, 15] on button "Next" at bounding box center [644, 22] width 57 height 26
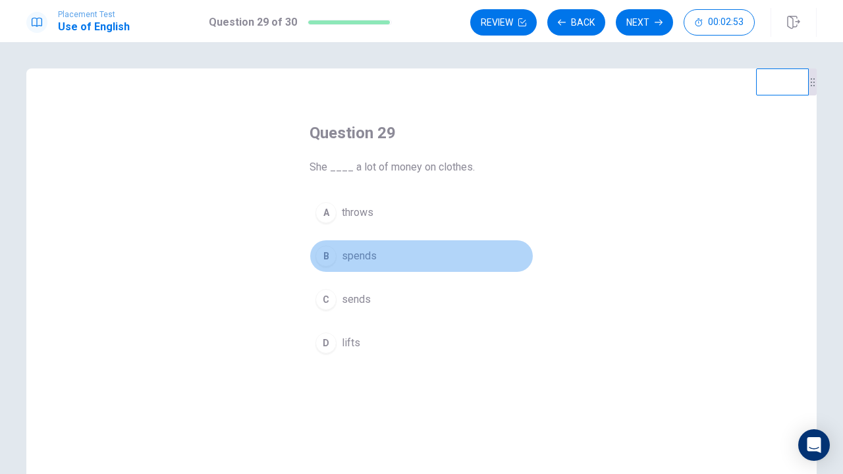
click at [333, 255] on div "B" at bounding box center [325, 256] width 21 height 21
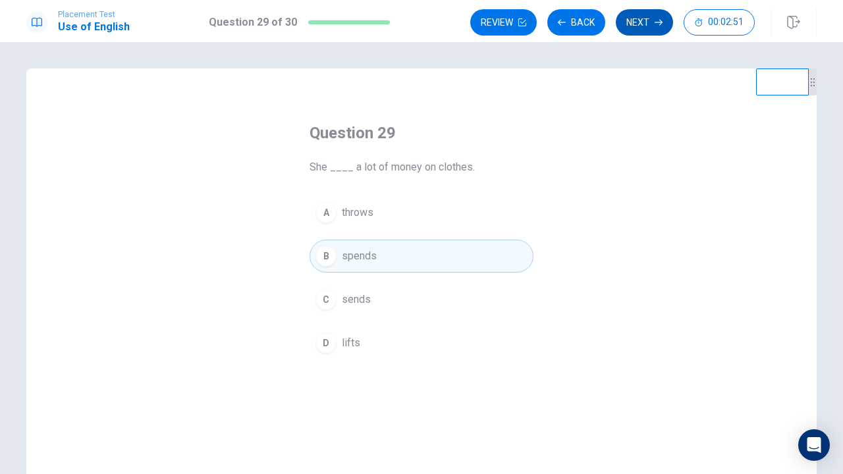
click at [650, 23] on button "Next" at bounding box center [644, 22] width 57 height 26
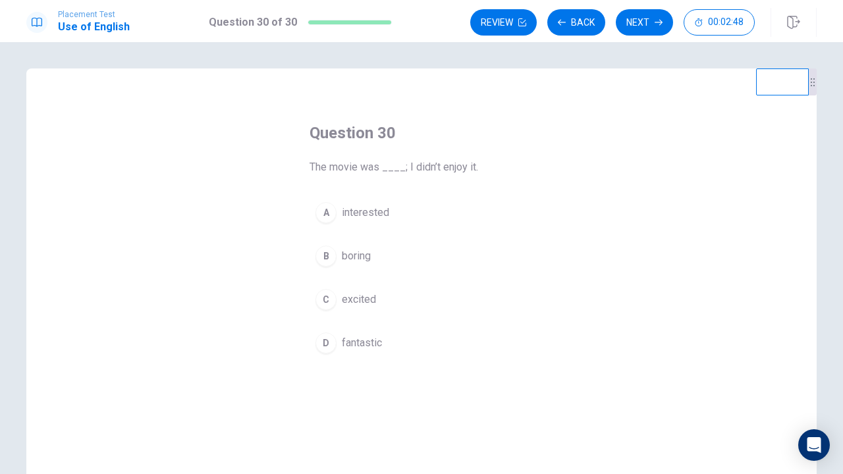
click at [329, 255] on div "B" at bounding box center [325, 256] width 21 height 21
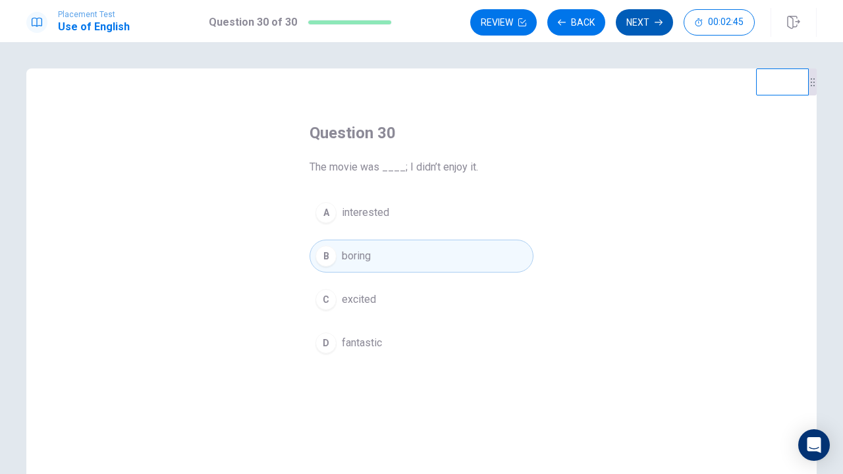
click at [660, 15] on button "Next" at bounding box center [644, 22] width 57 height 26
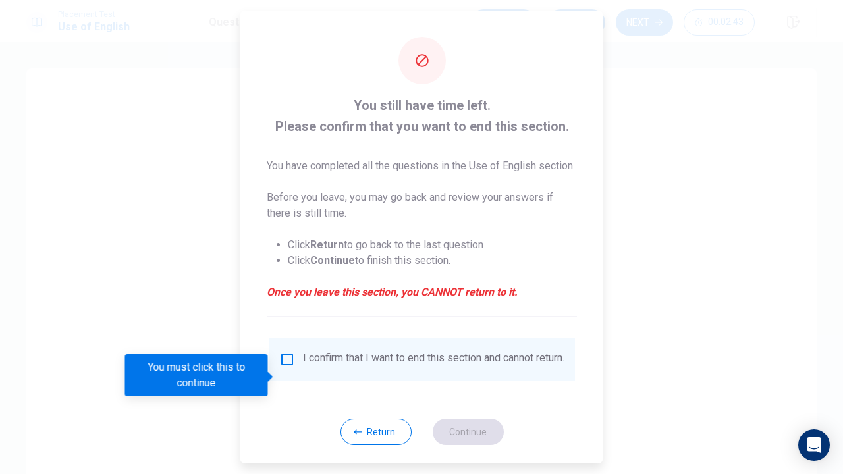
click at [292, 367] on input "You must click this to continue" at bounding box center [287, 360] width 16 height 16
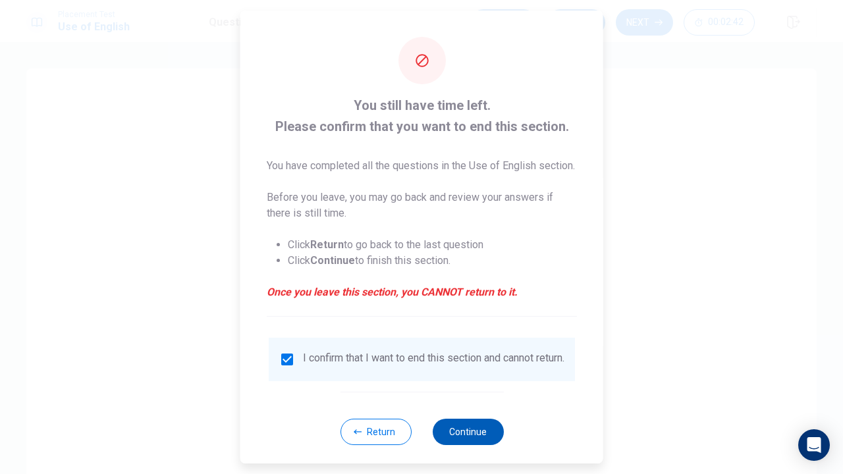
click at [455, 445] on button "Continue" at bounding box center [467, 432] width 71 height 26
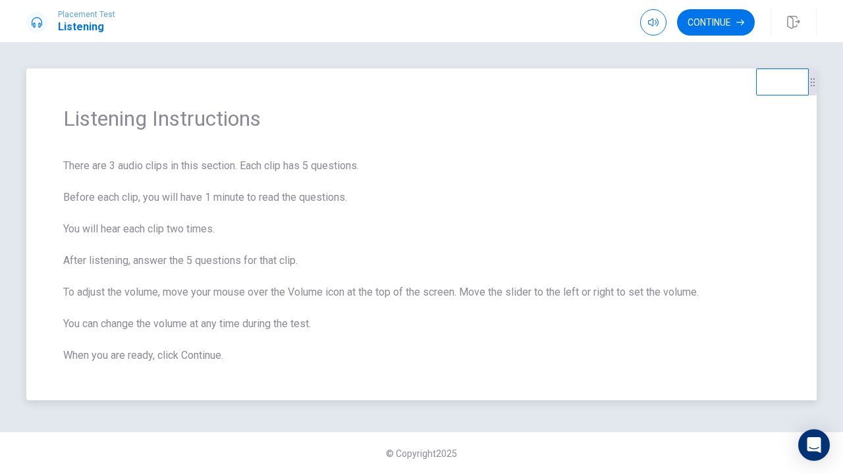
drag, startPoint x: 118, startPoint y: 163, endPoint x: 225, endPoint y: 169, distance: 107.5
click at [226, 170] on span "There are 3 audio clips in this section. Each clip has 5 questions. Before each…" at bounding box center [421, 260] width 716 height 205
click at [720, 20] on button "Continue" at bounding box center [716, 22] width 78 height 26
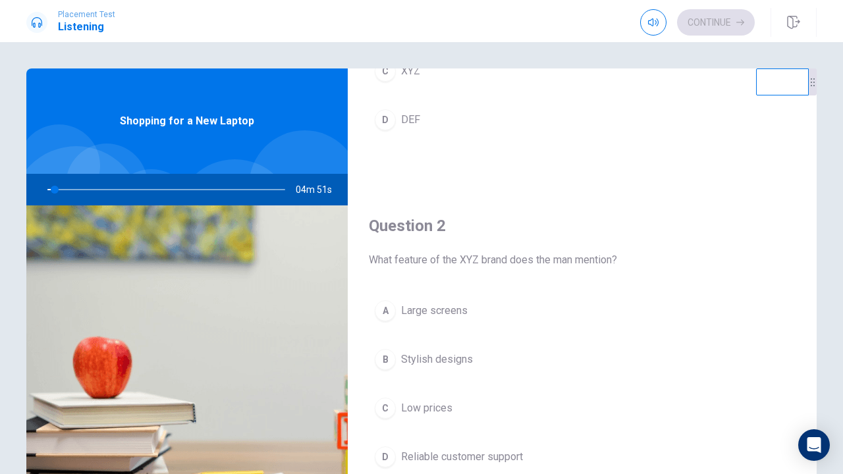
scroll to position [239, 0]
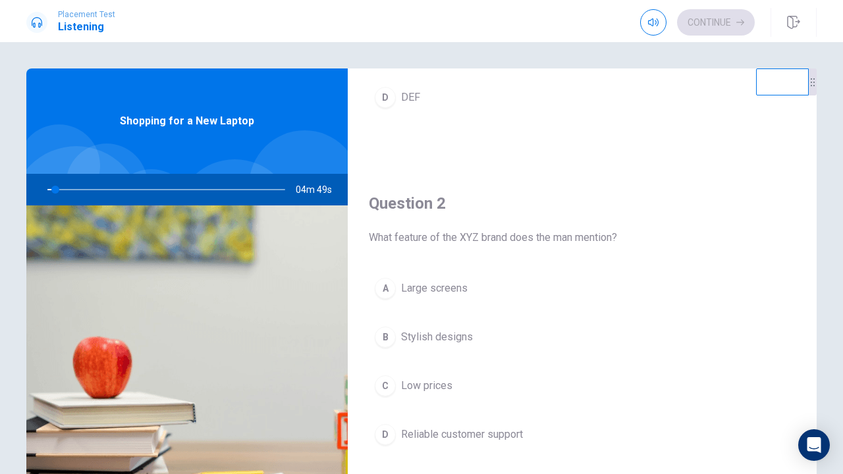
drag, startPoint x: 462, startPoint y: 239, endPoint x: 490, endPoint y: 239, distance: 28.3
click at [490, 239] on span "What feature of the XYZ brand does the man mention?" at bounding box center [582, 238] width 427 height 16
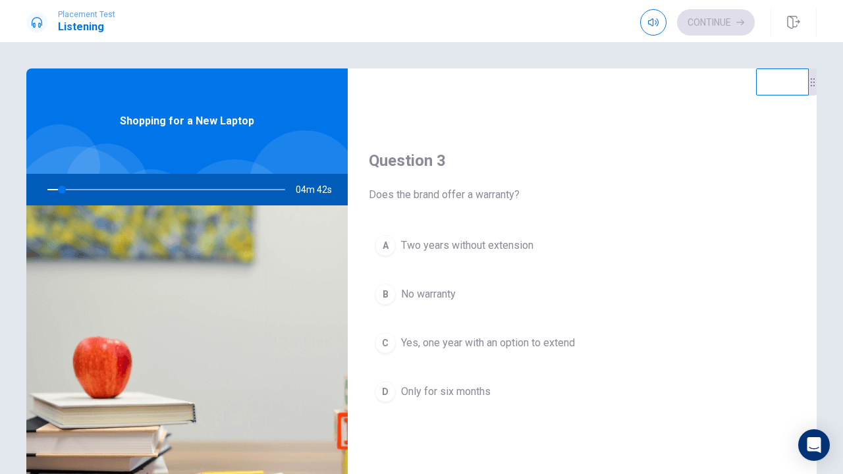
scroll to position [618, 0]
drag, startPoint x: 480, startPoint y: 196, endPoint x: 519, endPoint y: 197, distance: 39.5
click at [519, 197] on span "Does the brand offer a warranty?" at bounding box center [582, 196] width 427 height 16
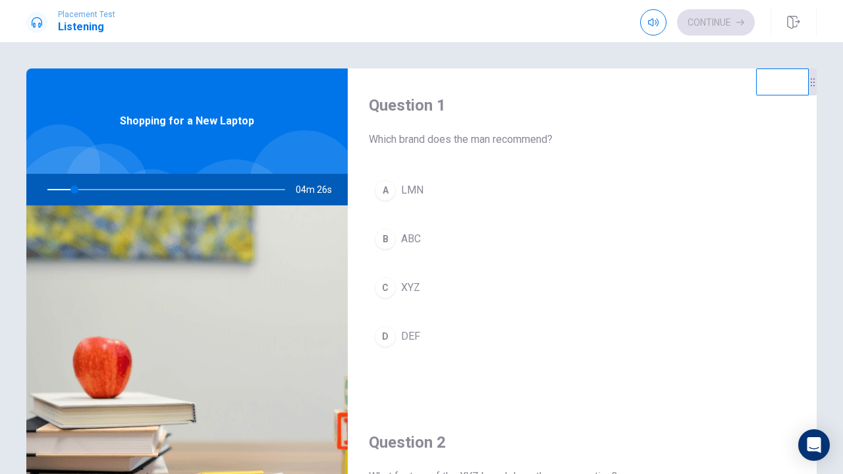
scroll to position [0, 0]
drag, startPoint x: 401, startPoint y: 143, endPoint x: 467, endPoint y: 140, distance: 66.5
click at [467, 141] on span "Which brand does the man recommend?" at bounding box center [582, 140] width 427 height 16
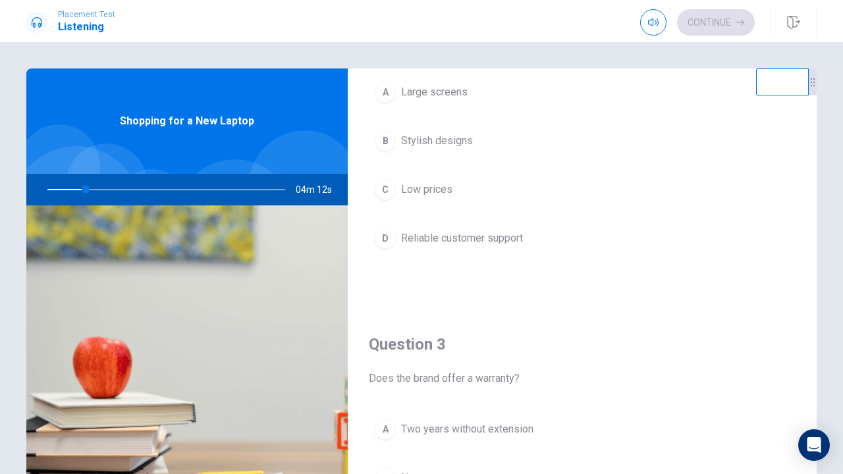
scroll to position [511, 0]
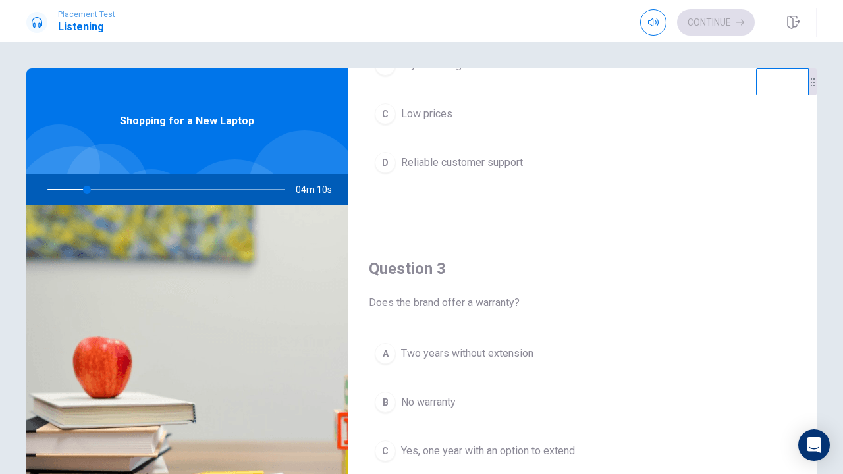
drag, startPoint x: 483, startPoint y: 306, endPoint x: 523, endPoint y: 302, distance: 40.4
click at [525, 305] on span "Does the brand offer a warranty?" at bounding box center [582, 303] width 427 height 16
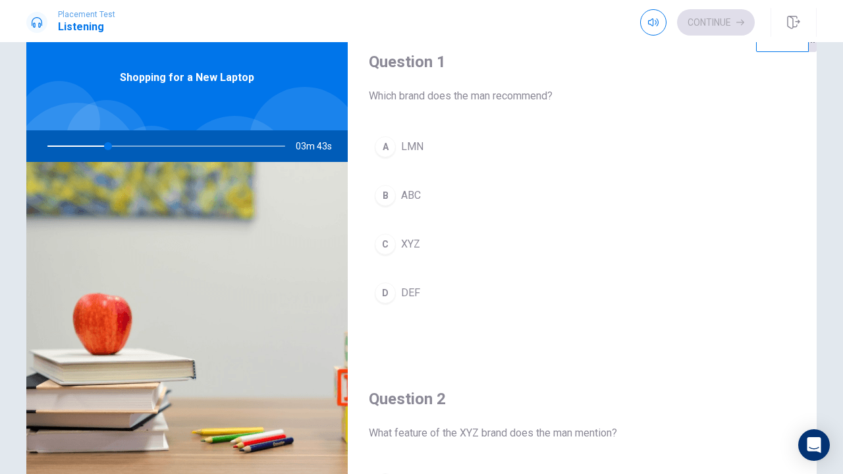
scroll to position [0, 0]
click at [392, 245] on div "C" at bounding box center [385, 244] width 21 height 21
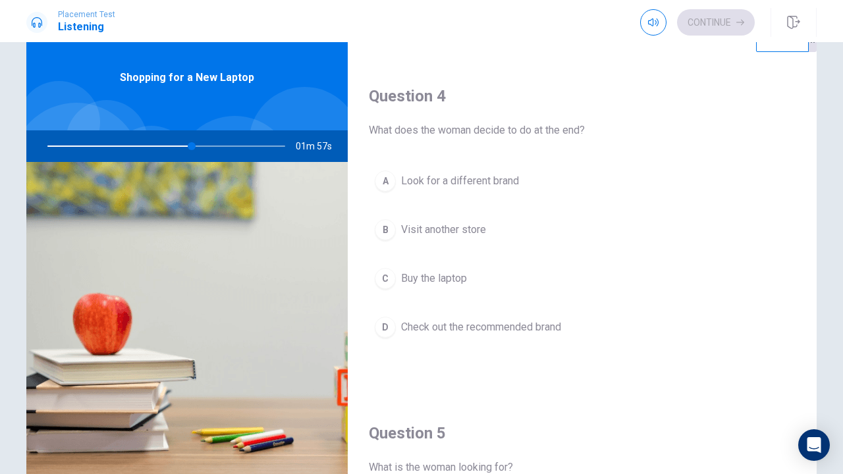
scroll to position [978, 0]
click at [449, 280] on span "Buy the laptop" at bounding box center [434, 278] width 66 height 16
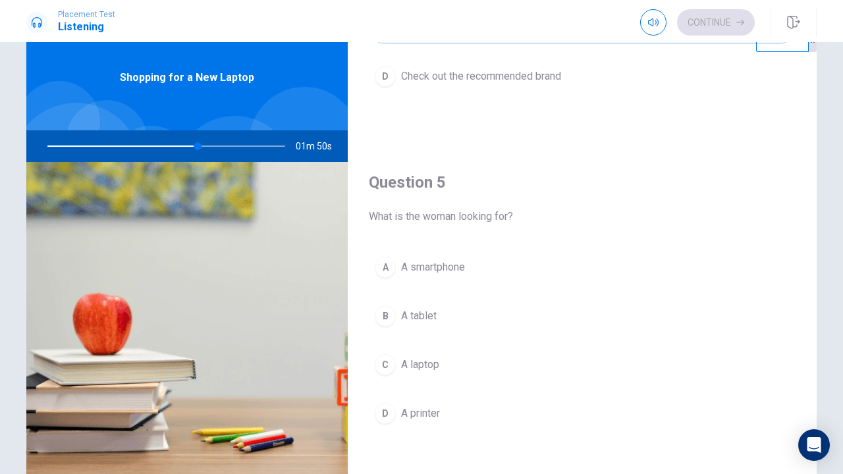
scroll to position [1228, 0]
drag, startPoint x: 202, startPoint y: 151, endPoint x: 172, endPoint y: 154, distance: 29.8
click at [175, 153] on div at bounding box center [164, 146] width 264 height 32
click at [427, 315] on span "A tablet" at bounding box center [419, 316] width 36 height 16
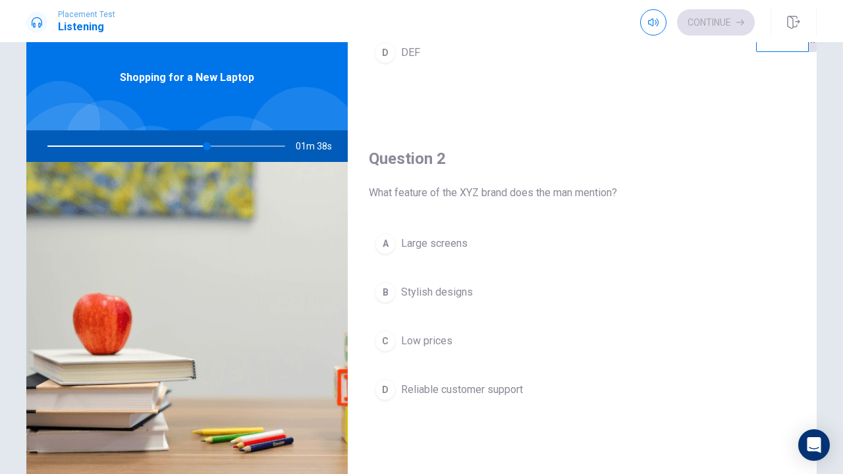
scroll to position [247, 0]
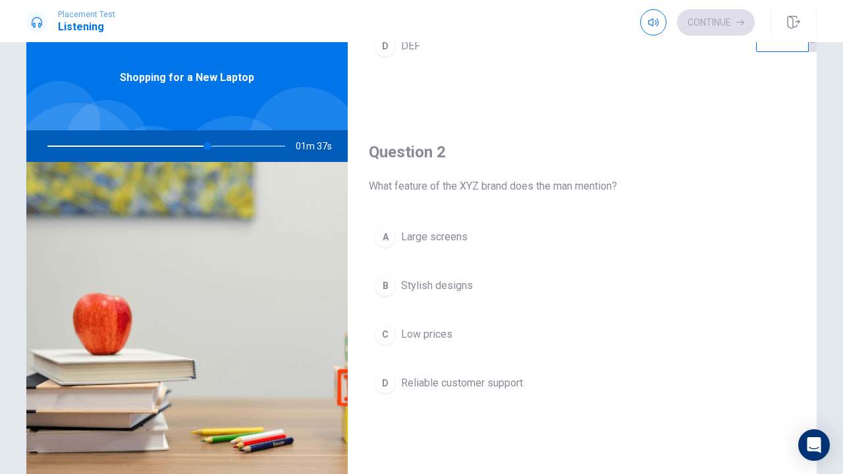
click at [423, 336] on span "Low prices" at bounding box center [426, 335] width 51 height 16
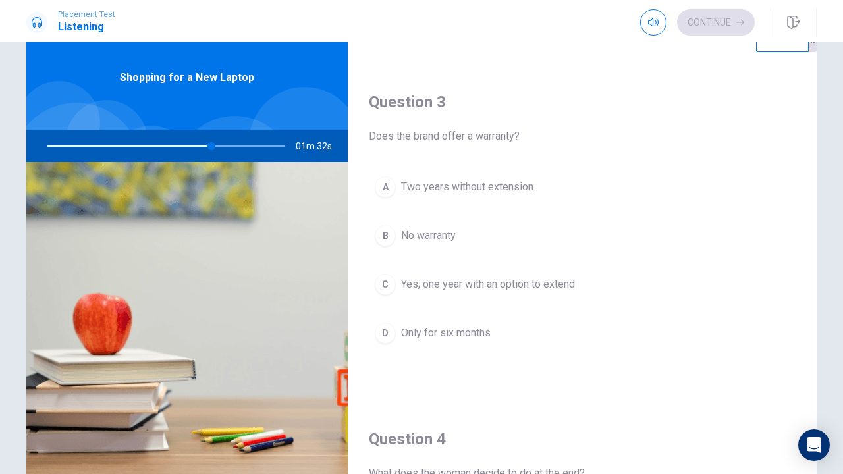
scroll to position [633, 0]
click at [433, 191] on span "Two years without extension" at bounding box center [467, 188] width 132 height 16
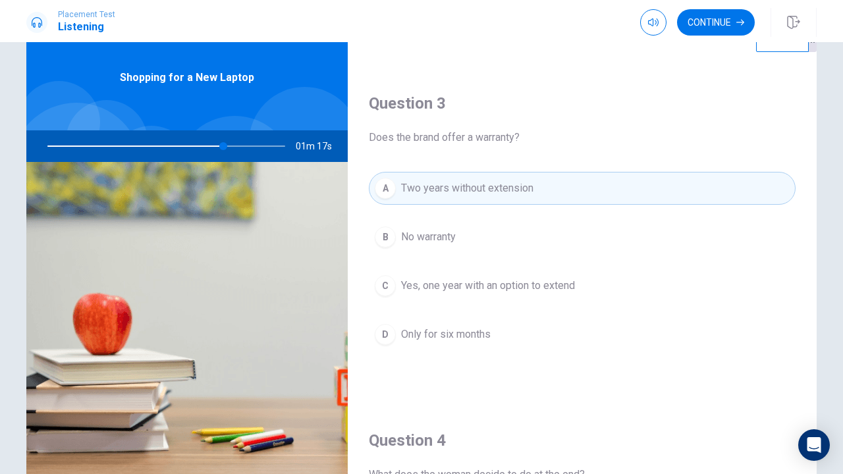
click at [420, 269] on button "C Yes, one year with an option to extend" at bounding box center [582, 285] width 427 height 33
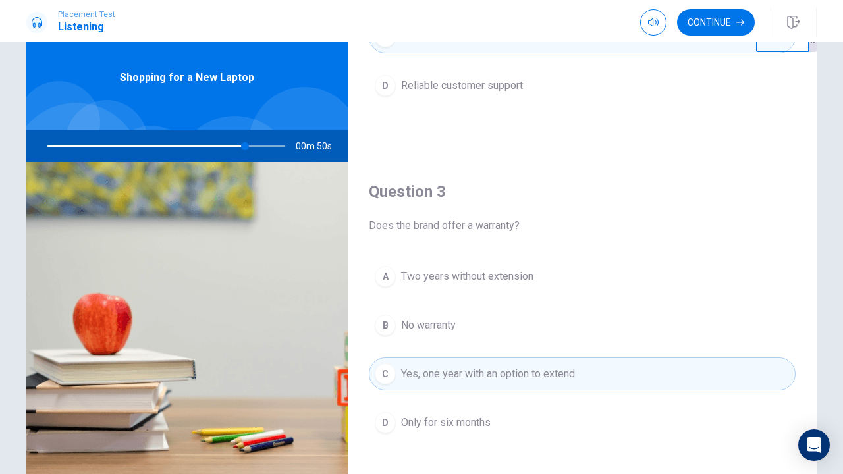
scroll to position [568, 0]
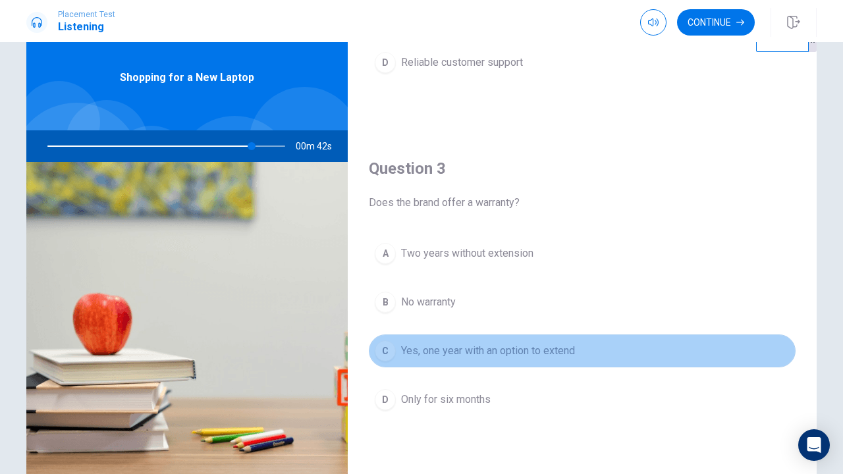
click at [454, 353] on span "Yes, one year with an option to extend" at bounding box center [488, 351] width 174 height 16
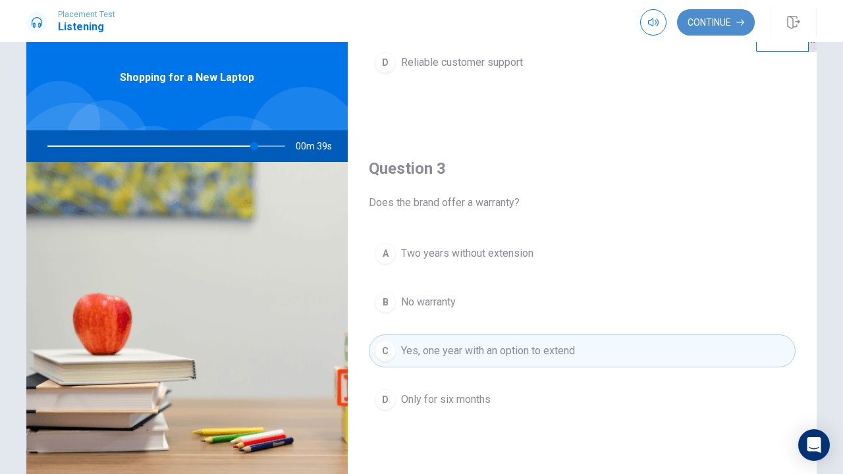
click at [724, 33] on button "Continue" at bounding box center [716, 22] width 78 height 26
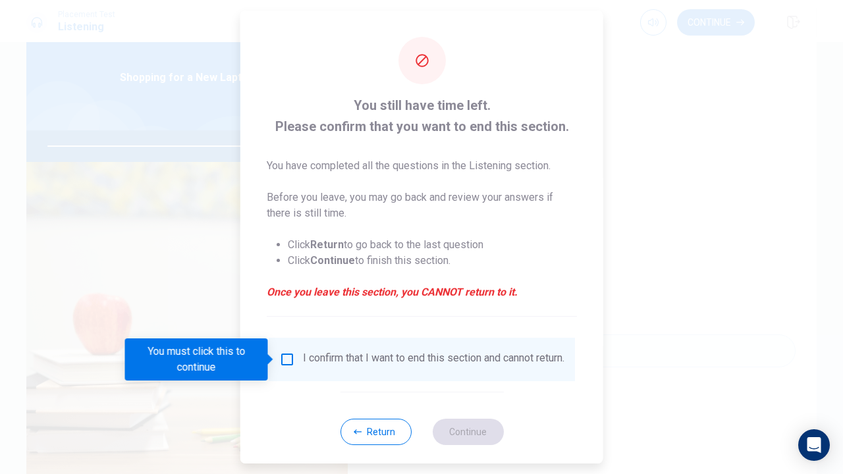
click at [286, 358] on input "You must click this to continue" at bounding box center [287, 360] width 16 height 16
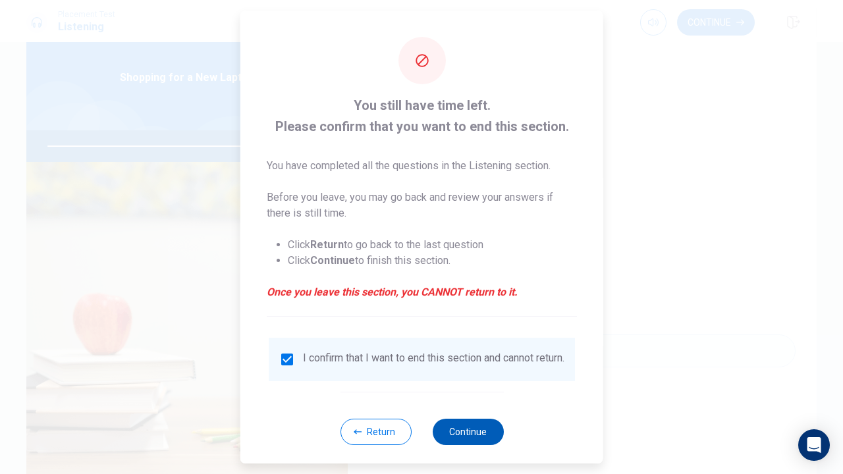
click at [491, 445] on button "Continue" at bounding box center [467, 432] width 71 height 26
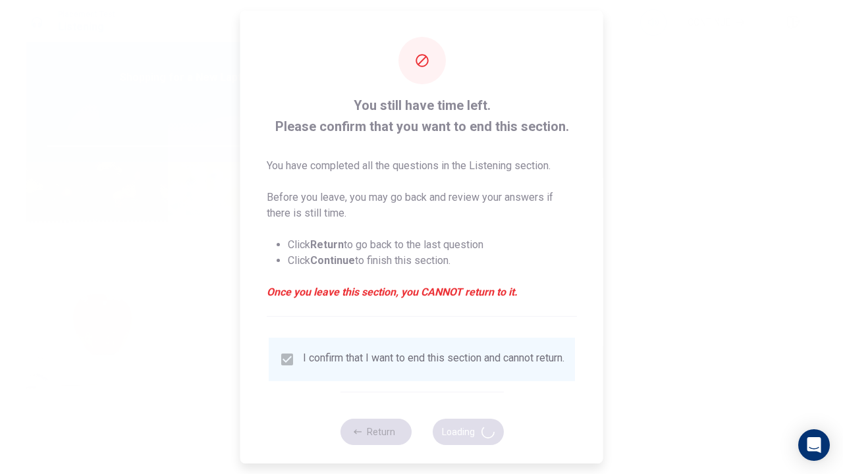
type input "89"
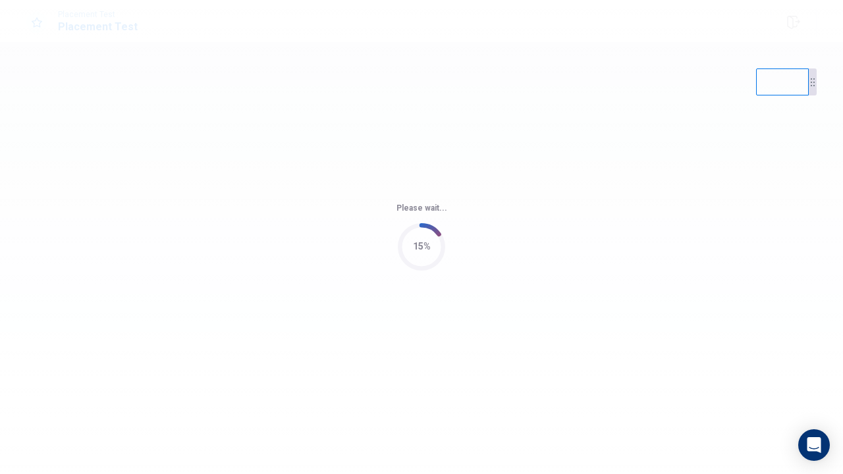
scroll to position [0, 0]
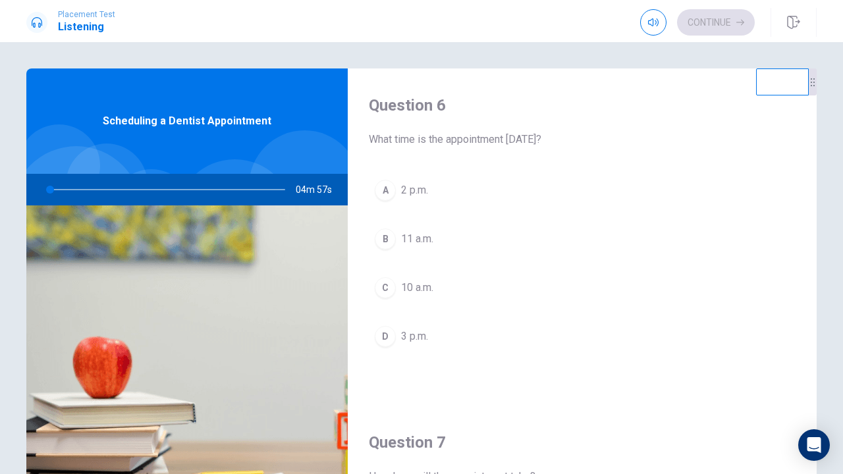
drag, startPoint x: 512, startPoint y: 142, endPoint x: 548, endPoint y: 142, distance: 36.9
click at [548, 142] on span "What time is the appointment on Friday?" at bounding box center [582, 140] width 427 height 16
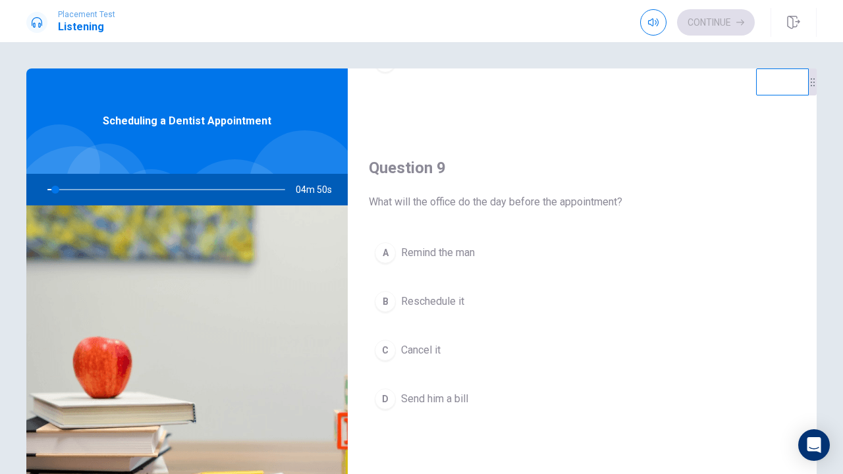
scroll to position [947, 0]
drag, startPoint x: 480, startPoint y: 204, endPoint x: 613, endPoint y: 199, distance: 133.1
click at [613, 199] on span "What will the office do the day before the appointment?" at bounding box center [582, 204] width 427 height 16
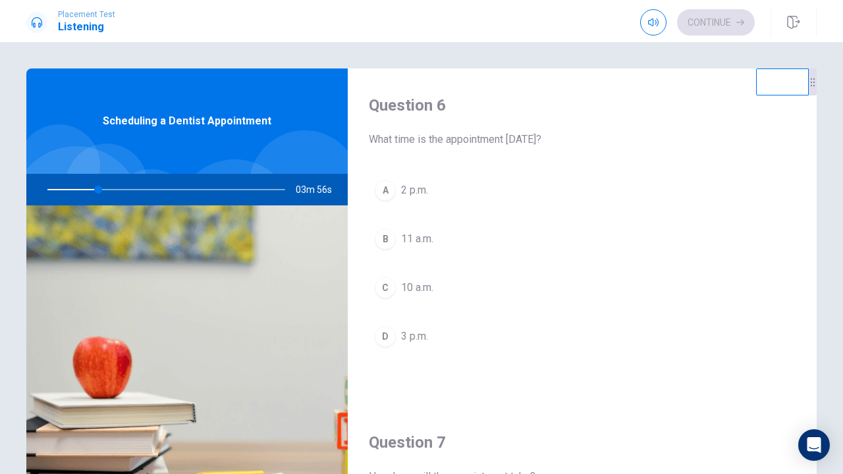
scroll to position [0, 0]
drag, startPoint x: 814, startPoint y: 95, endPoint x: 840, endPoint y: 53, distance: 50.2
click at [841, 53] on div "Question 6 What time is the appointment on Friday? A 2 p.m. B 11 a.m. C 10 a.m.…" at bounding box center [421, 258] width 843 height 432
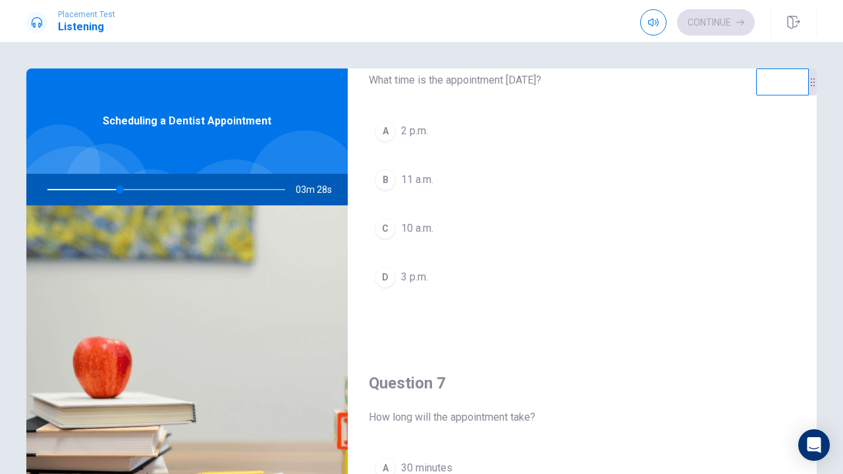
scroll to position [66, 0]
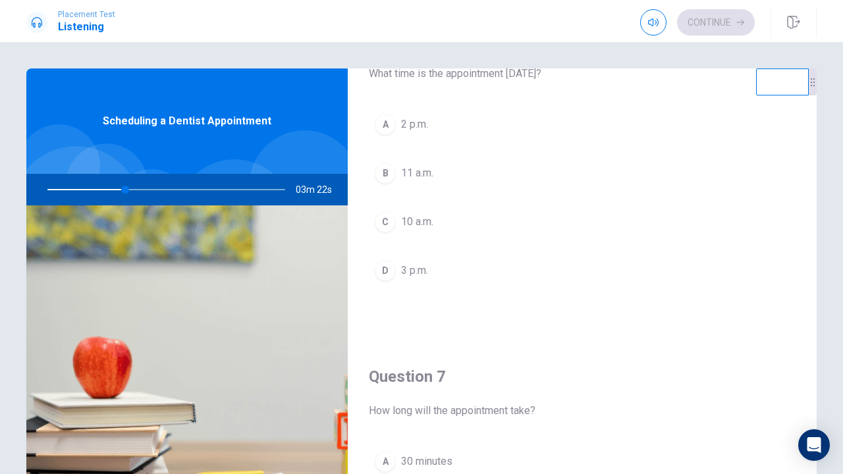
click at [422, 265] on span "3 p.m." at bounding box center [414, 271] width 27 height 16
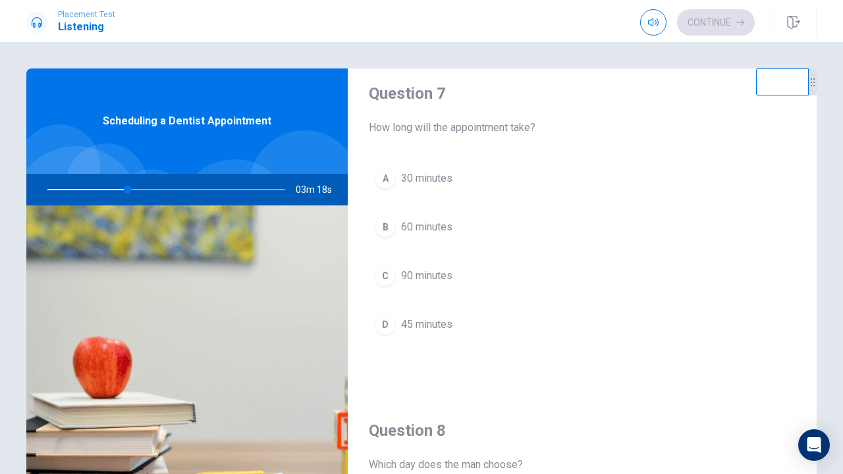
scroll to position [348, 0]
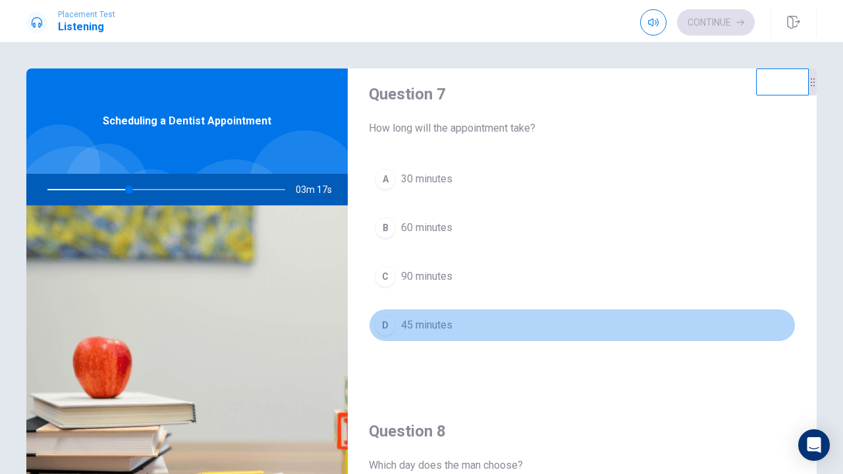
click at [449, 329] on span "45 minutes" at bounding box center [426, 325] width 51 height 16
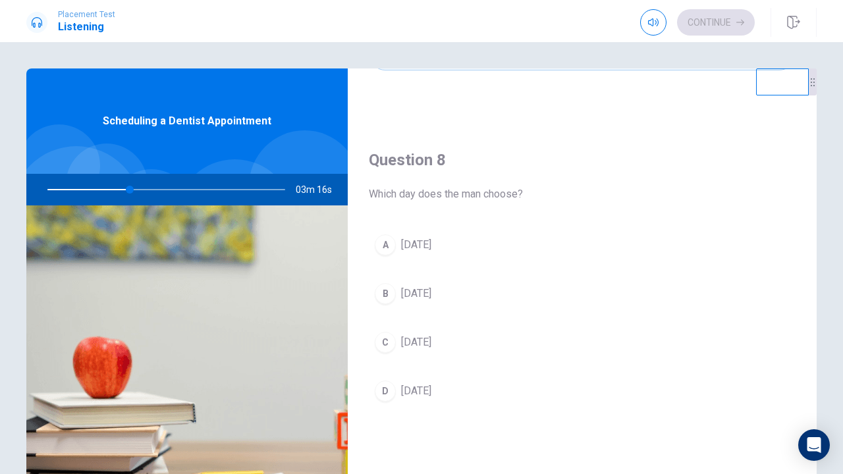
scroll to position [633, 0]
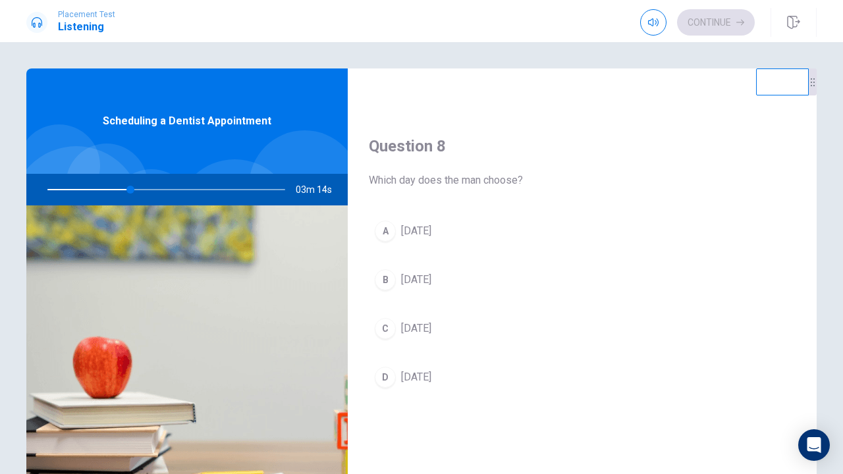
click at [421, 239] on button "A Friday" at bounding box center [582, 231] width 427 height 33
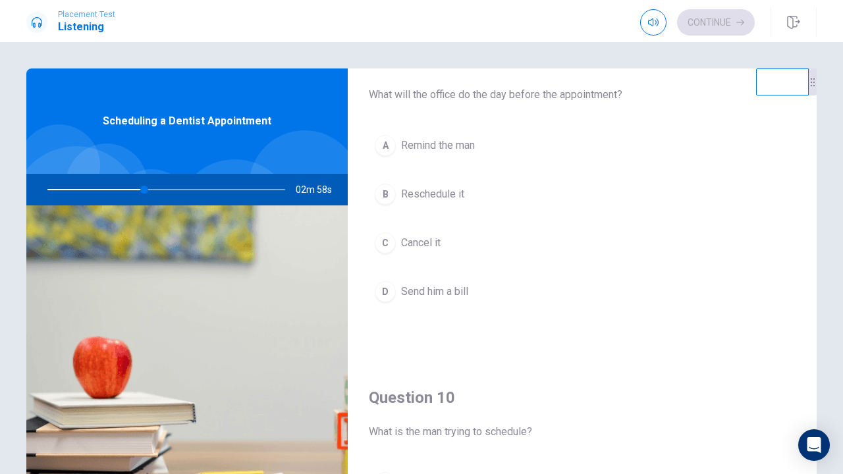
scroll to position [1057, 0]
click at [441, 148] on span "Remind the man" at bounding box center [438, 144] width 74 height 16
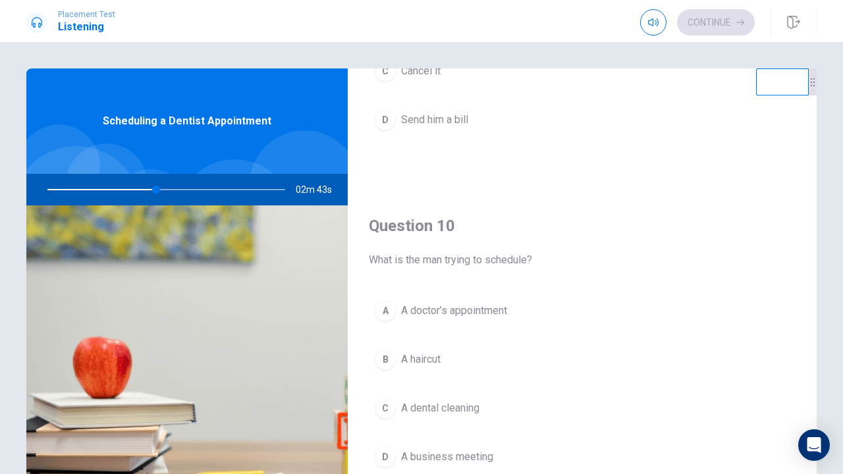
scroll to position [1228, 0]
click at [444, 414] on span "A dental cleaning" at bounding box center [440, 408] width 78 height 16
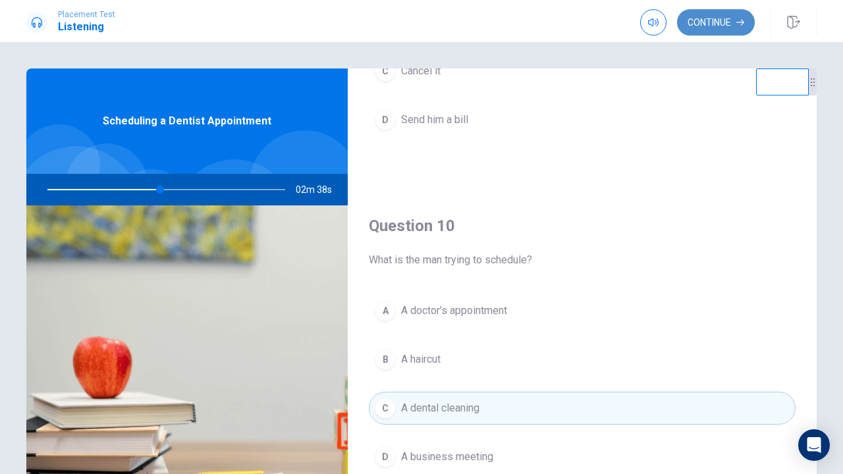
click at [714, 24] on button "Continue" at bounding box center [716, 22] width 78 height 26
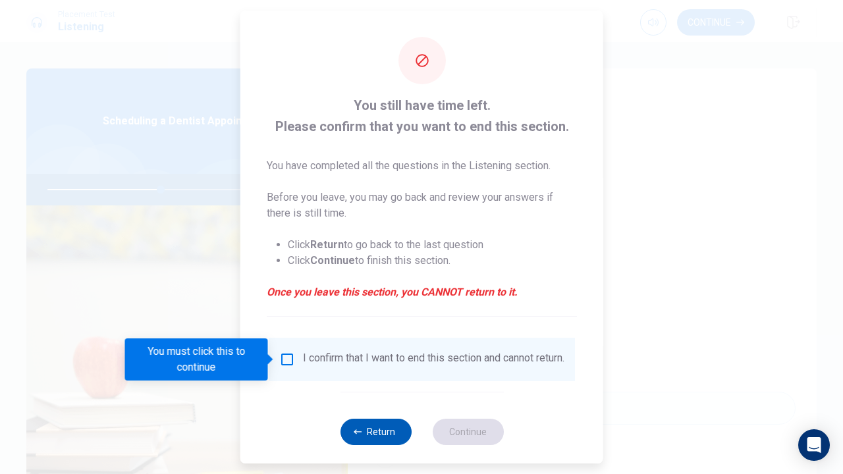
click at [374, 445] on button "Return" at bounding box center [375, 432] width 71 height 26
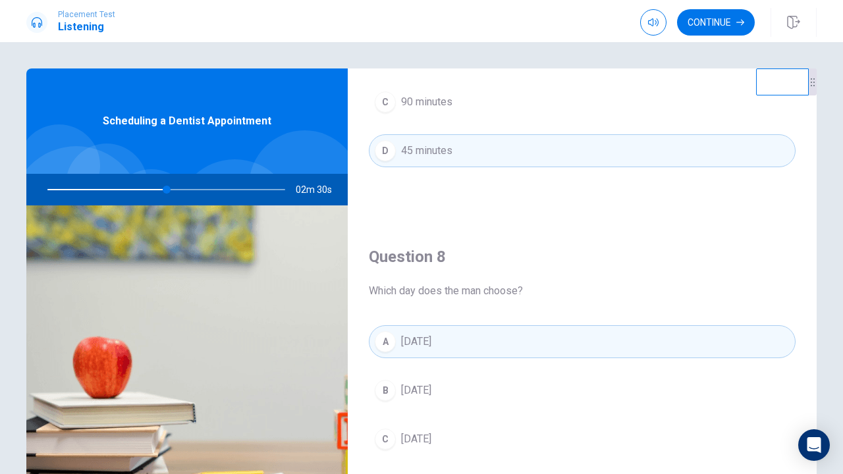
scroll to position [522, 0]
click at [731, 25] on button "Continue" at bounding box center [716, 22] width 78 height 26
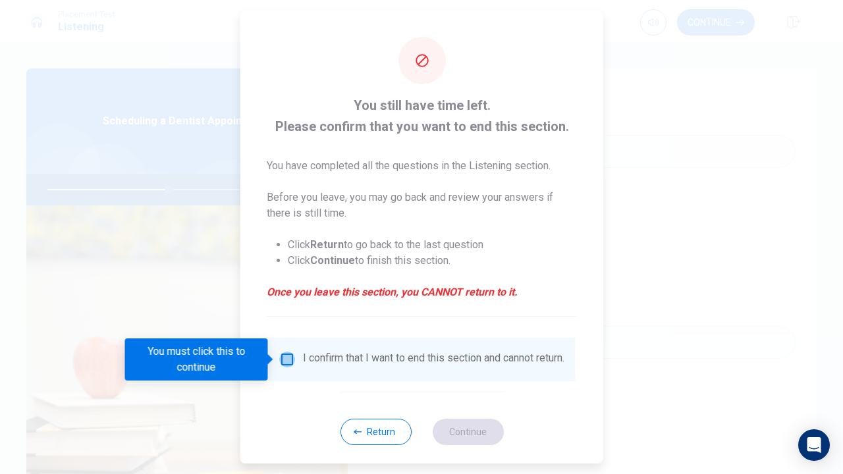
click at [288, 363] on input "You must click this to continue" at bounding box center [287, 360] width 16 height 16
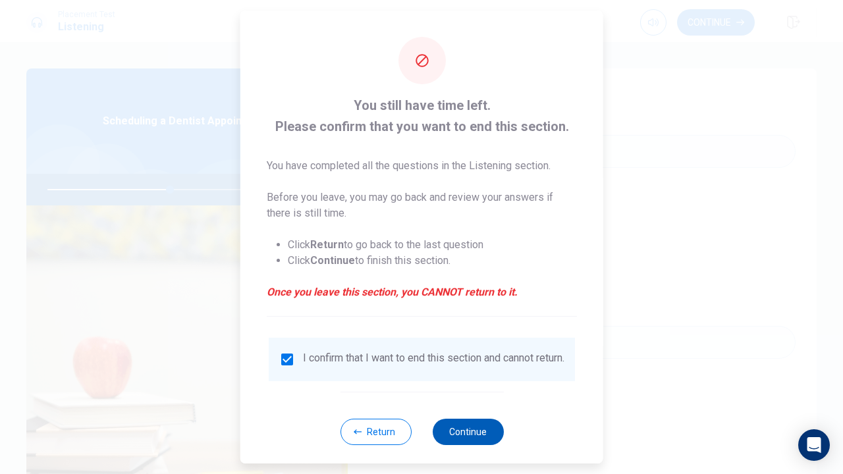
click at [448, 439] on button "Continue" at bounding box center [467, 432] width 71 height 26
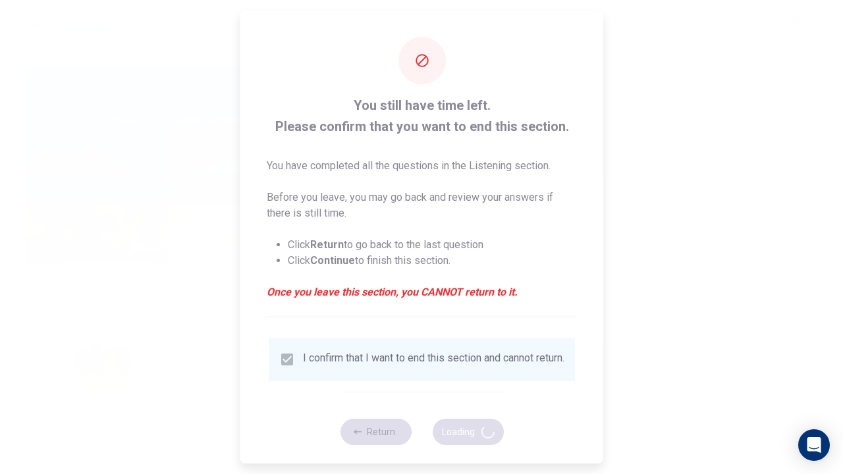
type input "52"
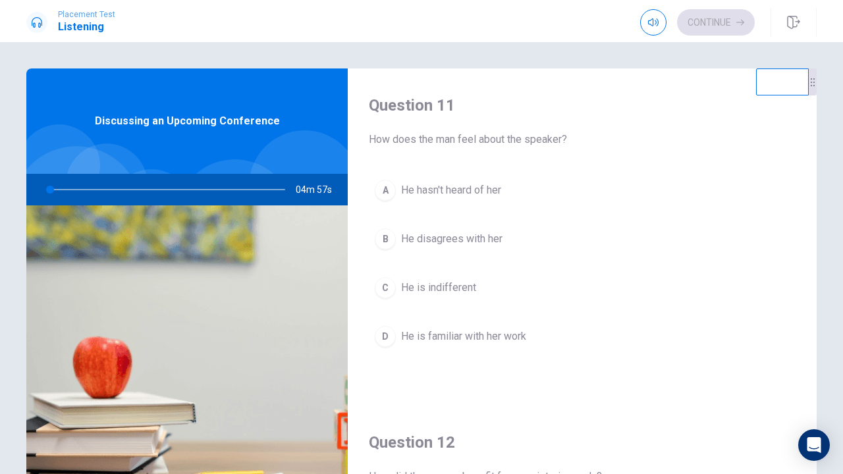
drag, startPoint x: 497, startPoint y: 122, endPoint x: 571, endPoint y: 123, distance: 74.4
click at [571, 123] on div "Question 11 How does the man feel about the speaker?" at bounding box center [582, 121] width 427 height 53
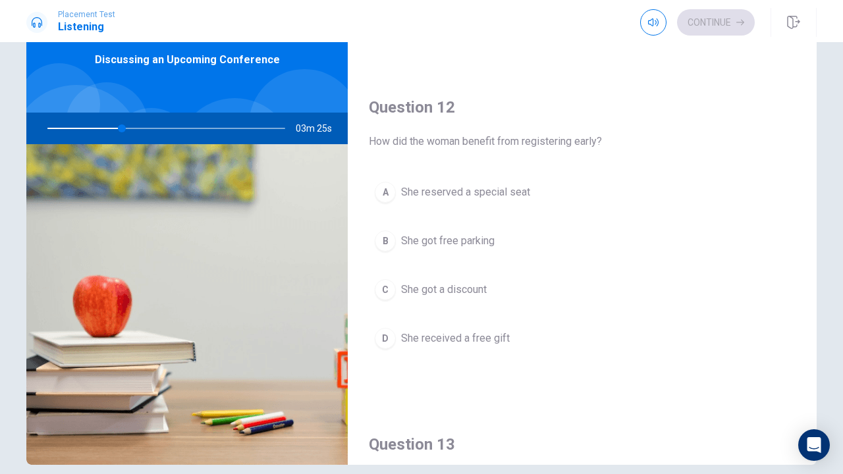
scroll to position [272, 0]
click at [454, 294] on span "She got a discount" at bounding box center [444, 292] width 86 height 16
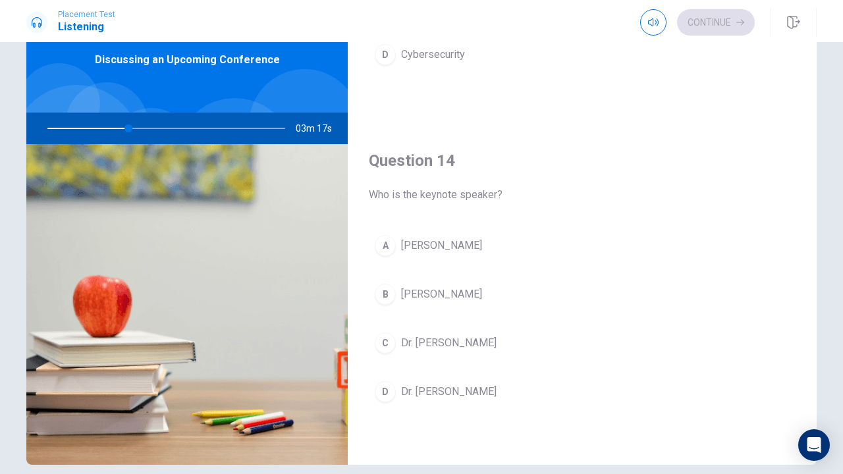
scroll to position [904, 0]
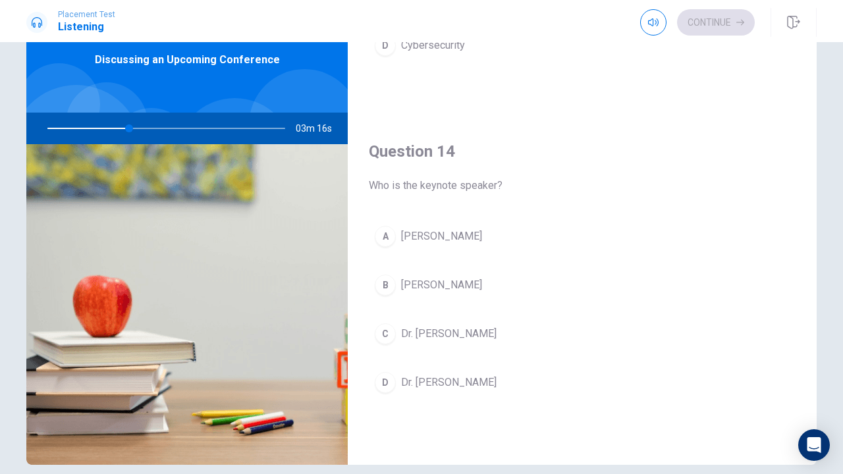
click at [460, 237] on span "Dr. Clara Jones" at bounding box center [441, 236] width 81 height 16
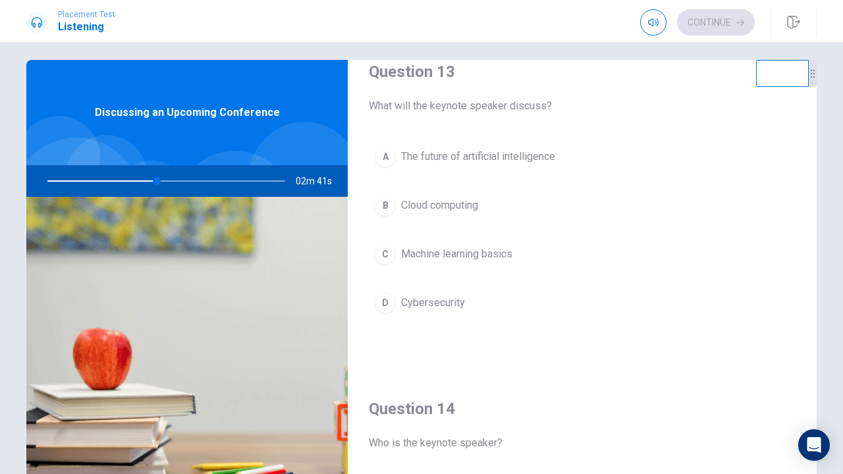
scroll to position [670, 0]
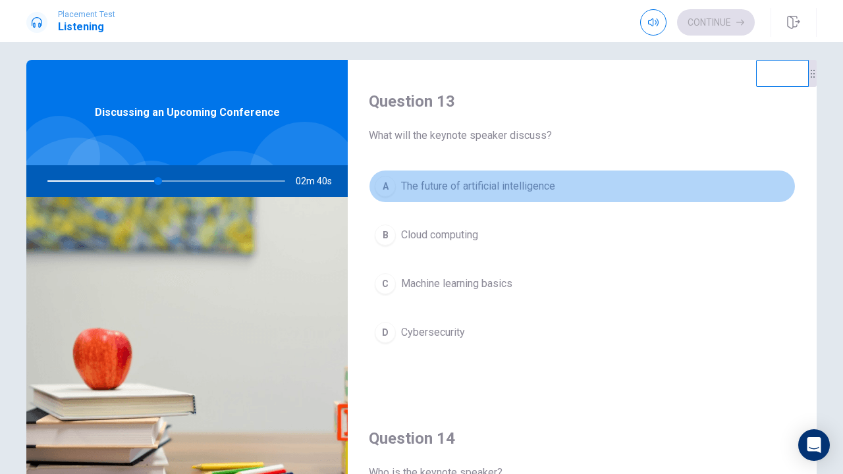
click at [489, 172] on button "A The future of artificial intelligence" at bounding box center [582, 186] width 427 height 33
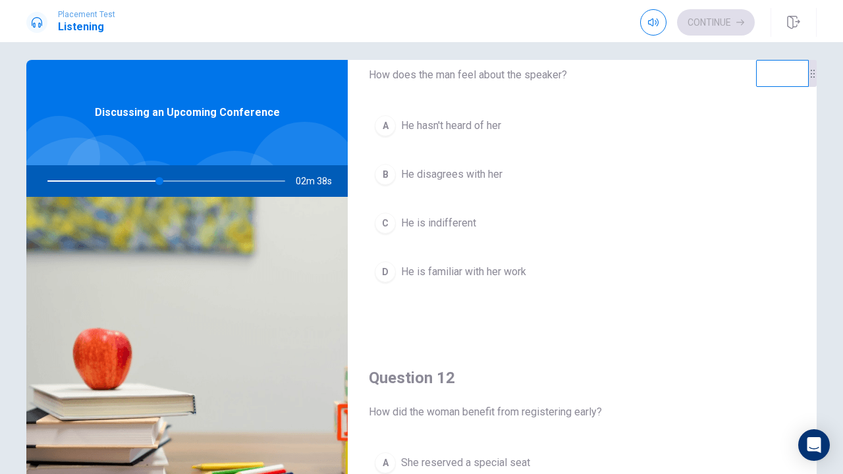
scroll to position [54, 0]
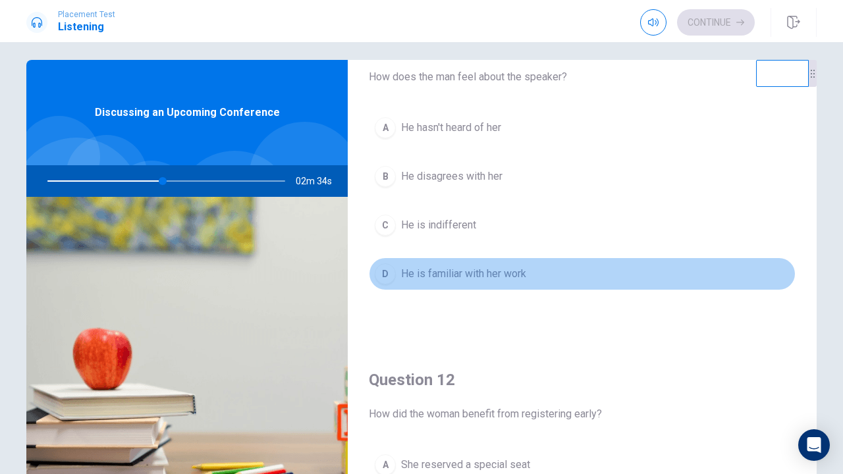
click at [479, 271] on span "He is familiar with her work" at bounding box center [463, 274] width 125 height 16
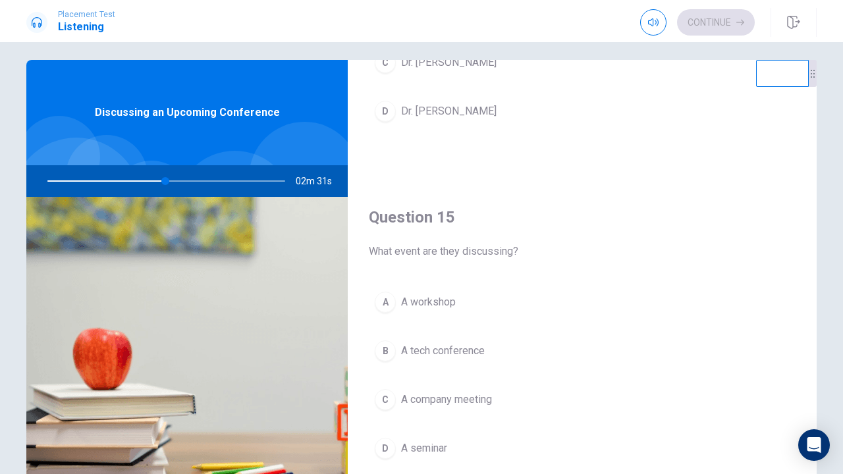
scroll to position [1228, 0]
click at [455, 355] on span "A tech conference" at bounding box center [443, 351] width 84 height 16
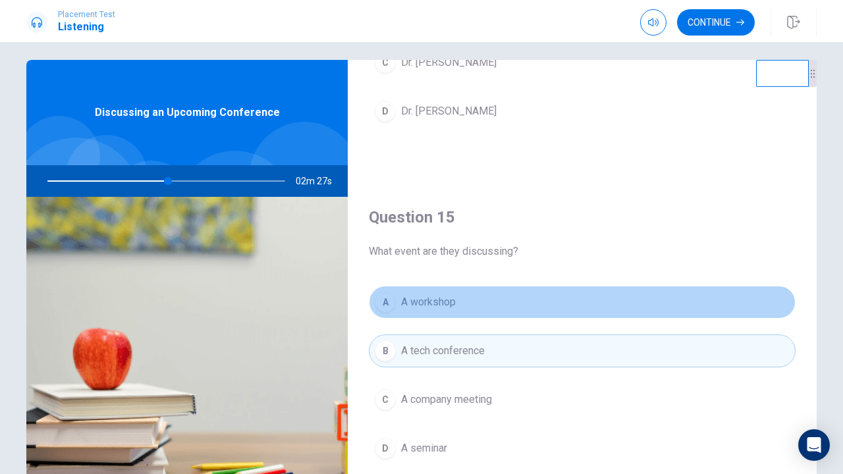
click at [463, 310] on button "A A workshop" at bounding box center [582, 302] width 427 height 33
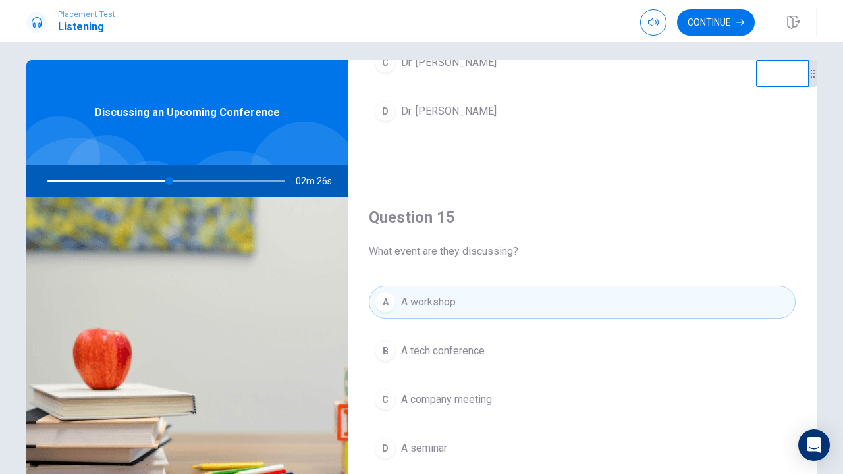
click at [461, 355] on span "A tech conference" at bounding box center [443, 351] width 84 height 16
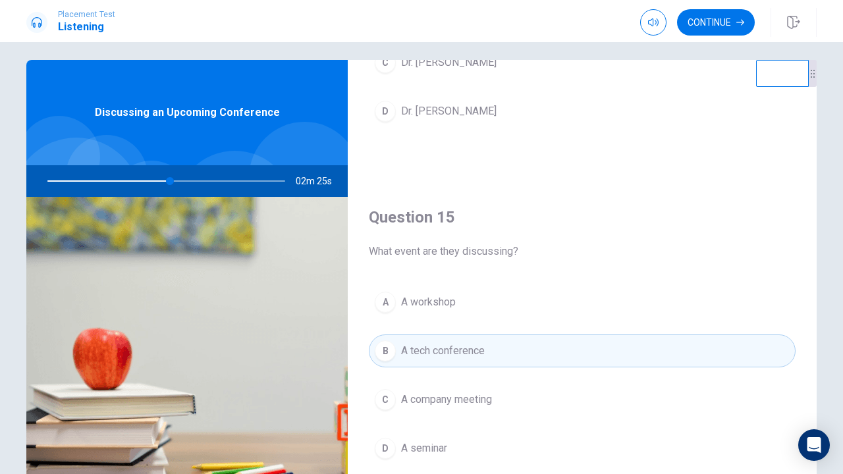
click at [459, 408] on button "C A company meeting" at bounding box center [582, 399] width 427 height 33
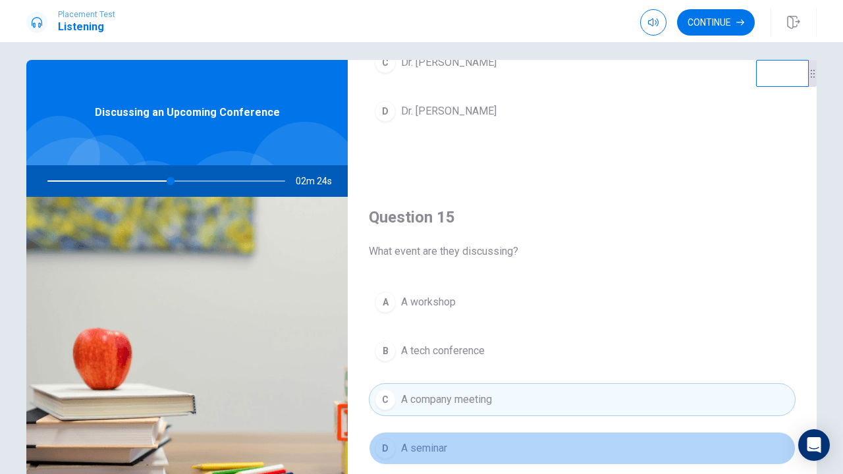
click at [444, 454] on span "A seminar" at bounding box center [424, 448] width 46 height 16
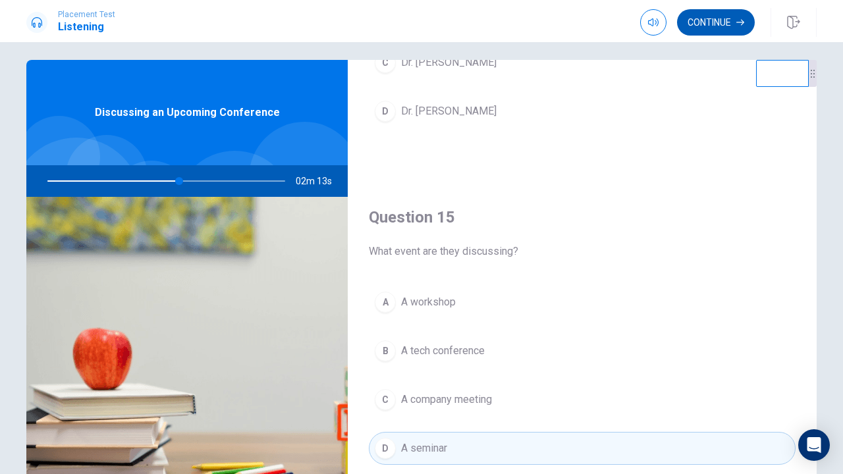
click at [714, 20] on button "Continue" at bounding box center [716, 22] width 78 height 26
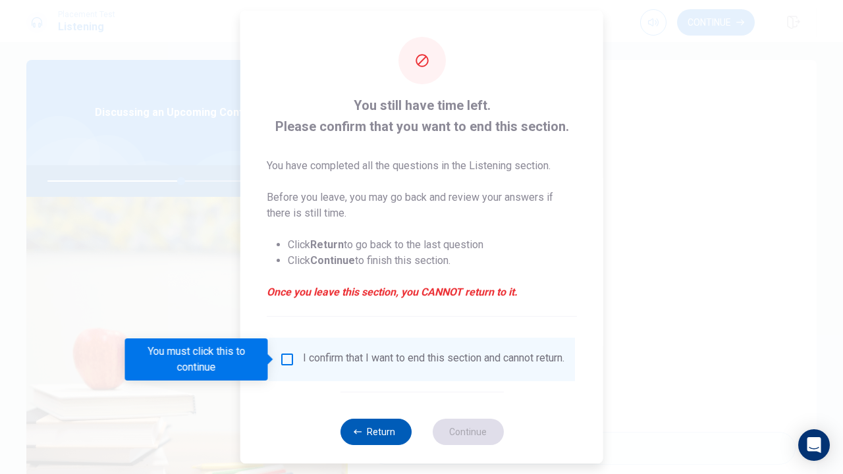
click at [388, 432] on button "Return" at bounding box center [375, 432] width 71 height 26
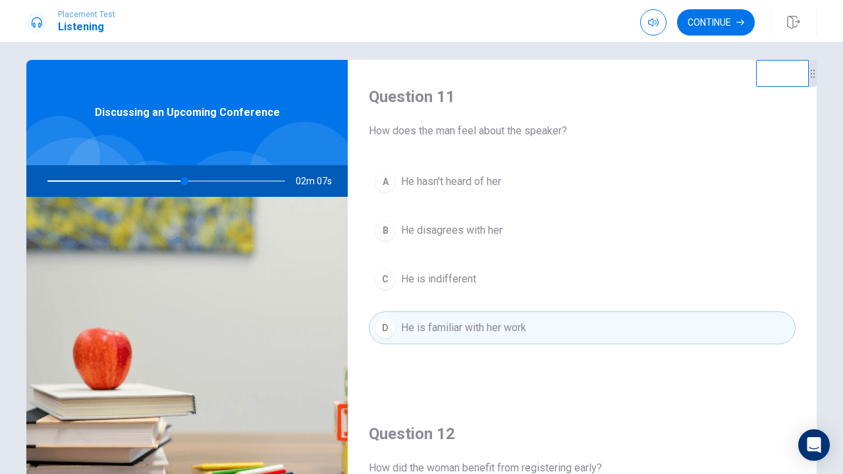
scroll to position [0, 0]
click at [717, 3] on div "Placement Test Listening Continue" at bounding box center [421, 21] width 843 height 42
click at [710, 33] on button "Continue" at bounding box center [716, 22] width 78 height 26
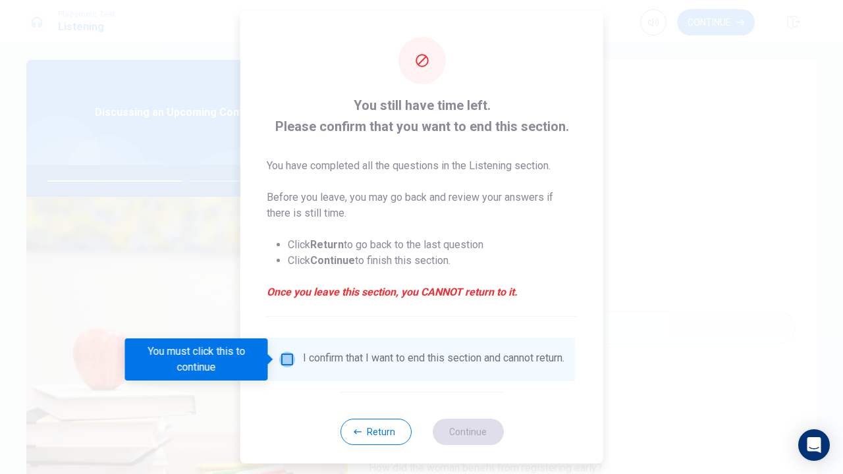
click at [286, 364] on input "You must click this to continue" at bounding box center [287, 360] width 16 height 16
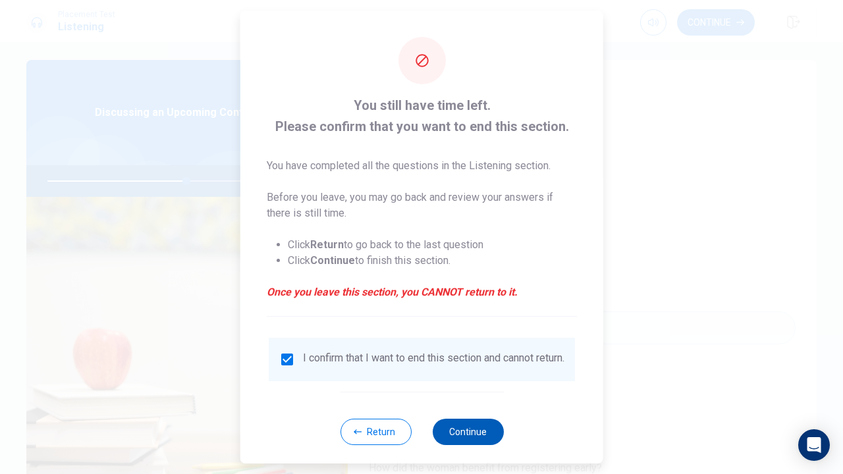
click at [475, 442] on button "Continue" at bounding box center [467, 432] width 71 height 26
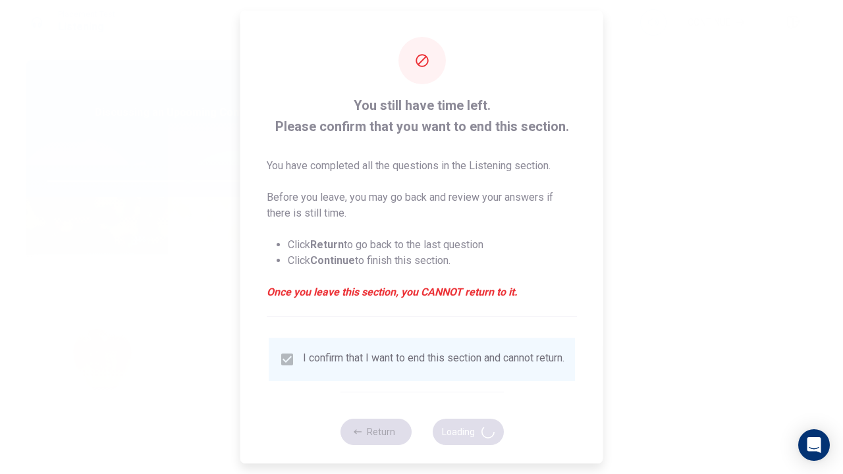
type input "60"
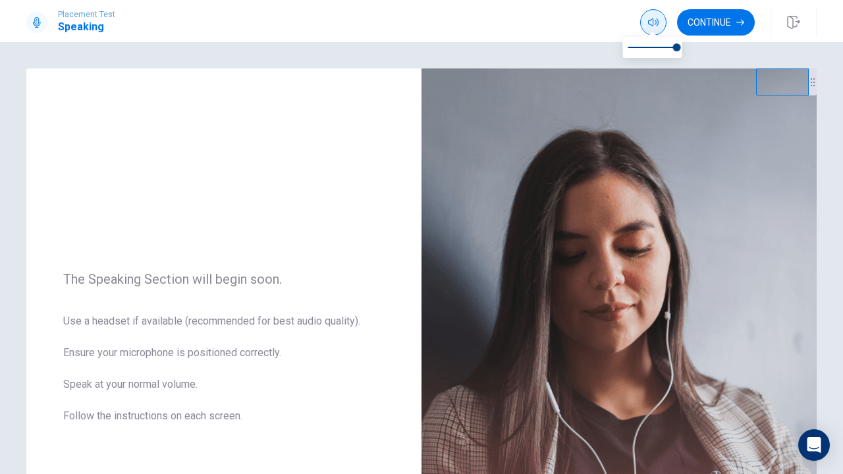
click at [656, 17] on icon "button" at bounding box center [653, 22] width 11 height 11
click at [708, 23] on button "Continue" at bounding box center [716, 22] width 78 height 26
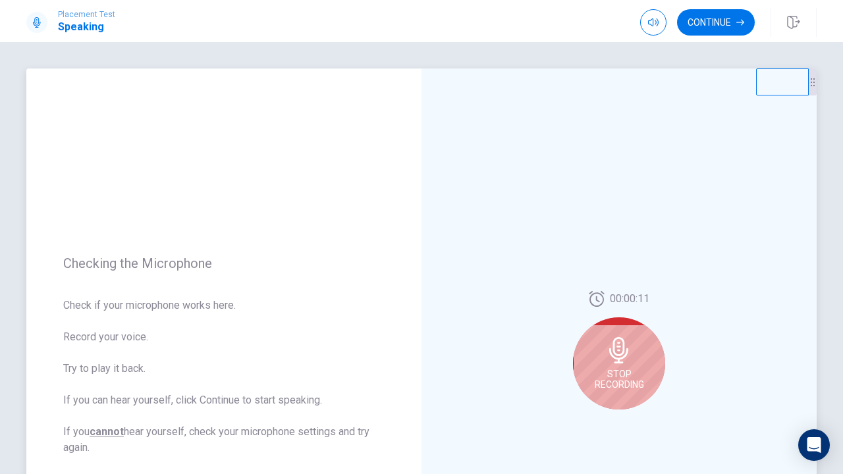
scroll to position [7, 0]
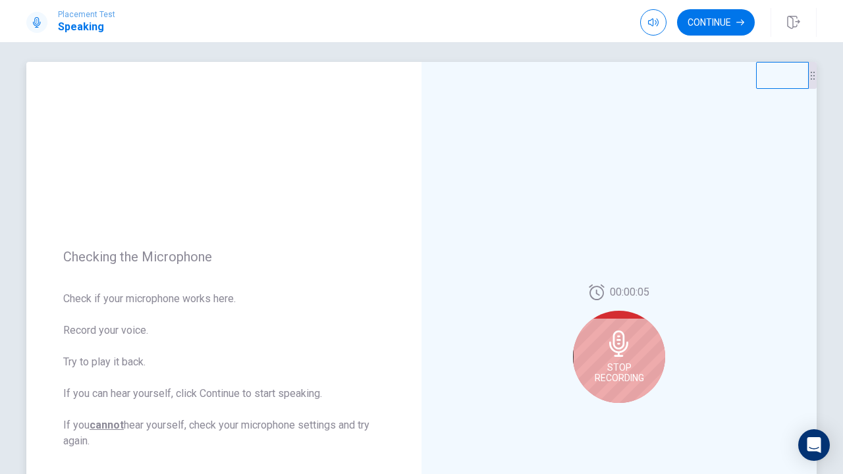
click at [627, 371] on span "Stop Recording" at bounding box center [619, 372] width 49 height 21
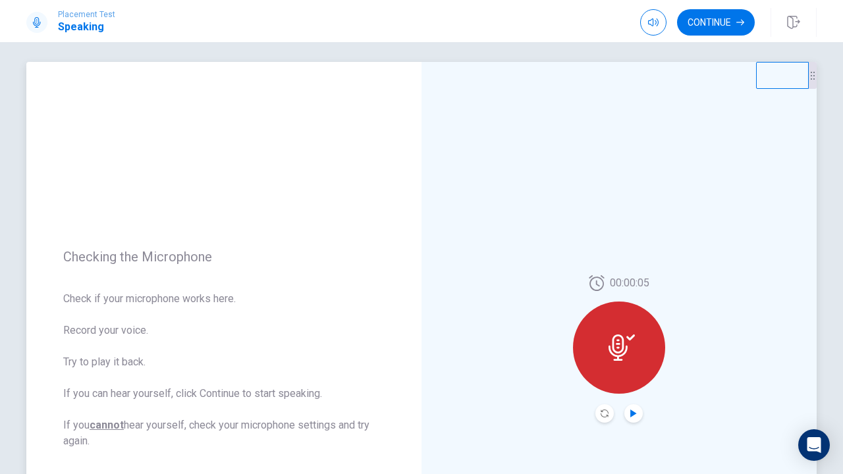
click at [631, 411] on icon "Play Audio" at bounding box center [633, 414] width 6 height 8
click at [603, 413] on icon "Record Again" at bounding box center [604, 414] width 8 height 8
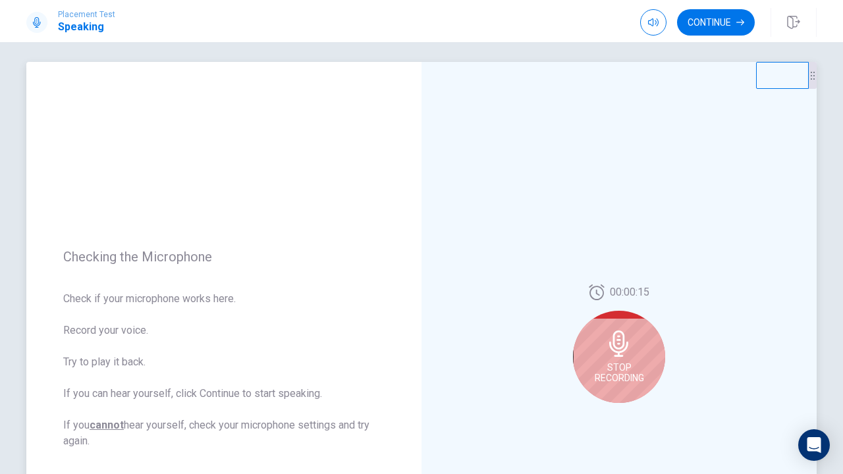
click at [625, 378] on span "Stop Recording" at bounding box center [619, 372] width 49 height 21
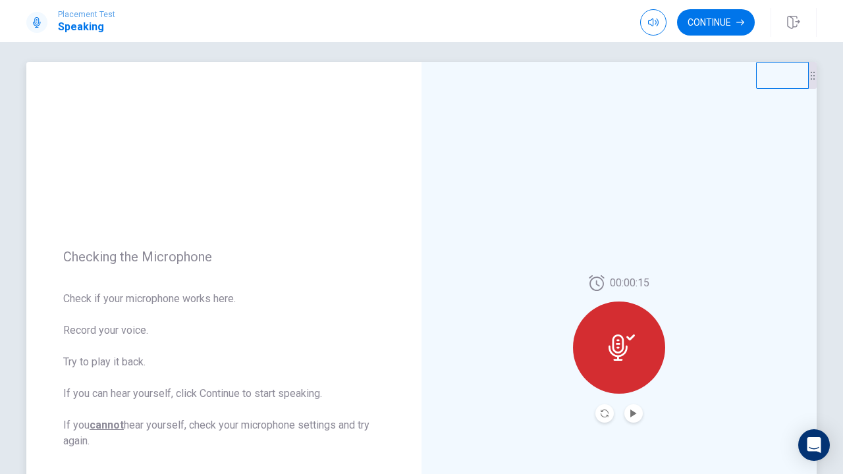
click at [625, 378] on div at bounding box center [619, 348] width 92 height 92
click at [608, 414] on button "Record Again" at bounding box center [604, 413] width 18 height 18
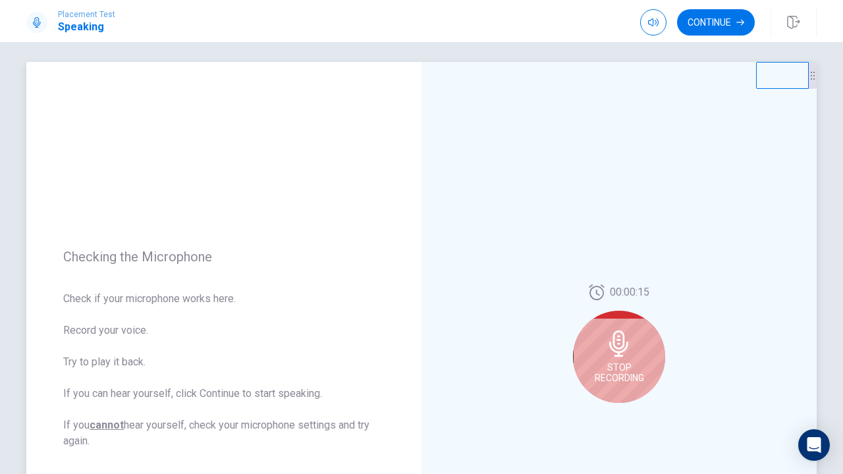
click at [621, 388] on div "Stop Recording" at bounding box center [619, 357] width 92 height 92
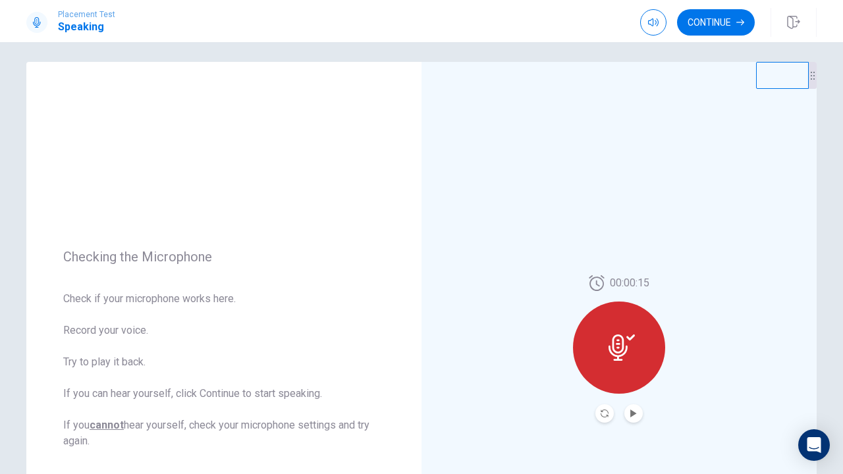
click at [614, 409] on div at bounding box center [618, 413] width 47 height 18
click at [606, 411] on icon "Record Again" at bounding box center [604, 414] width 8 height 8
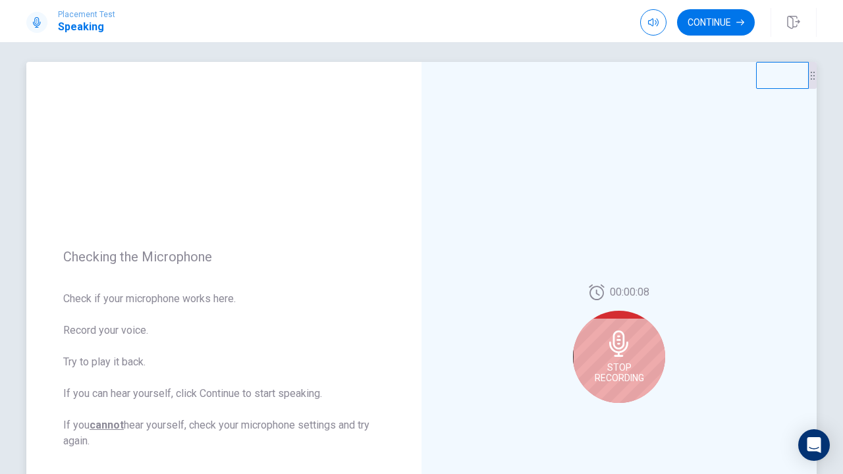
click at [640, 363] on span "Stop Recording" at bounding box center [619, 372] width 49 height 21
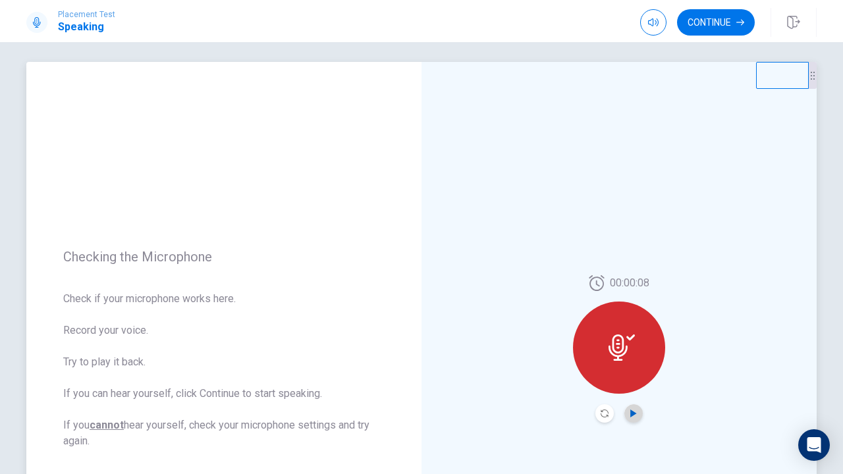
click at [629, 412] on icon "Play Audio" at bounding box center [633, 414] width 8 height 8
click at [591, 410] on div "00:00:08" at bounding box center [619, 348] width 92 height 147
click at [615, 411] on div at bounding box center [618, 413] width 47 height 18
click at [605, 411] on icon "Record Again" at bounding box center [604, 414] width 8 height 8
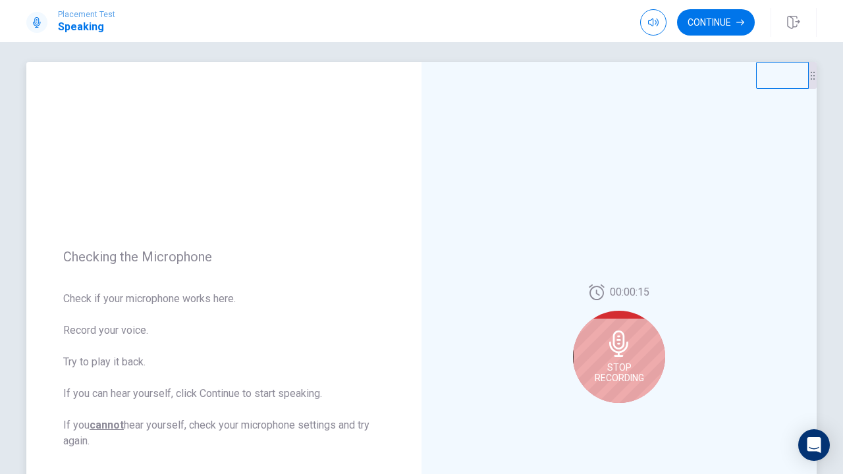
click at [628, 369] on span "Stop Recording" at bounding box center [619, 372] width 49 height 21
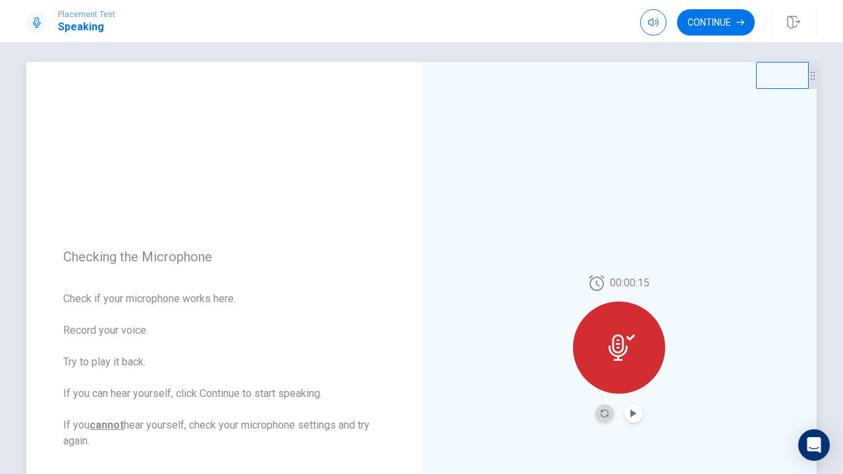
click at [609, 416] on button "Record Again" at bounding box center [604, 413] width 18 height 18
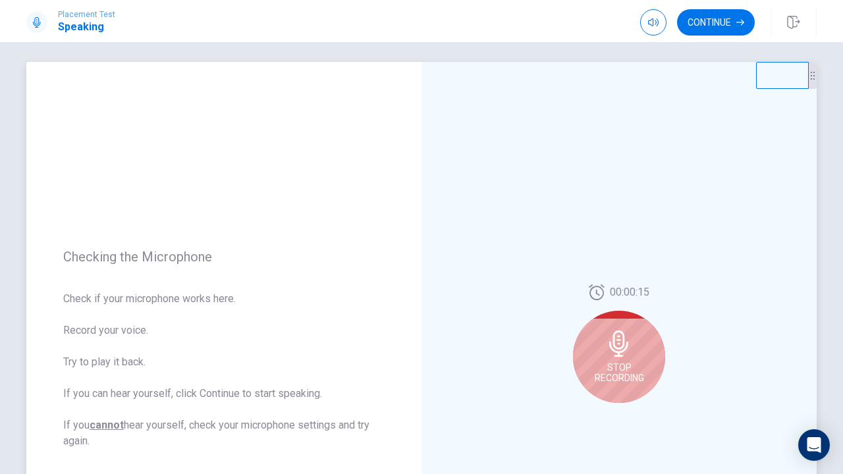
click at [622, 365] on span "Stop Recording" at bounding box center [619, 372] width 49 height 21
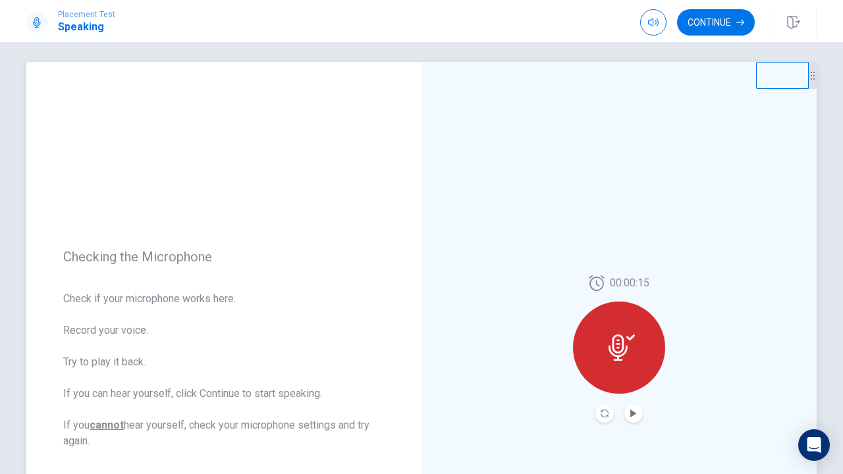
click at [622, 365] on div at bounding box center [619, 348] width 92 height 92
click at [609, 409] on button "Record Again" at bounding box center [604, 413] width 18 height 18
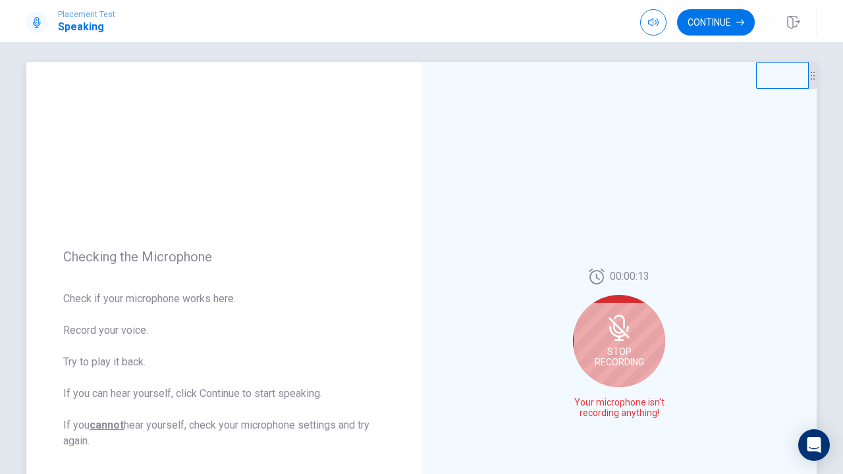
click at [618, 352] on span "Stop Recording" at bounding box center [619, 356] width 49 height 21
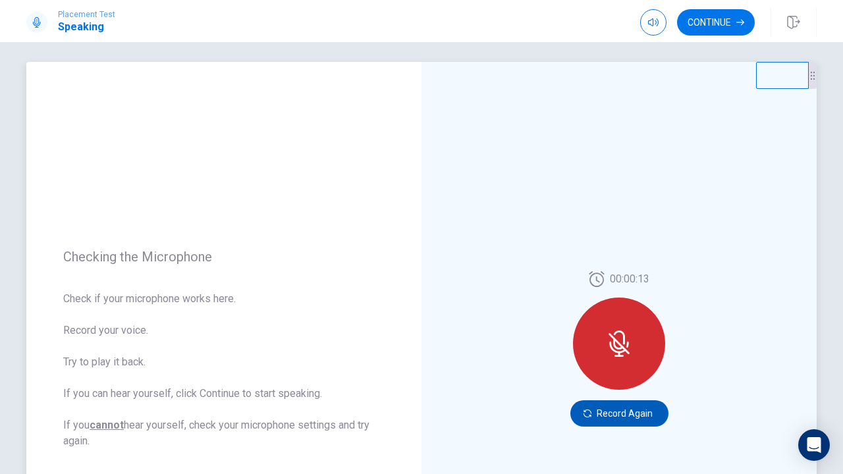
click at [611, 412] on button "Record Again" at bounding box center [619, 413] width 98 height 26
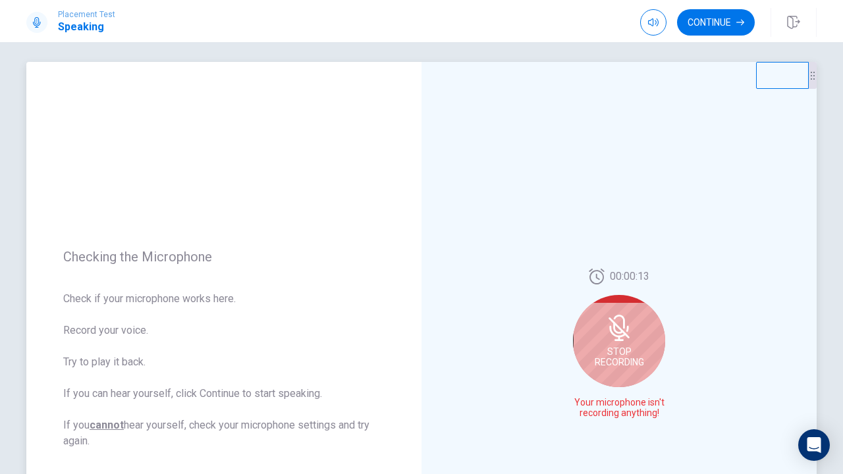
click at [622, 353] on span "Stop Recording" at bounding box center [619, 356] width 49 height 21
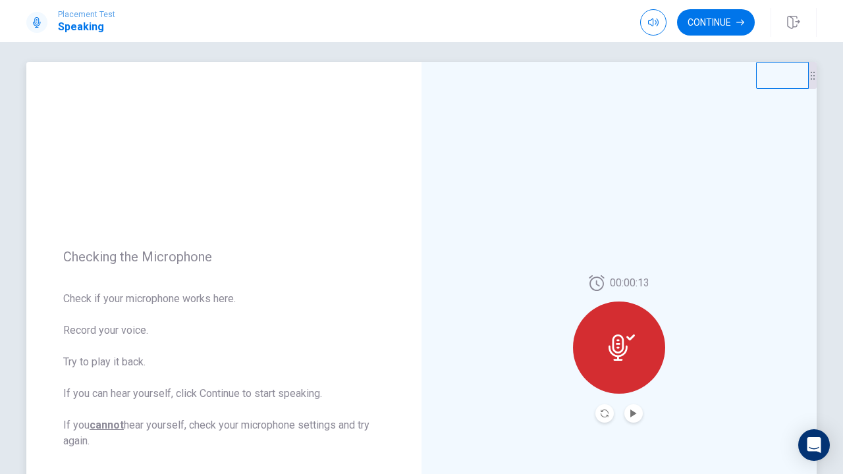
scroll to position [60, 0]
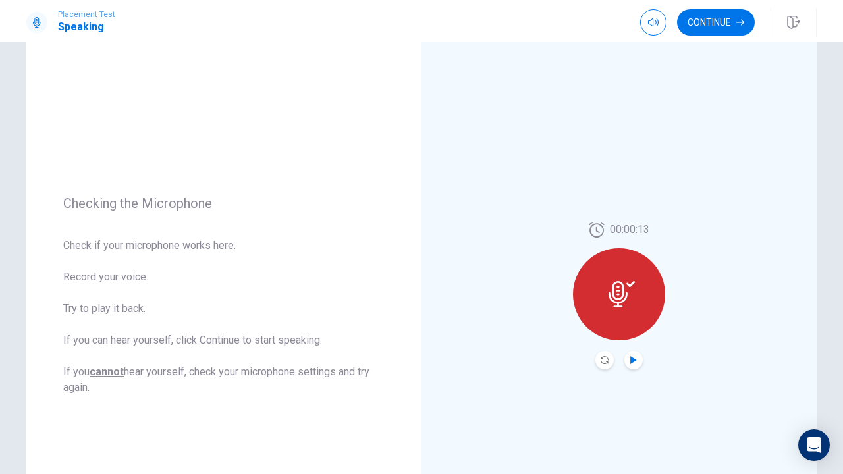
click at [635, 363] on icon "Play Audio" at bounding box center [633, 360] width 8 height 8
click at [602, 365] on button "Record Again" at bounding box center [604, 360] width 18 height 18
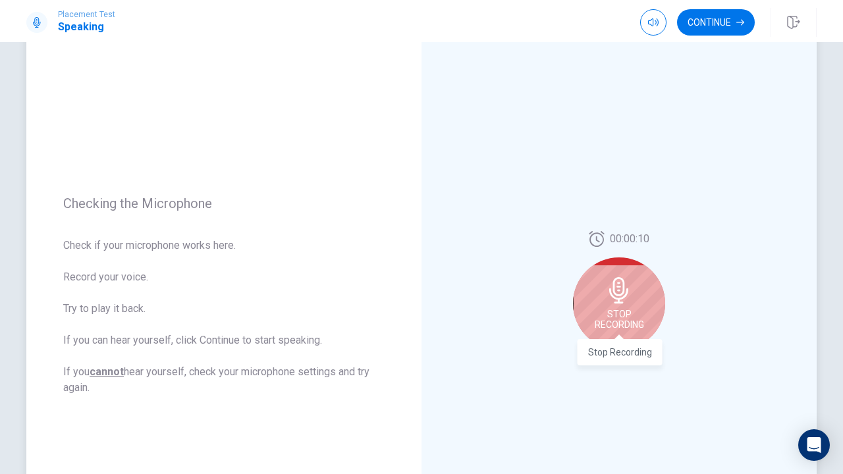
click at [622, 314] on span "Stop Recording" at bounding box center [619, 319] width 49 height 21
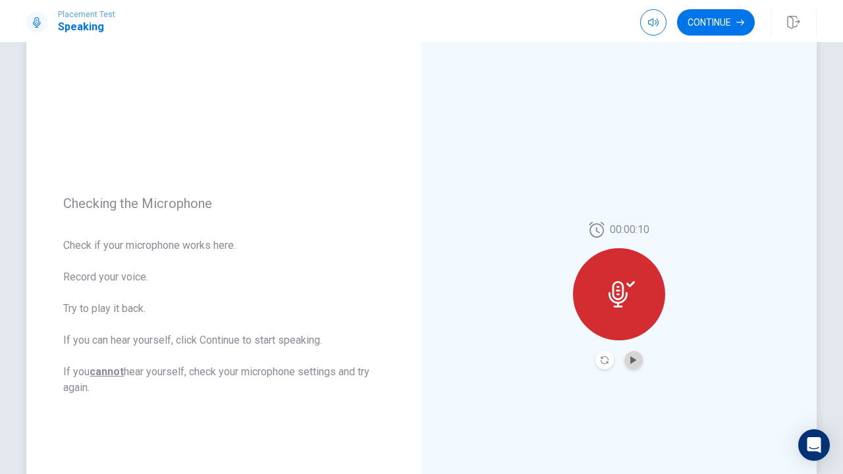
click at [631, 353] on button "Play Audio" at bounding box center [633, 360] width 18 height 18
click at [605, 363] on icon "Record Again" at bounding box center [604, 360] width 8 height 8
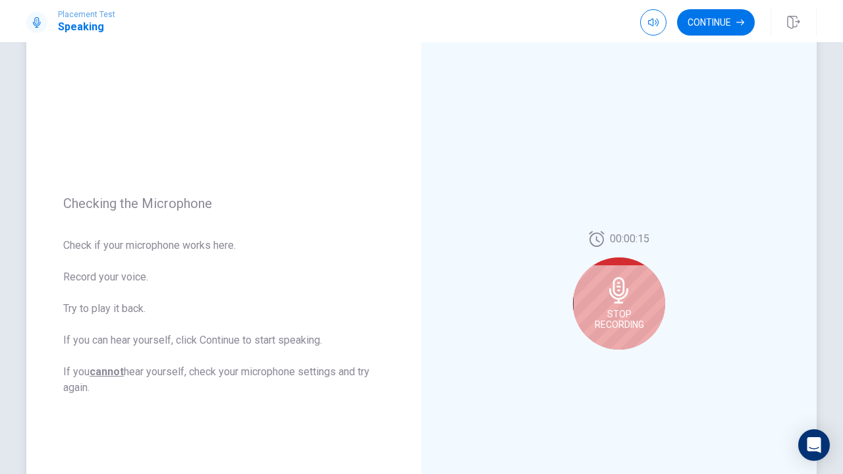
click at [625, 317] on span "Stop Recording" at bounding box center [619, 319] width 49 height 21
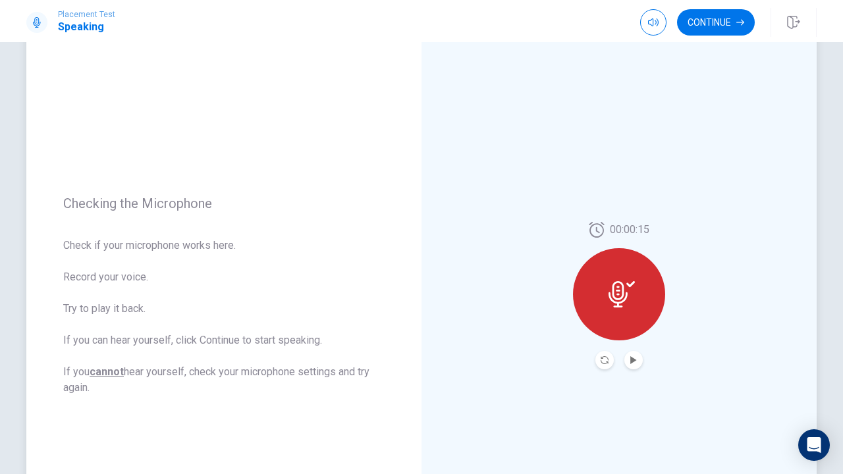
click at [625, 317] on div at bounding box center [619, 294] width 92 height 92
click at [602, 357] on icon "Record Again" at bounding box center [604, 360] width 8 height 8
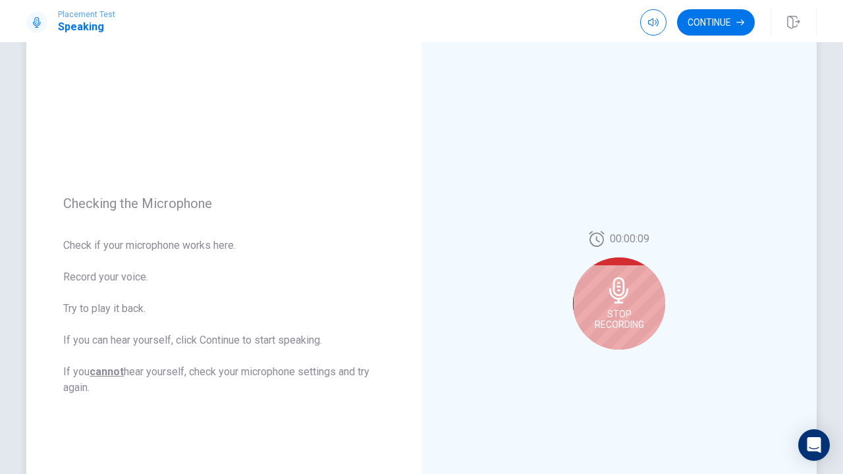
click at [620, 331] on div "Stop Recording" at bounding box center [619, 303] width 92 height 92
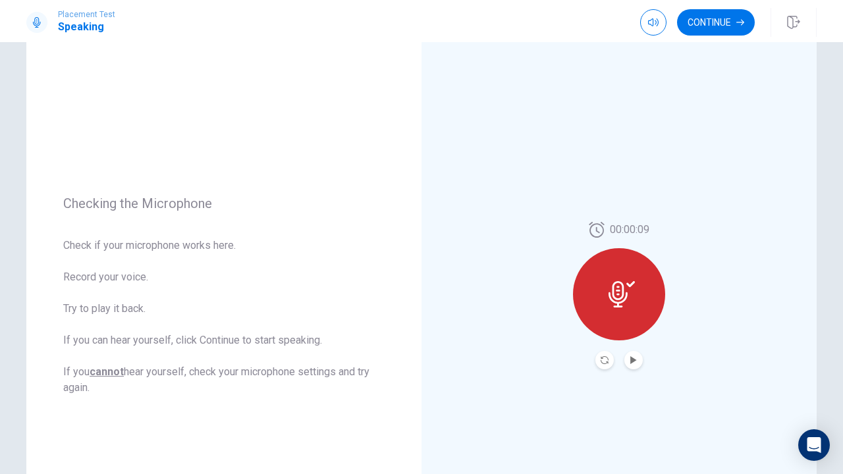
click at [628, 359] on button "Play Audio" at bounding box center [633, 360] width 18 height 18
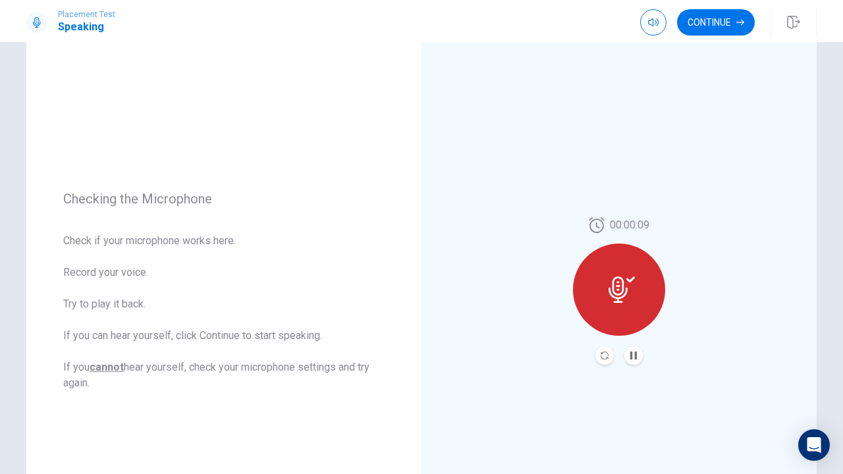
scroll to position [62, 0]
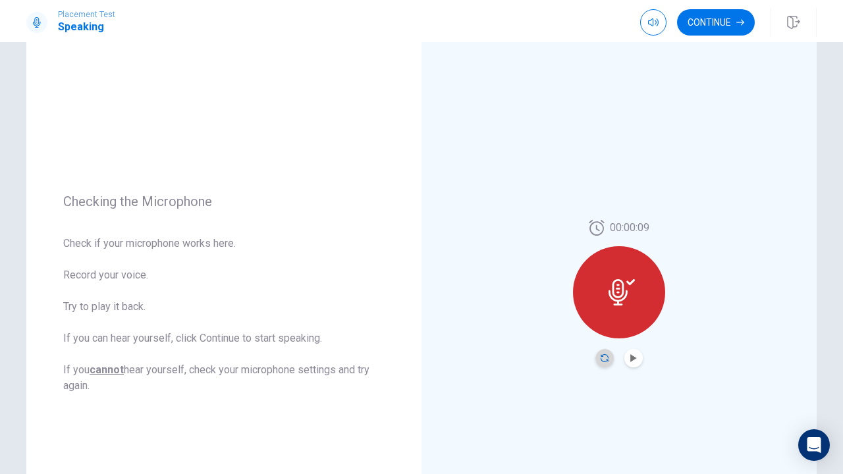
click at [606, 359] on icon "Record Again" at bounding box center [604, 358] width 8 height 8
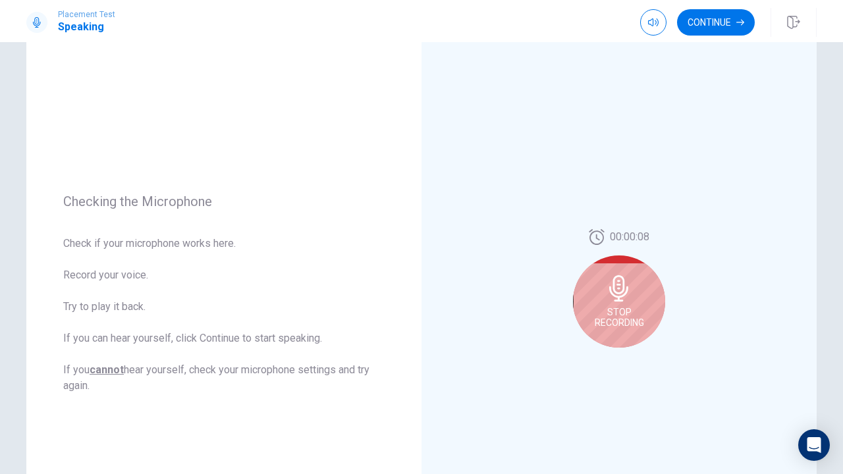
click at [626, 299] on icon at bounding box center [619, 288] width 26 height 26
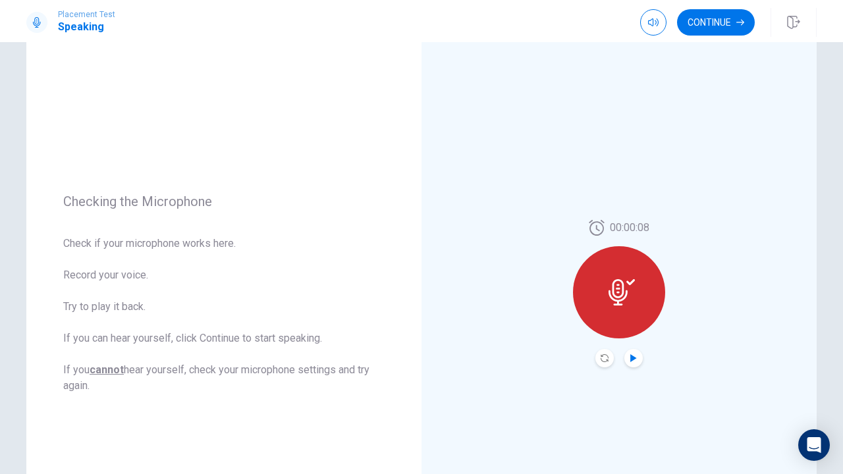
click at [631, 361] on icon "Play Audio" at bounding box center [633, 358] width 6 height 8
click at [602, 352] on button "Record Again" at bounding box center [604, 358] width 18 height 18
click at [620, 285] on icon at bounding box center [617, 292] width 19 height 26
click at [629, 363] on button "Play Audio" at bounding box center [633, 358] width 18 height 18
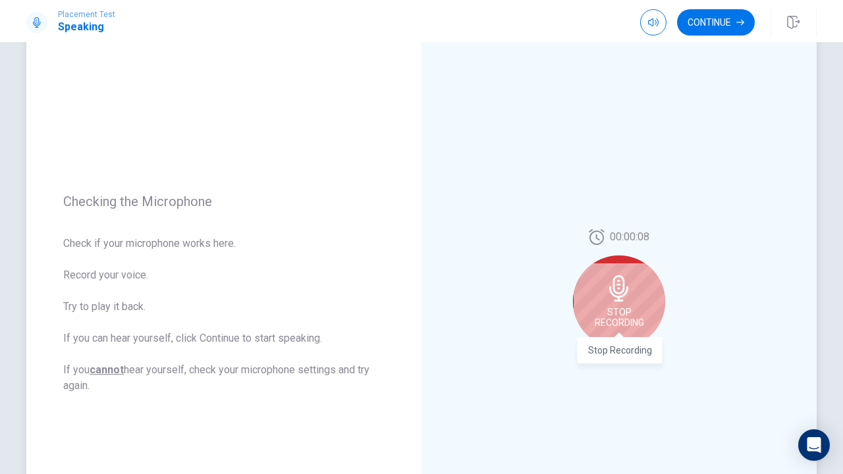
click at [633, 308] on span "Stop Recording" at bounding box center [619, 317] width 49 height 21
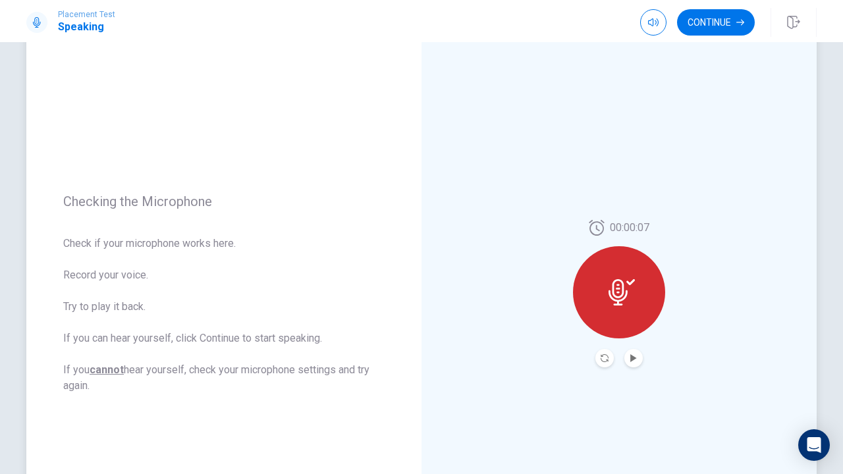
click at [627, 362] on button "Play Audio" at bounding box center [633, 358] width 18 height 18
click at [603, 361] on icon "Record Again" at bounding box center [604, 358] width 8 height 8
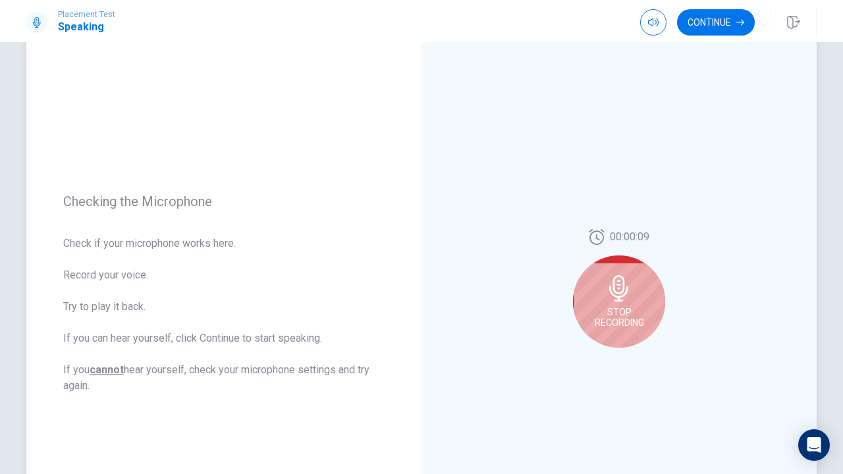
click at [644, 296] on div "Stop Recording" at bounding box center [619, 301] width 92 height 92
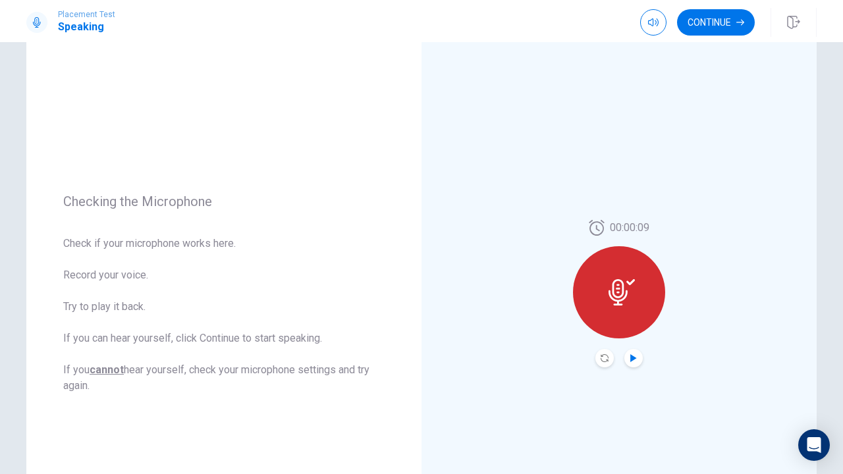
click at [635, 357] on icon "Play Audio" at bounding box center [633, 358] width 6 height 8
drag, startPoint x: 785, startPoint y: 47, endPoint x: 795, endPoint y: 53, distance: 11.8
click at [795, 53] on div "00:00:09" at bounding box center [618, 294] width 395 height 574
drag, startPoint x: 791, startPoint y: 44, endPoint x: 791, endPoint y: 92, distance: 48.1
click at [792, 34] on video at bounding box center [782, 20] width 53 height 27
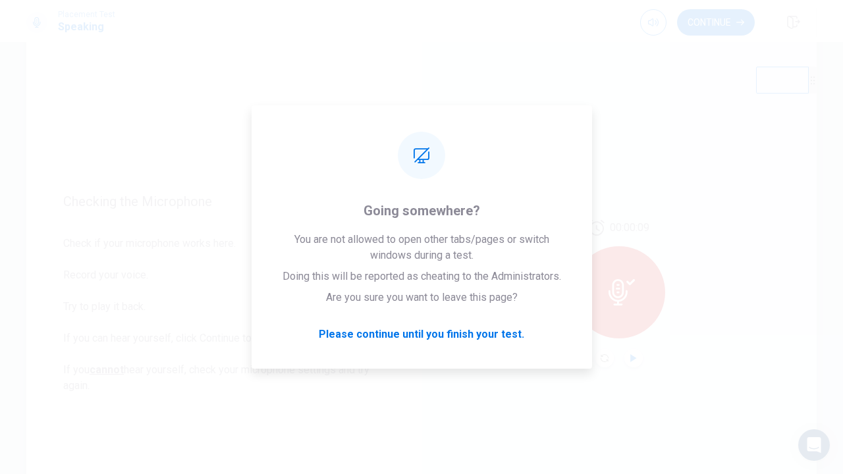
click at [589, 128] on div "00:00:09" at bounding box center [618, 294] width 395 height 574
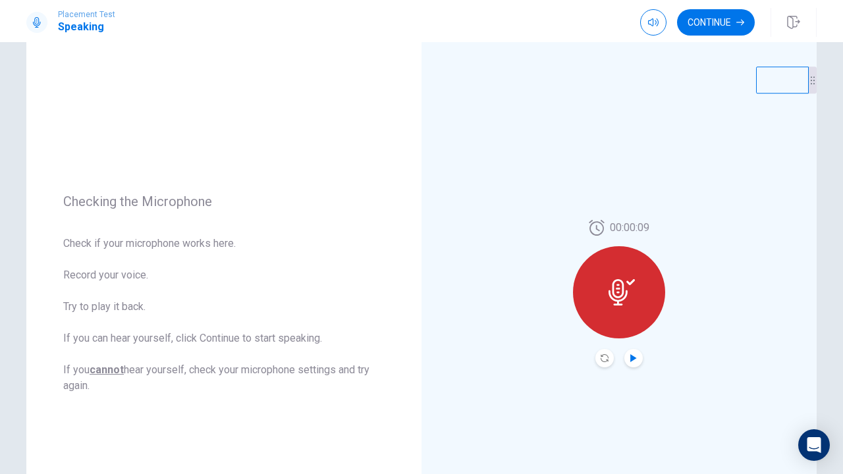
click at [609, 361] on button "Record Again" at bounding box center [604, 358] width 18 height 18
click at [604, 358] on icon "Record Again" at bounding box center [604, 358] width 8 height 8
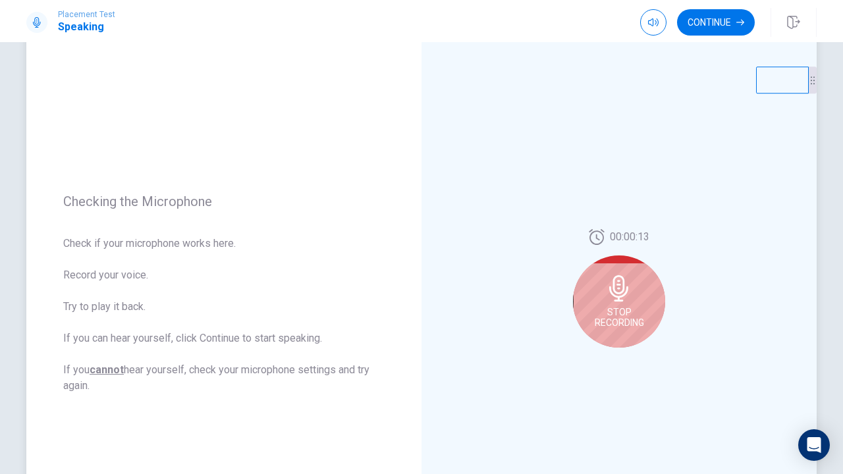
click at [621, 297] on icon at bounding box center [618, 288] width 19 height 26
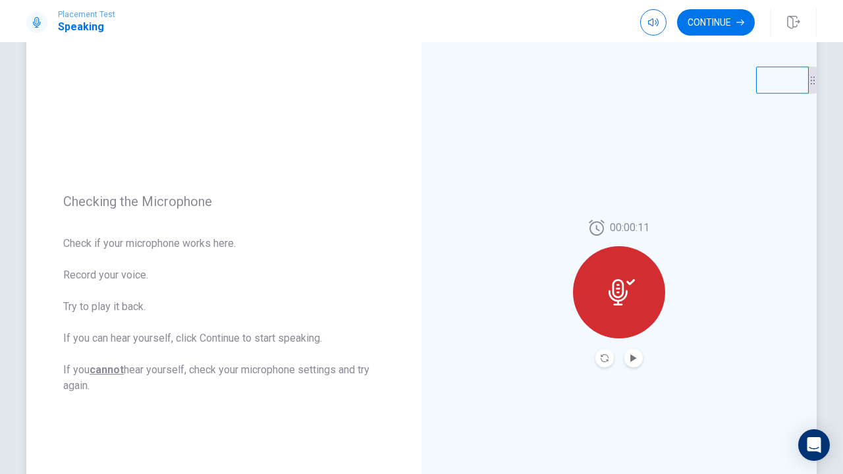
click at [587, 103] on div "00:00:11" at bounding box center [618, 294] width 395 height 574
click at [627, 306] on div at bounding box center [619, 292] width 92 height 92
click at [610, 321] on div at bounding box center [619, 292] width 92 height 92
click at [620, 319] on div at bounding box center [619, 292] width 92 height 92
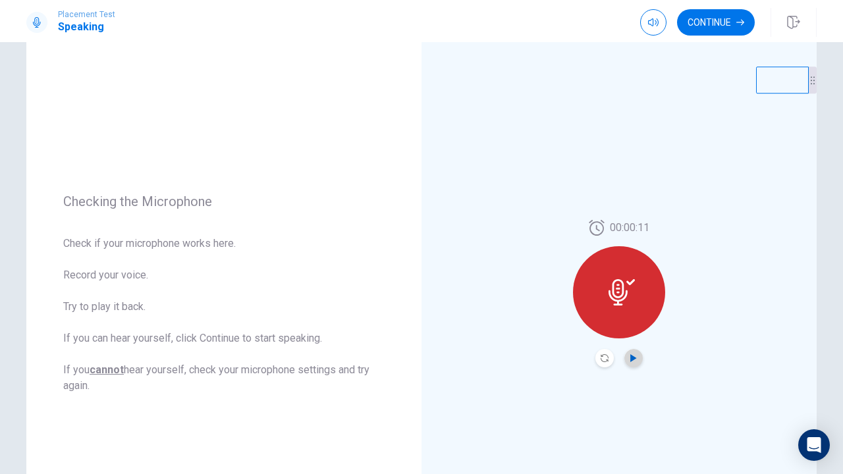
click at [631, 357] on icon "Play Audio" at bounding box center [633, 358] width 6 height 8
click at [619, 253] on div at bounding box center [619, 292] width 92 height 92
click at [619, 259] on div at bounding box center [619, 292] width 92 height 92
click at [620, 290] on icon at bounding box center [617, 292] width 19 height 26
click at [610, 355] on button "Record Again" at bounding box center [604, 358] width 18 height 18
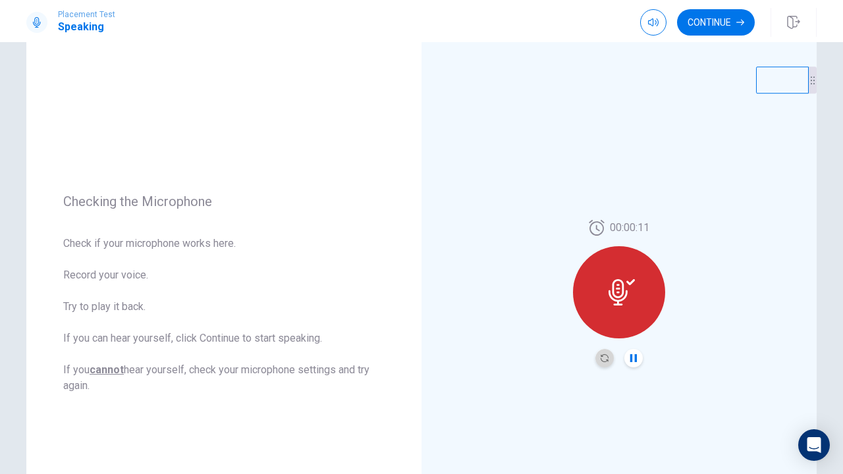
click at [610, 355] on button "Record Again" at bounding box center [604, 358] width 18 height 18
click at [602, 355] on icon "Record Again" at bounding box center [604, 358] width 8 height 8
click at [603, 355] on icon "Record Again" at bounding box center [604, 358] width 8 height 8
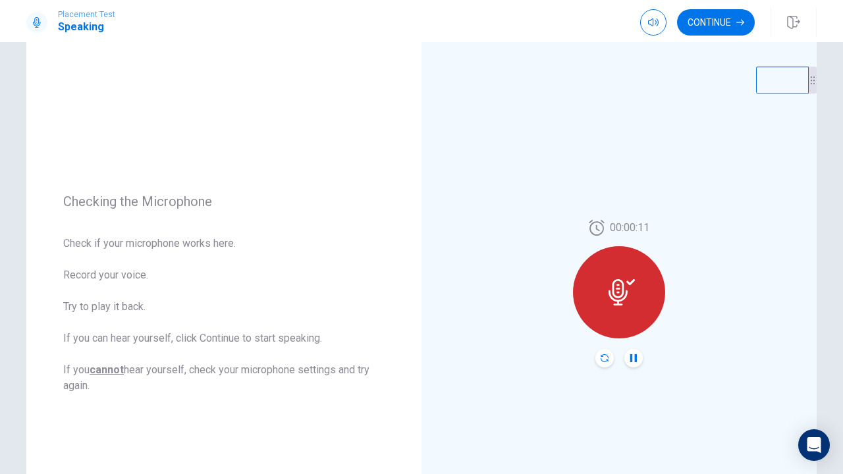
click at [603, 355] on icon "Record Again" at bounding box center [604, 358] width 8 height 8
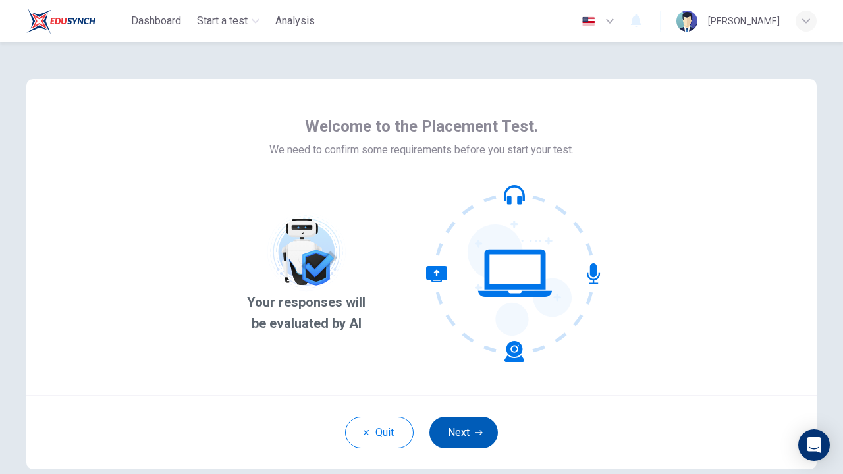
click at [475, 429] on icon "button" at bounding box center [479, 433] width 8 height 8
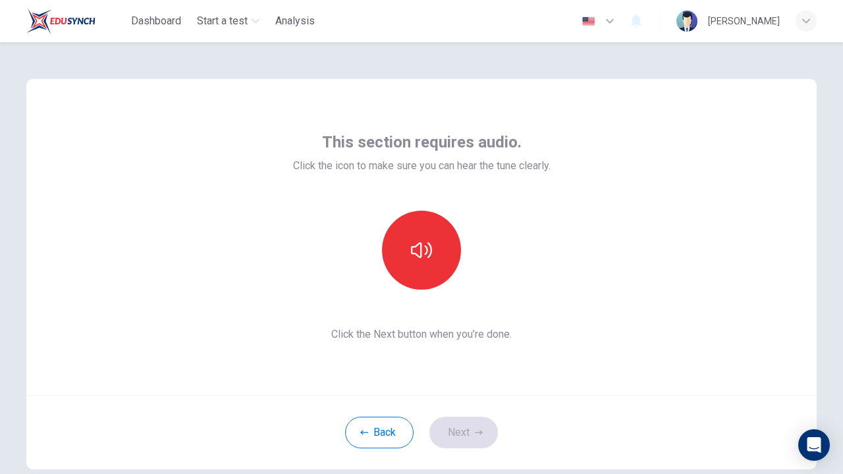
drag, startPoint x: 474, startPoint y: 429, endPoint x: 465, endPoint y: 344, distance: 85.4
click at [462, 356] on div "This section requires audio. Click the icon to make sure you can hear the tune …" at bounding box center [421, 274] width 790 height 390
click at [567, 186] on div "This section requires audio. Click the icon to make sure you can hear the tune …" at bounding box center [421, 237] width 790 height 316
click at [567, 189] on div "This section requires audio. Click the icon to make sure you can hear the tune …" at bounding box center [421, 237] width 790 height 316
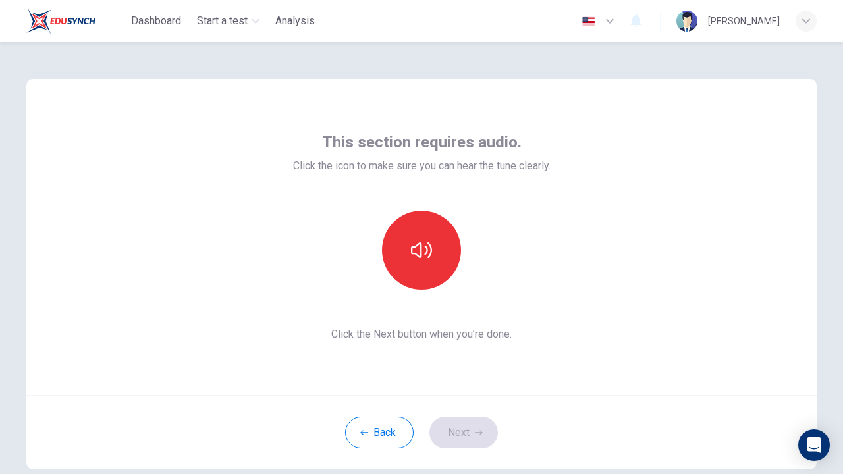
click at [538, 92] on div "This section requires audio. Click the icon to make sure you can hear the tune …" at bounding box center [421, 237] width 790 height 316
click at [419, 259] on icon "button" at bounding box center [421, 250] width 21 height 21
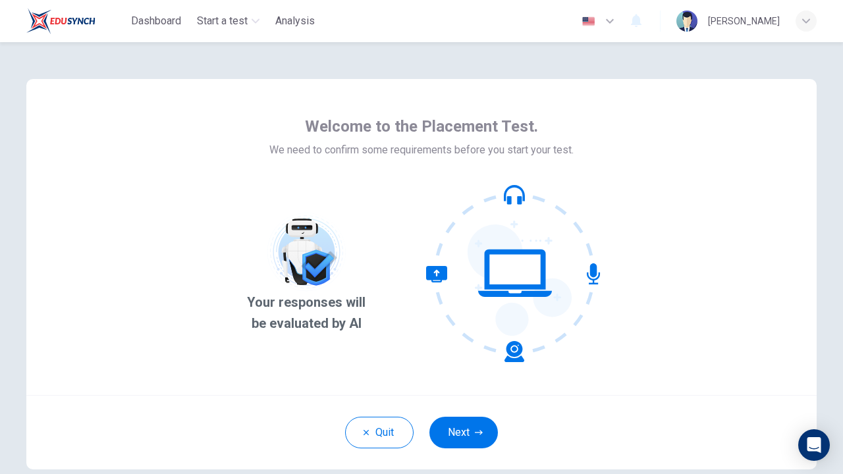
click at [595, 144] on div "Welcome to the Placement Test. We need to confirm some requirements before you …" at bounding box center [422, 137] width 364 height 42
drag, startPoint x: 606, startPoint y: 2, endPoint x: 601, endPoint y: 192, distance: 190.3
click at [601, 192] on icon at bounding box center [515, 273] width 178 height 178
click at [596, 21] on img "button" at bounding box center [588, 21] width 16 height 10
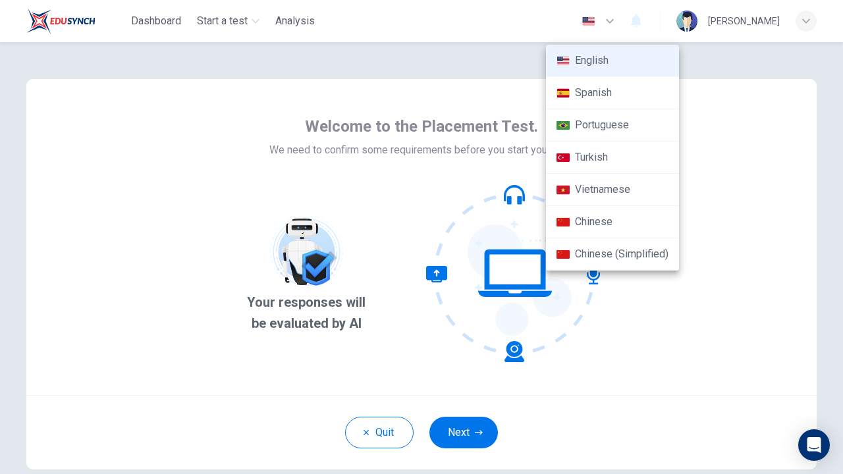
click at [610, 22] on div at bounding box center [421, 237] width 843 height 474
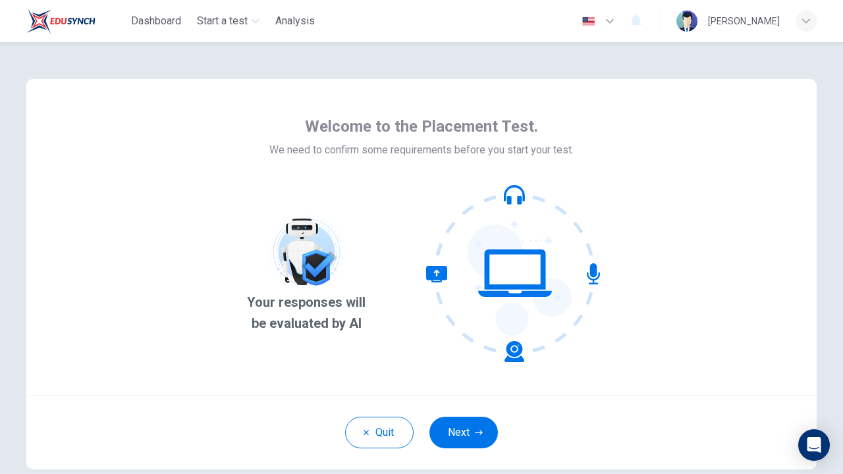
click at [618, 16] on icon "button" at bounding box center [610, 21] width 16 height 16
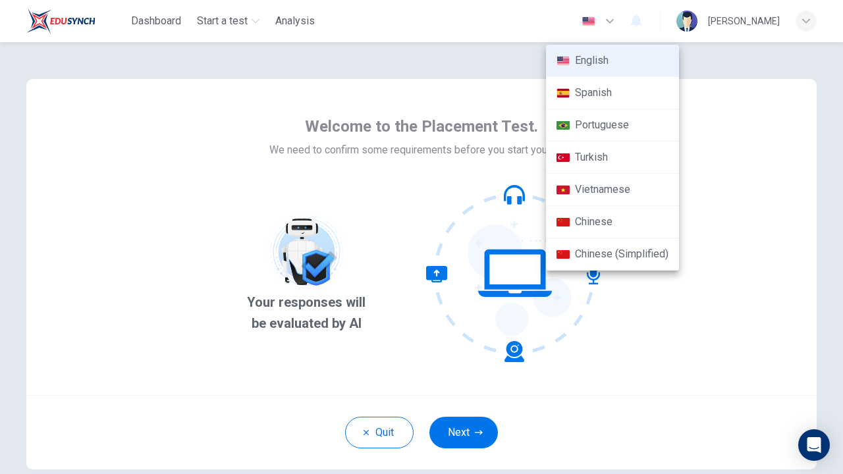
click at [591, 248] on li "Chinese (Simplified)" at bounding box center [612, 254] width 133 height 32
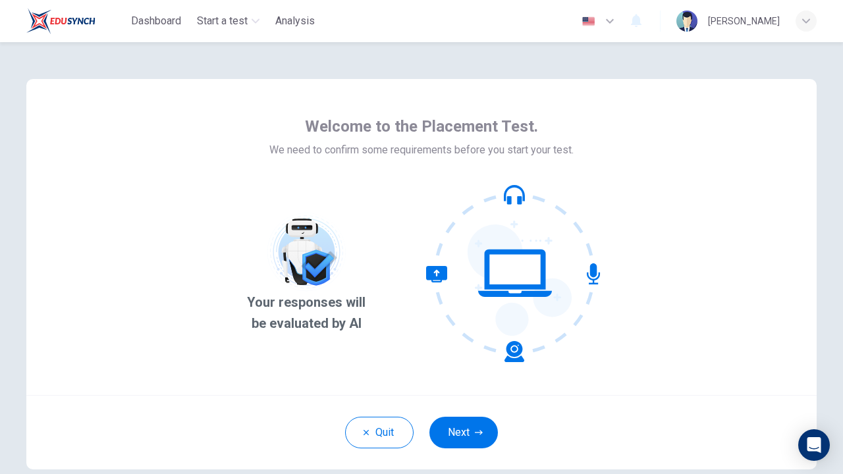
click at [616, 18] on icon "button" at bounding box center [610, 21] width 16 height 16
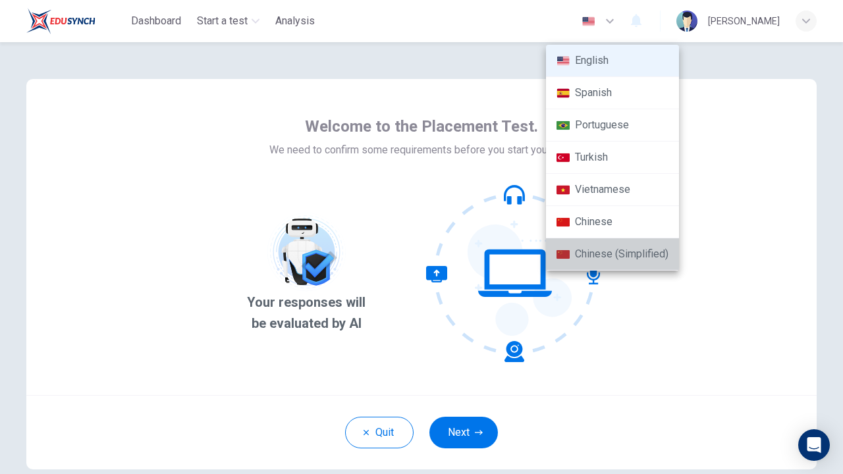
click at [598, 244] on li "Chinese (Simplified)" at bounding box center [612, 254] width 133 height 32
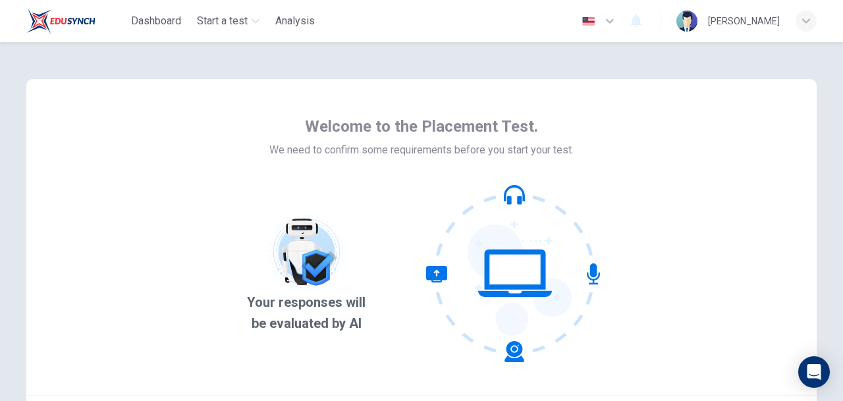
type input "zh-CN"
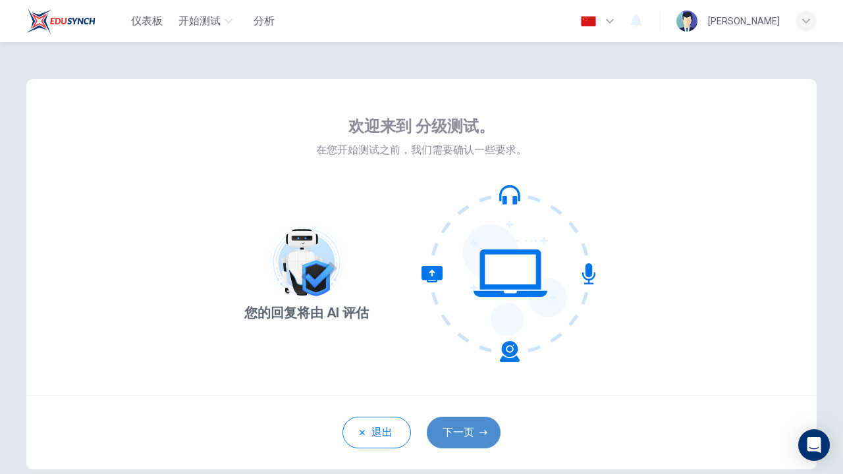
click at [469, 436] on button "下一页" at bounding box center [464, 433] width 74 height 32
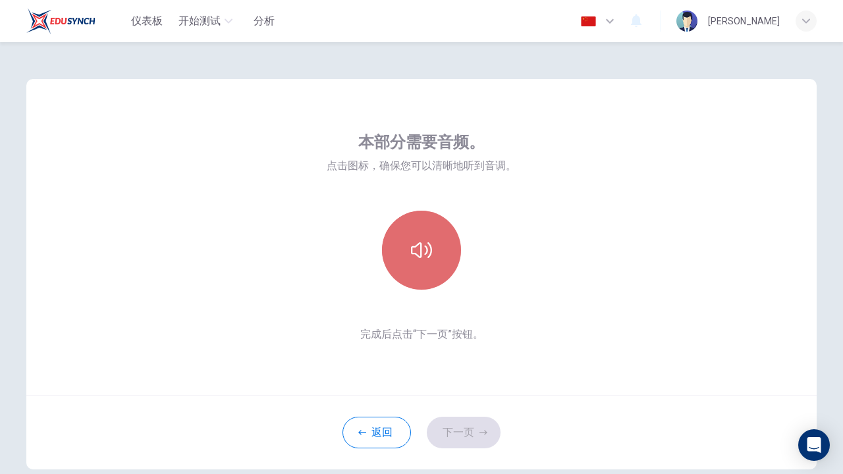
click at [446, 248] on button "button" at bounding box center [421, 250] width 79 height 79
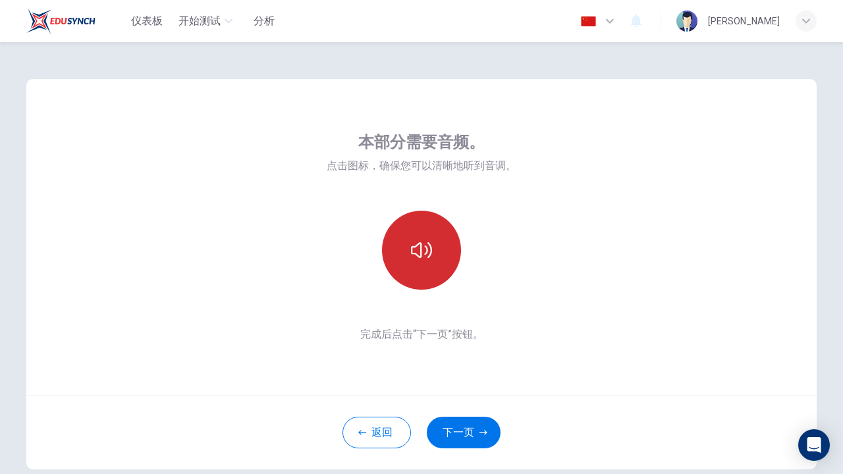
click at [440, 257] on button "button" at bounding box center [421, 250] width 79 height 79
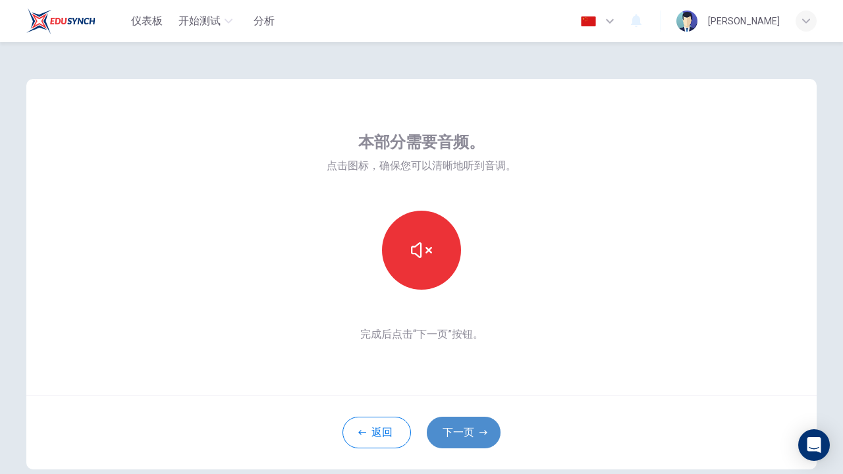
click at [462, 435] on button "下一页" at bounding box center [464, 433] width 74 height 32
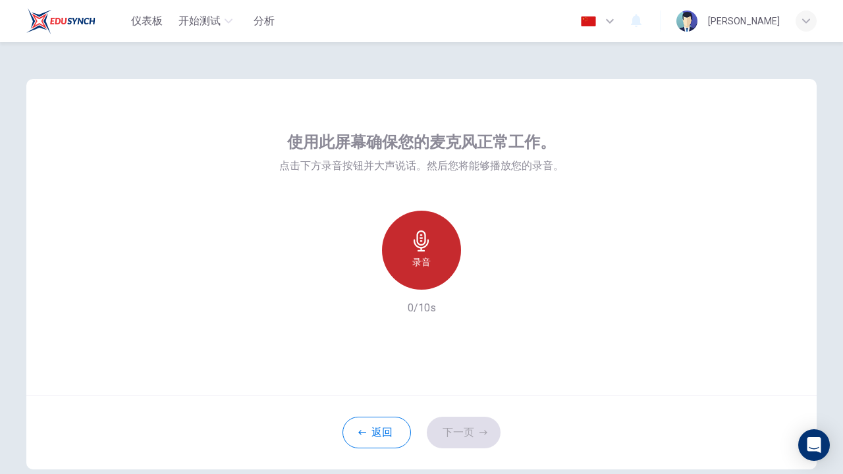
click at [442, 244] on div "录音" at bounding box center [421, 250] width 79 height 79
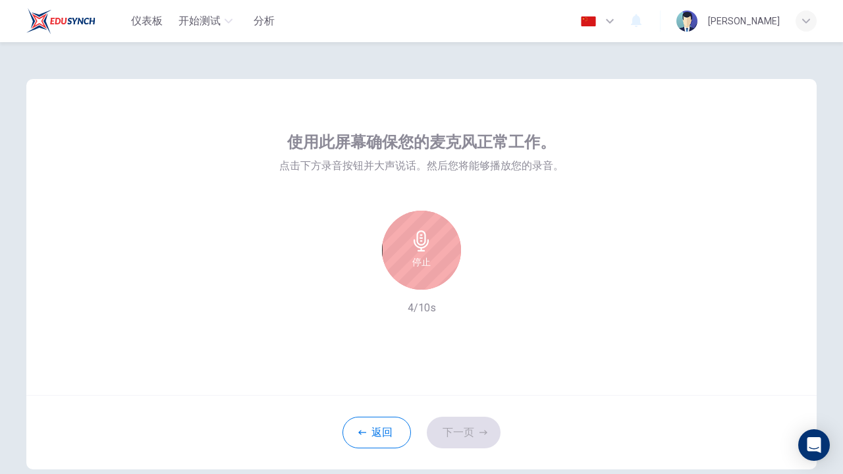
click at [442, 245] on div "停止" at bounding box center [421, 250] width 79 height 79
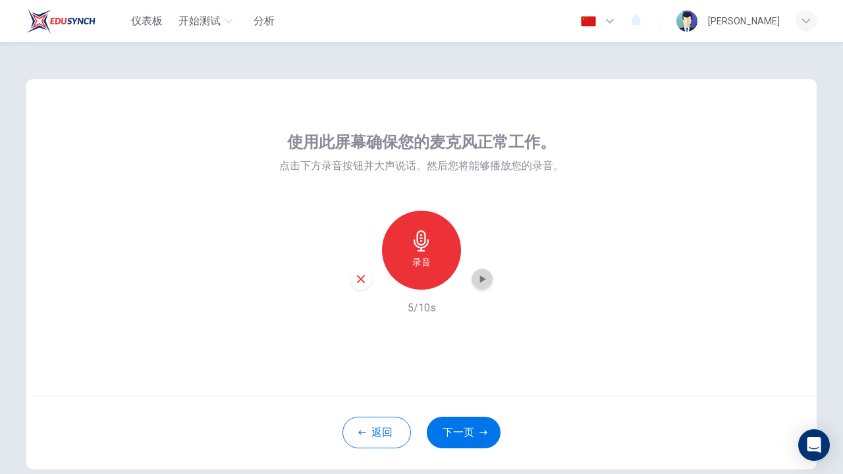
click at [476, 282] on icon "button" at bounding box center [481, 279] width 13 height 13
click at [468, 425] on button "下一页" at bounding box center [464, 433] width 74 height 32
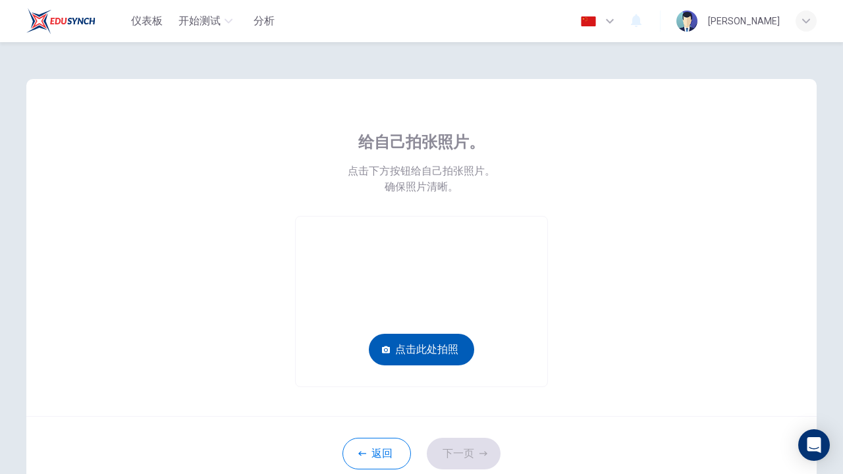
click at [419, 336] on button "点击此处拍照" at bounding box center [421, 350] width 105 height 32
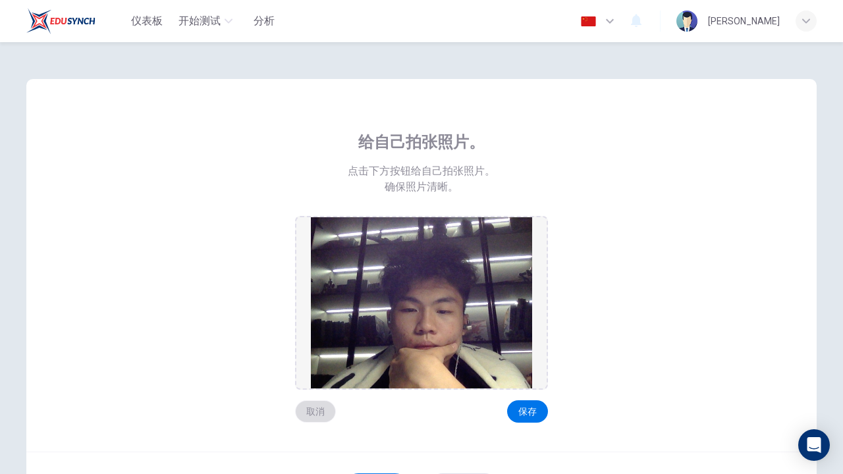
click at [311, 414] on button "取消" at bounding box center [315, 411] width 41 height 22
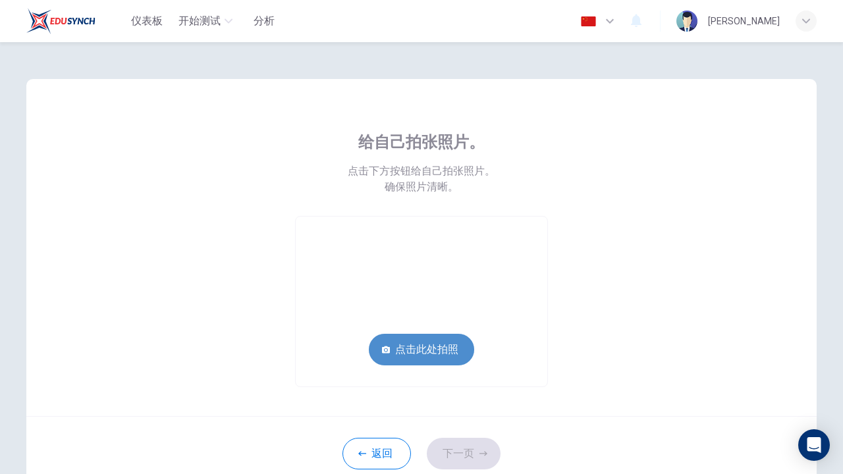
click at [437, 352] on button "点击此处拍照" at bounding box center [421, 350] width 105 height 32
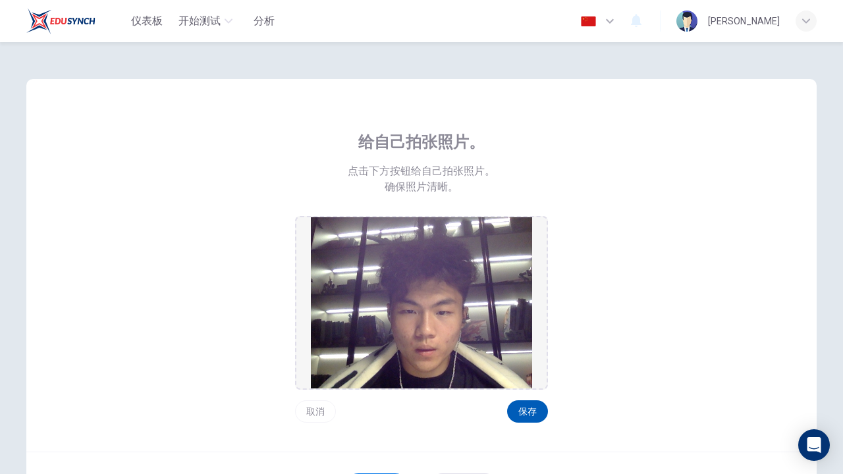
click at [519, 415] on button "保存" at bounding box center [527, 411] width 41 height 22
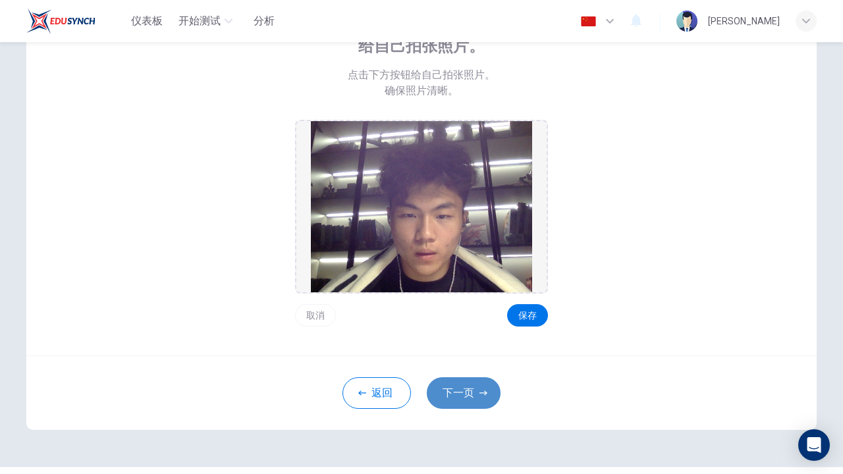
click at [475, 401] on button "下一页" at bounding box center [464, 393] width 74 height 32
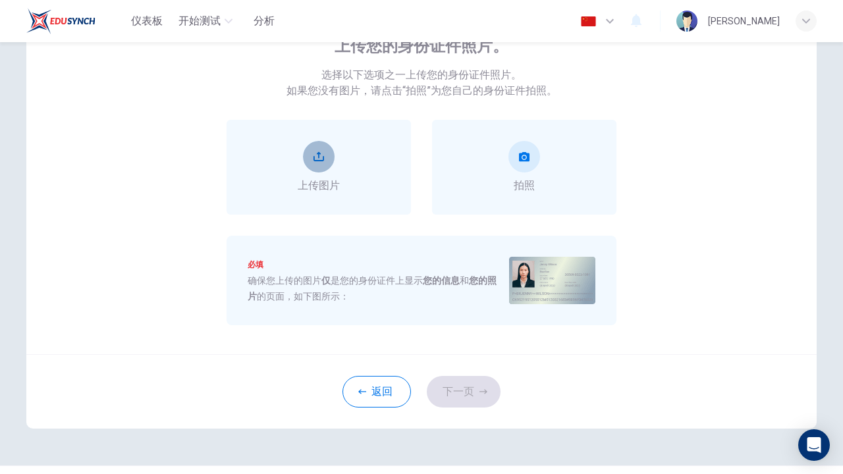
click at [322, 157] on icon "upload" at bounding box center [318, 156] width 11 height 11
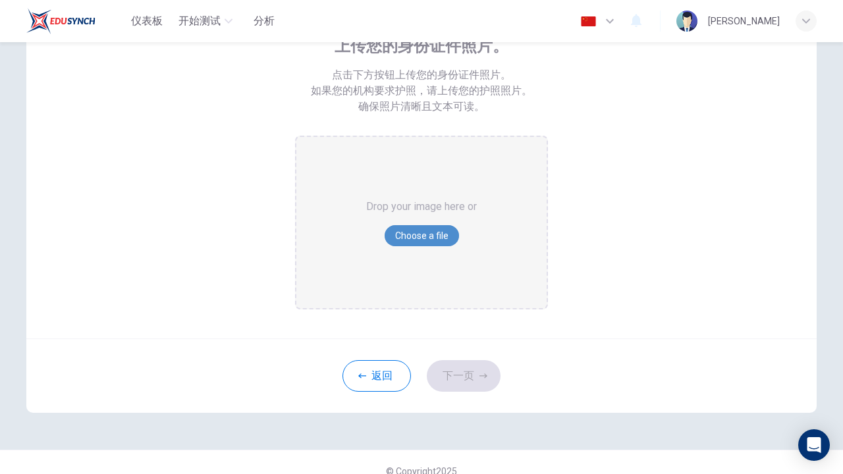
click at [438, 244] on button "Choose a file" at bounding box center [421, 235] width 74 height 21
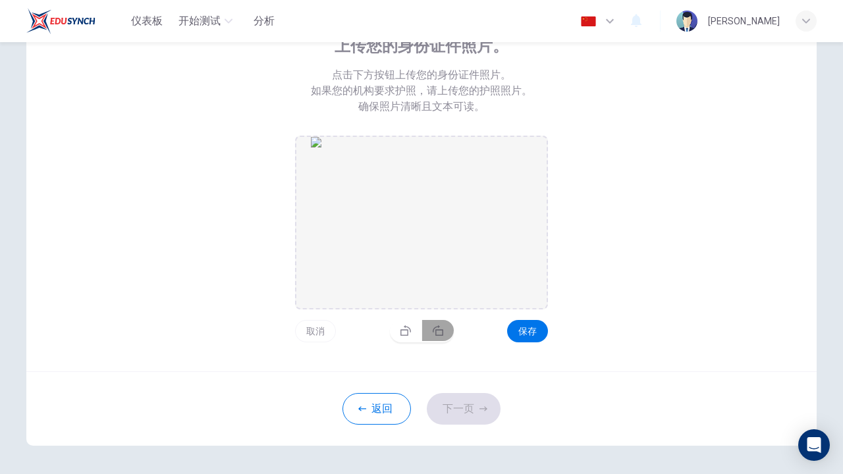
click at [444, 325] on button "button" at bounding box center [438, 330] width 32 height 21
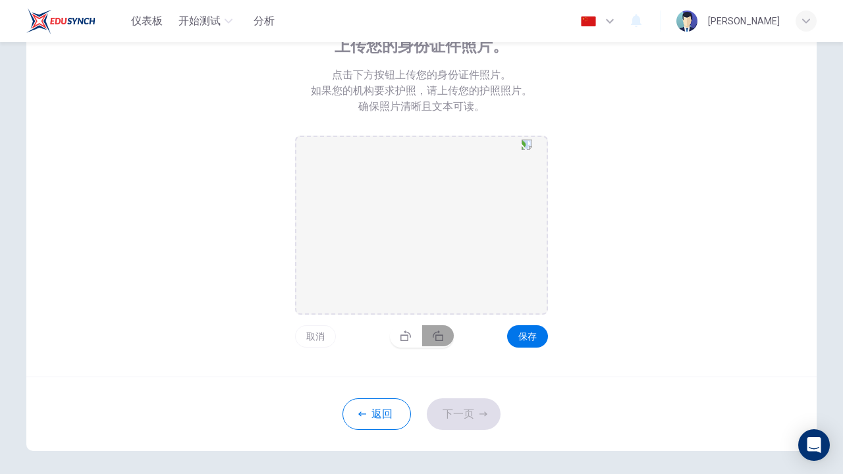
click at [444, 325] on button "button" at bounding box center [438, 335] width 32 height 21
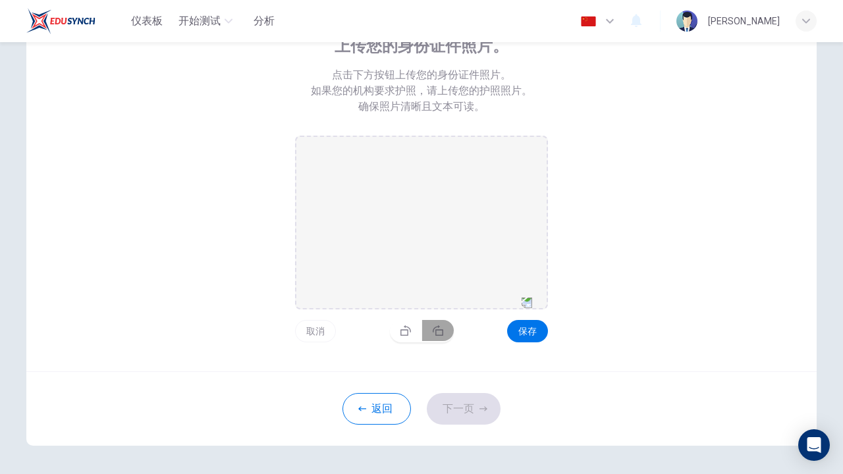
click at [444, 325] on button "button" at bounding box center [438, 330] width 32 height 21
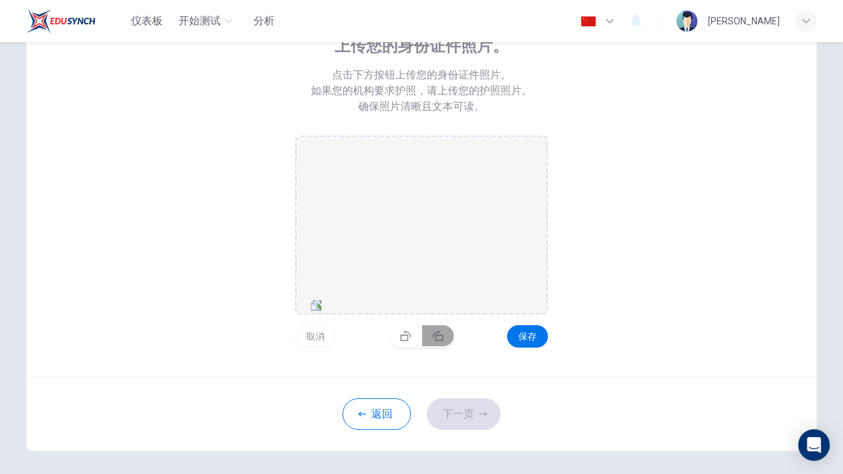
click at [444, 325] on button "button" at bounding box center [438, 335] width 32 height 21
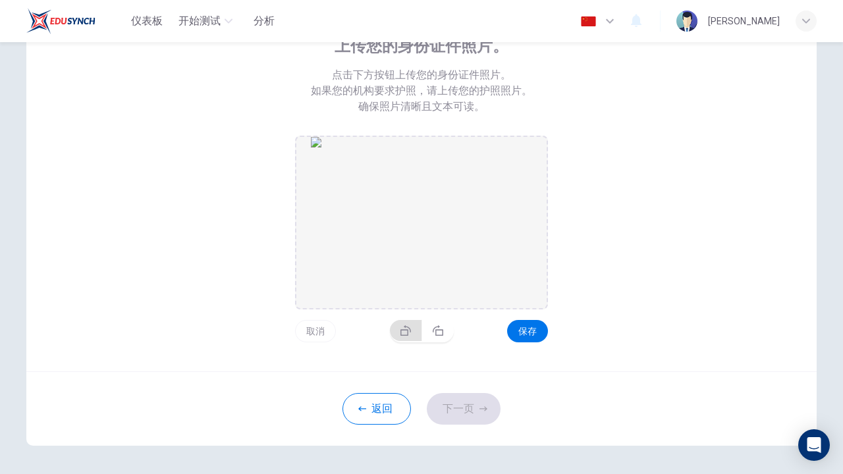
click at [405, 330] on icon "button" at bounding box center [405, 330] width 11 height 11
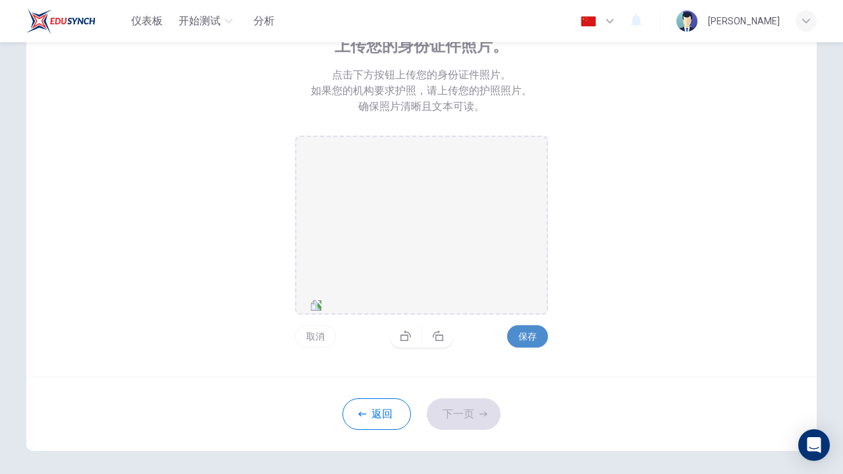
click at [539, 339] on button "保存" at bounding box center [527, 336] width 41 height 22
click at [463, 411] on button "下一页" at bounding box center [464, 414] width 74 height 32
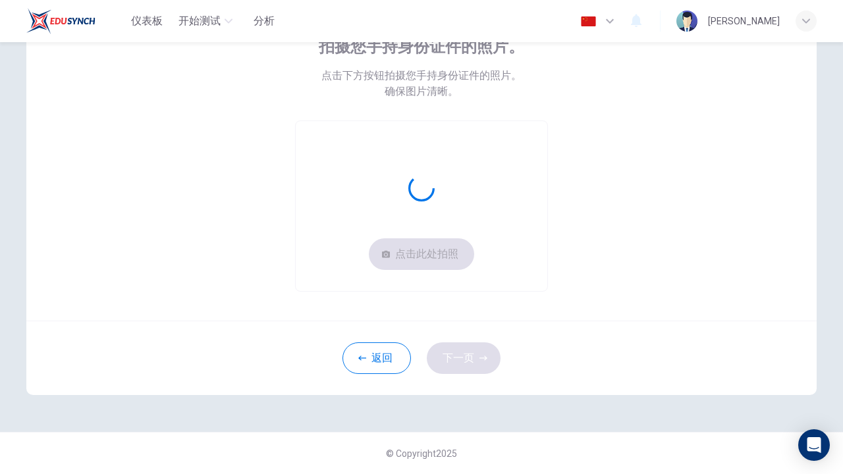
scroll to position [95, 0]
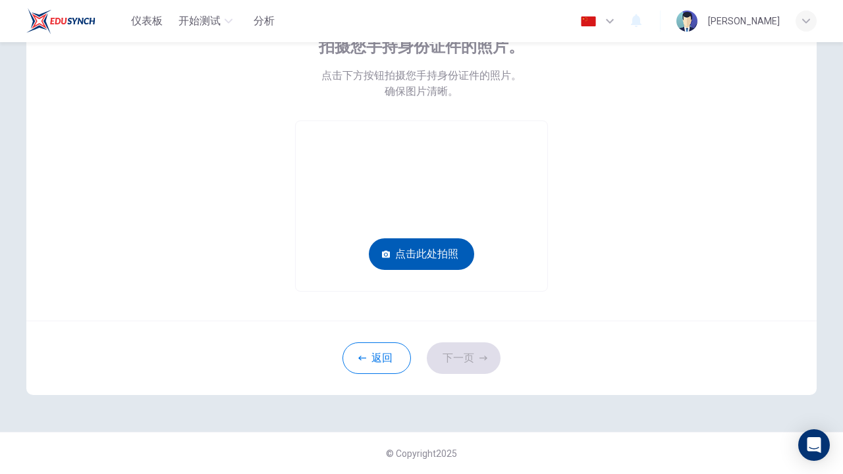
click at [445, 263] on button "点击此处拍照" at bounding box center [421, 254] width 105 height 32
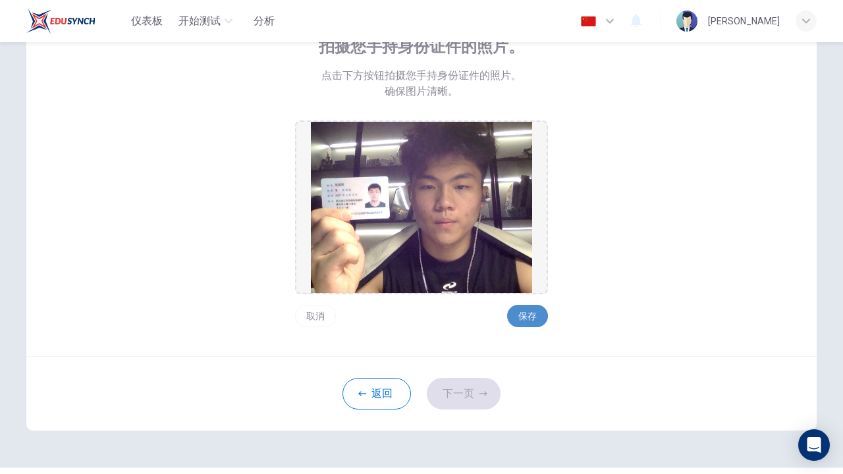
click at [521, 323] on button "保存" at bounding box center [527, 316] width 41 height 22
click at [476, 390] on button "下一页" at bounding box center [464, 394] width 74 height 32
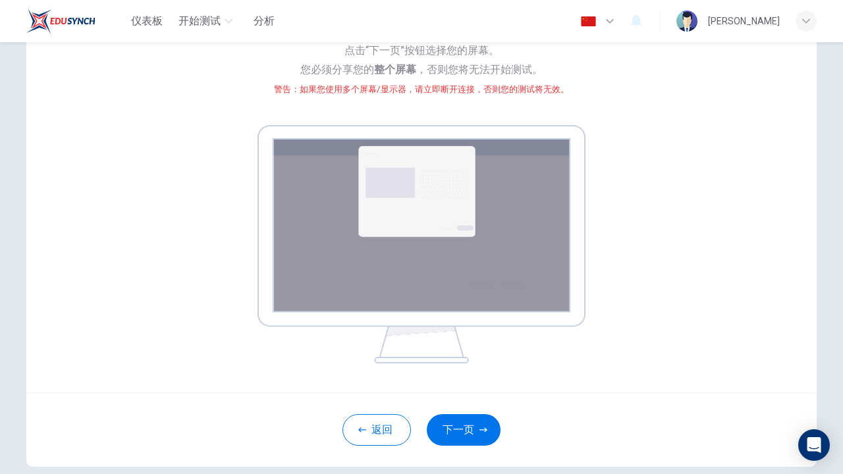
scroll to position [136, 0]
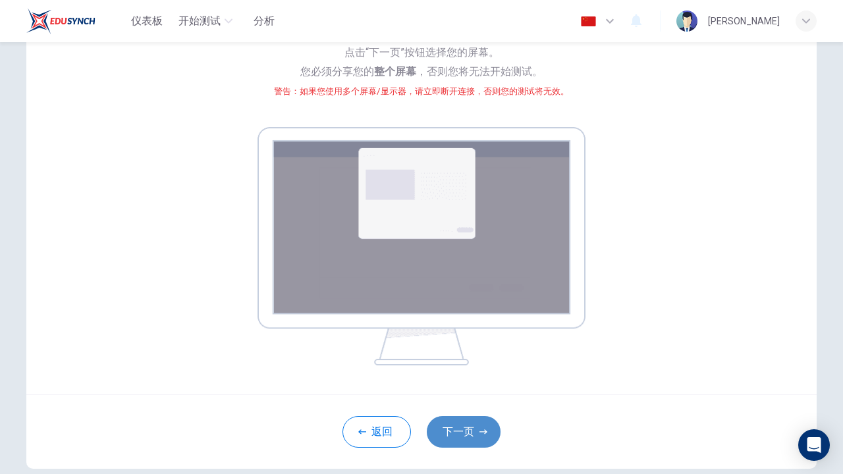
click at [465, 429] on button "下一页" at bounding box center [464, 432] width 74 height 32
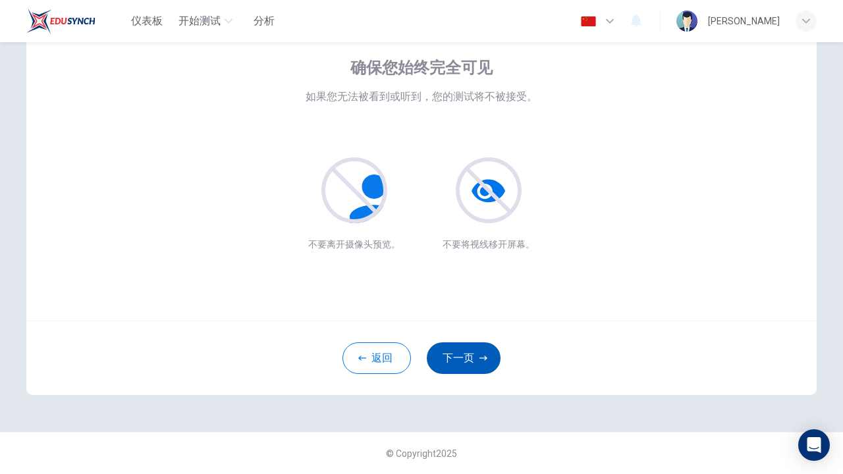
scroll to position [74, 0]
click at [469, 354] on button "下一页" at bounding box center [464, 358] width 74 height 32
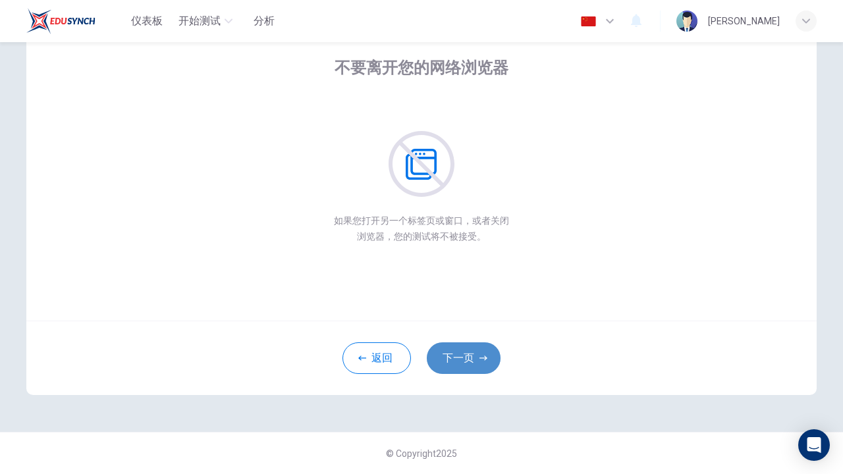
click at [469, 352] on button "下一页" at bounding box center [464, 358] width 74 height 32
click at [471, 357] on button "下一页" at bounding box center [464, 358] width 74 height 32
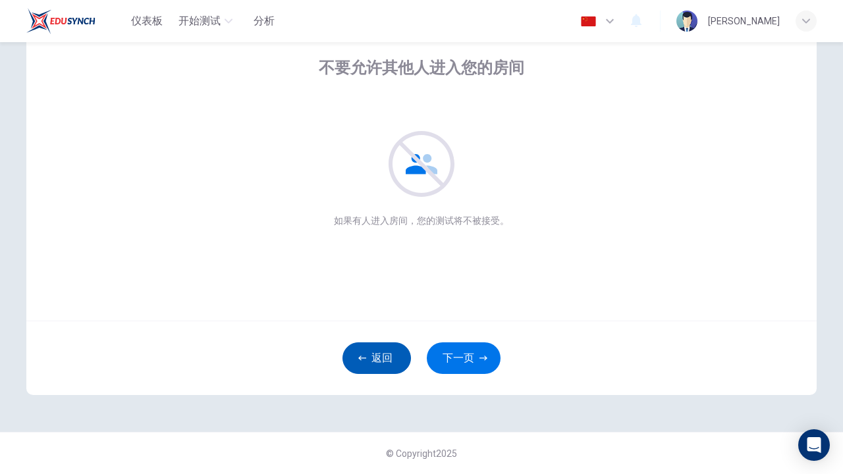
click at [389, 361] on button "返回" at bounding box center [376, 358] width 68 height 32
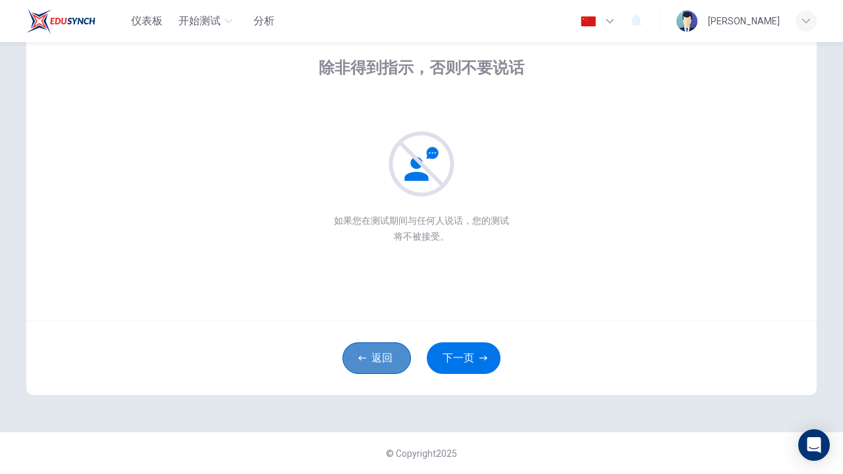
click at [389, 361] on button "返回" at bounding box center [376, 358] width 68 height 32
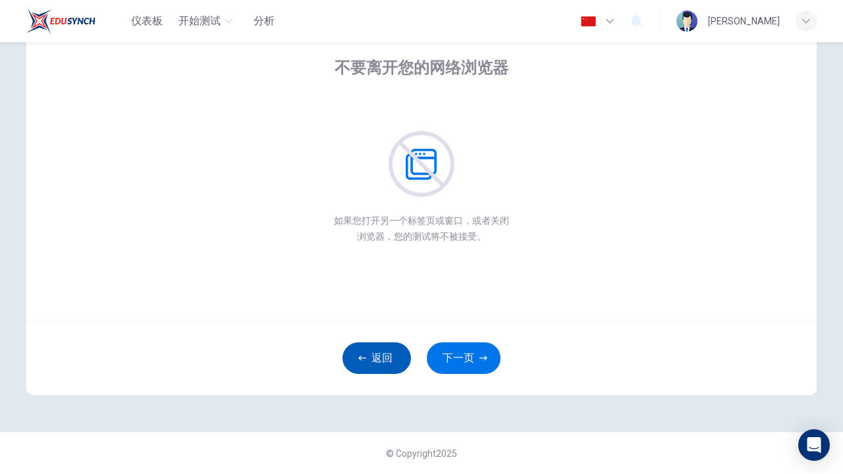
click at [389, 361] on button "返回" at bounding box center [376, 358] width 68 height 32
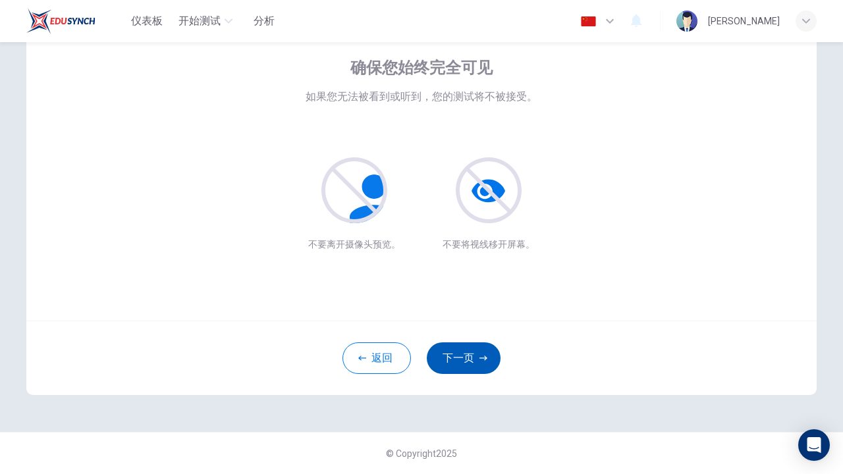
click at [459, 352] on button "下一页" at bounding box center [464, 358] width 74 height 32
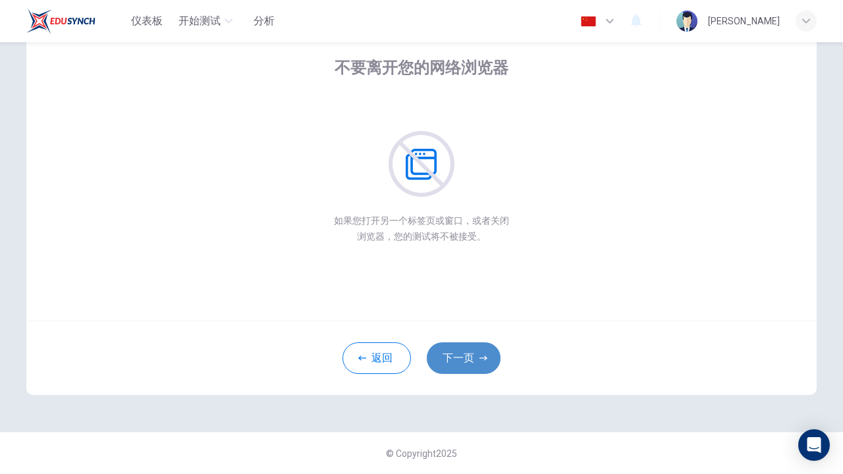
click at [459, 352] on button "下一页" at bounding box center [464, 358] width 74 height 32
click at [459, 354] on button "下一页" at bounding box center [464, 358] width 74 height 32
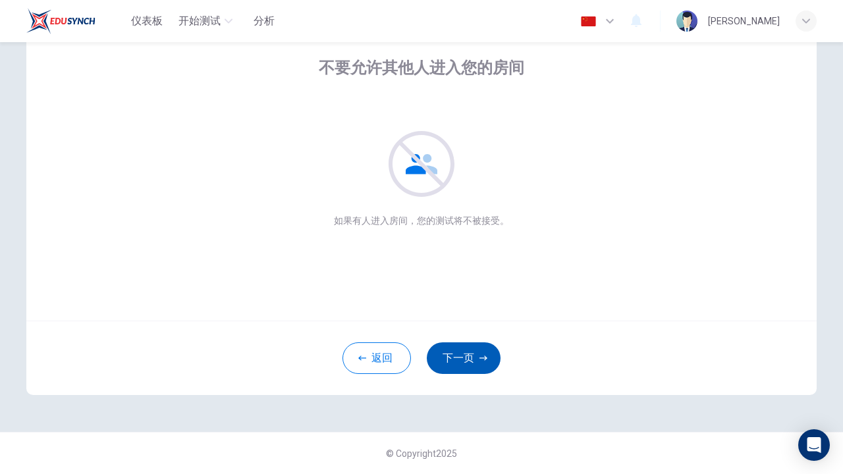
click at [459, 354] on button "下一页" at bounding box center [464, 358] width 74 height 32
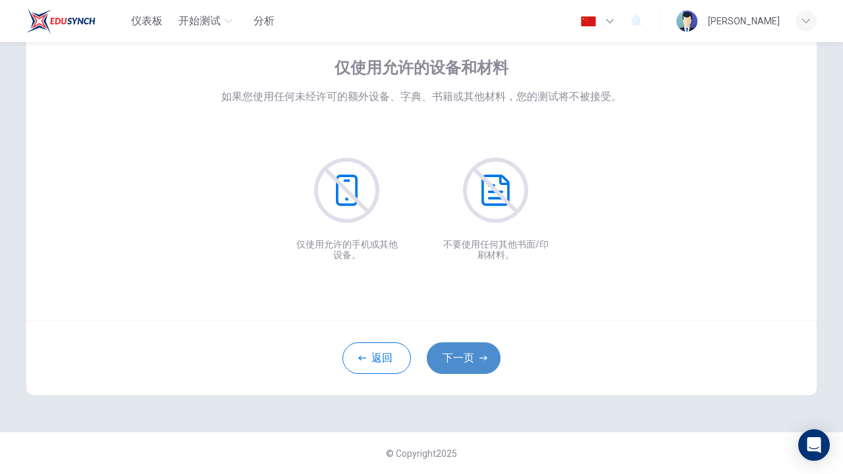
click at [459, 354] on button "下一页" at bounding box center [464, 358] width 74 height 32
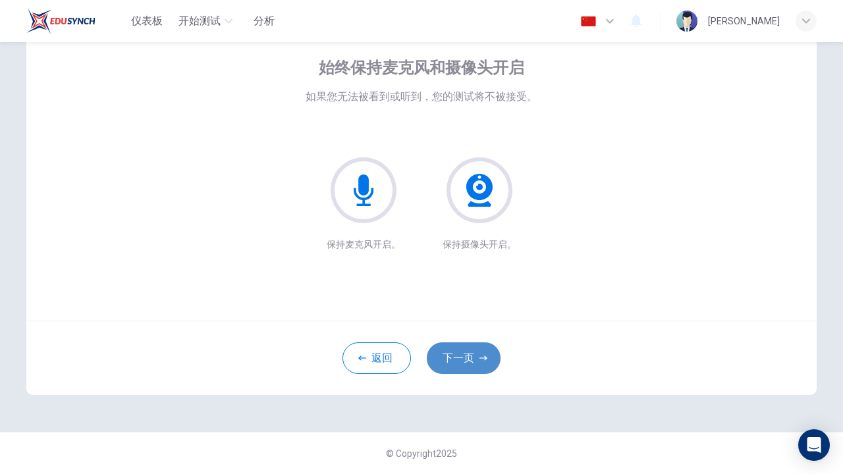
click at [459, 354] on button "下一页" at bounding box center [464, 358] width 74 height 32
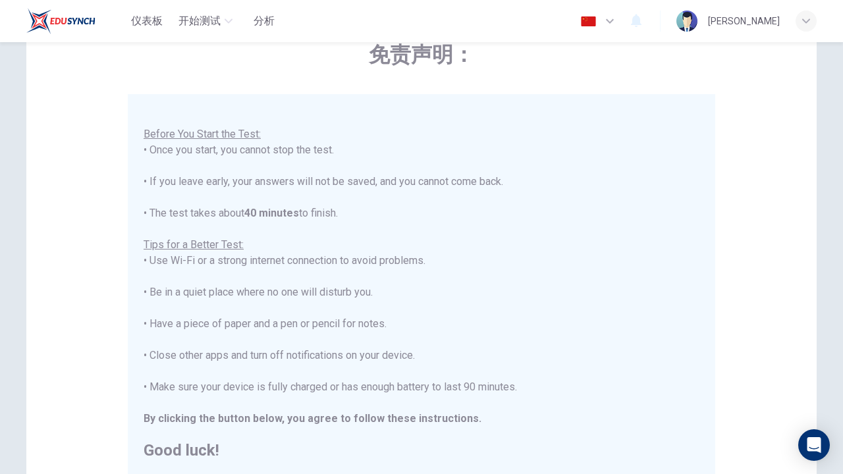
scroll to position [14, 0]
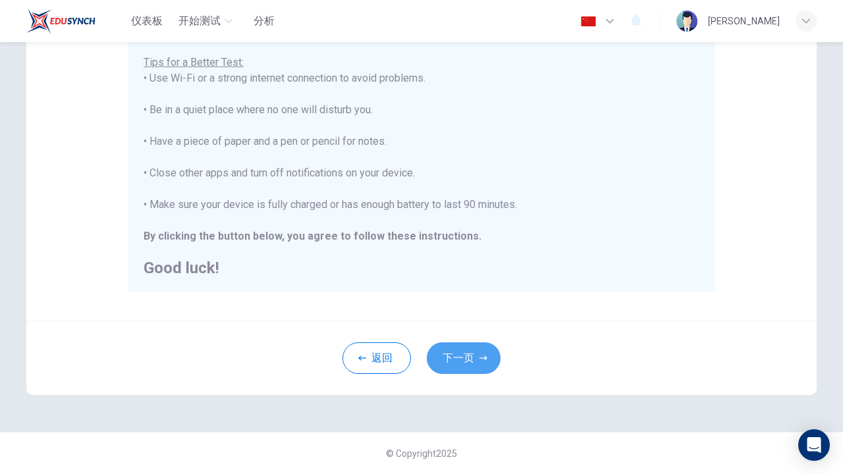
click at [459, 354] on button "下一页" at bounding box center [464, 358] width 74 height 32
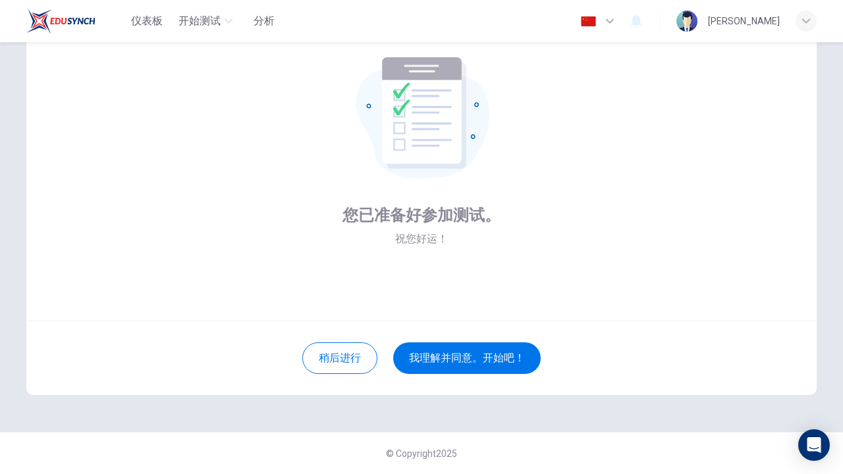
scroll to position [74, 0]
click at [459, 354] on button "我理解并同意。开始吧！" at bounding box center [466, 358] width 147 height 32
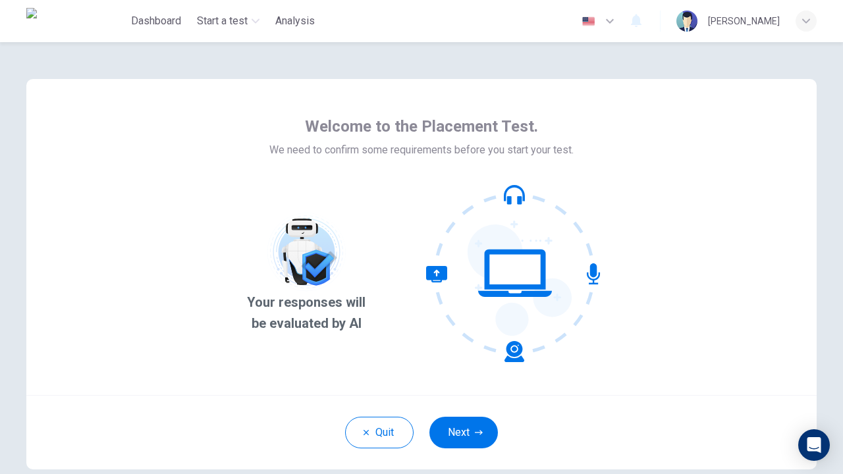
type input "zh-CN"
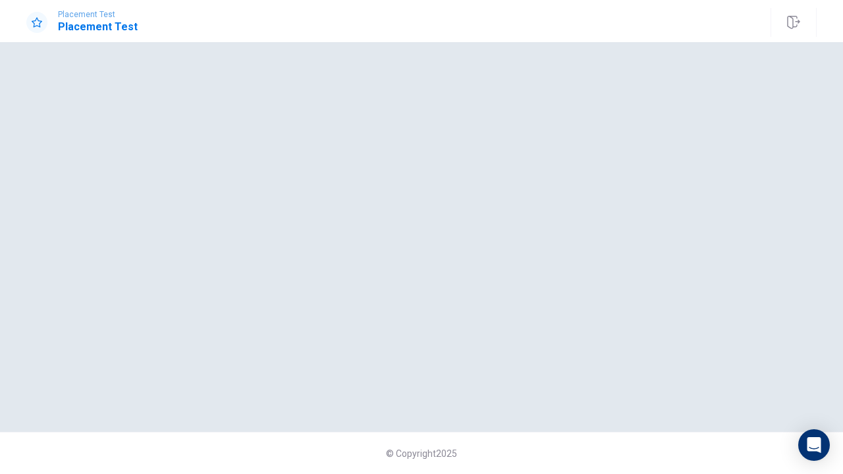
click at [459, 253] on div at bounding box center [421, 236] width 832 height 337
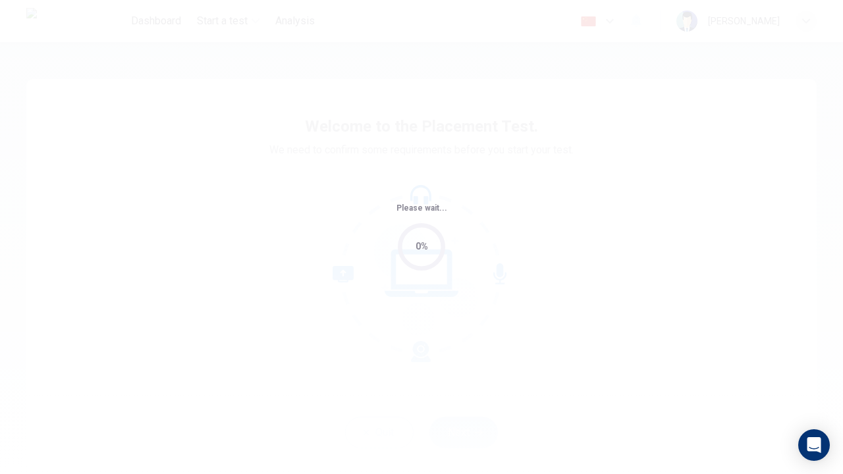
type input "zh-CN"
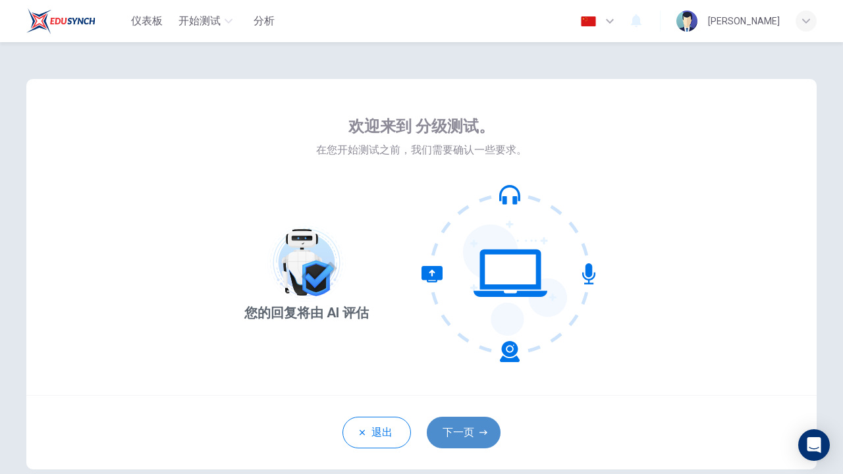
click at [463, 444] on button "下一页" at bounding box center [464, 433] width 74 height 32
